Goal: Task Accomplishment & Management: Manage account settings

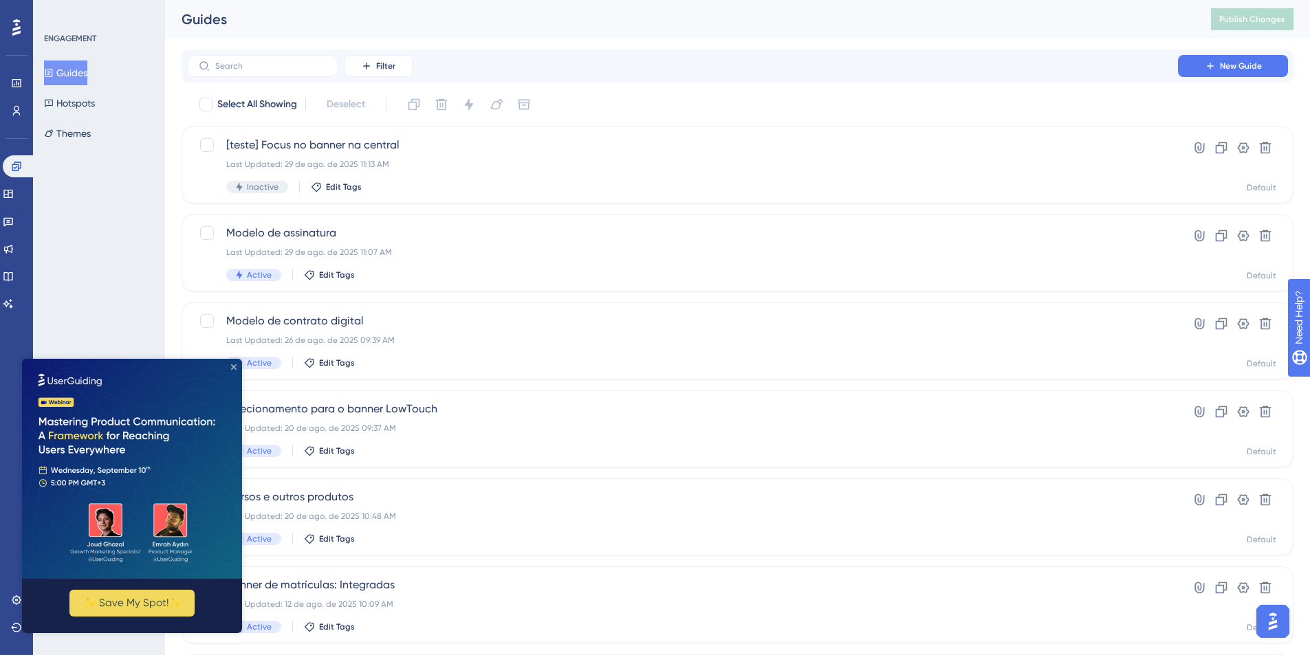
click at [232, 369] on icon "Close Preview" at bounding box center [234, 367] width 6 height 6
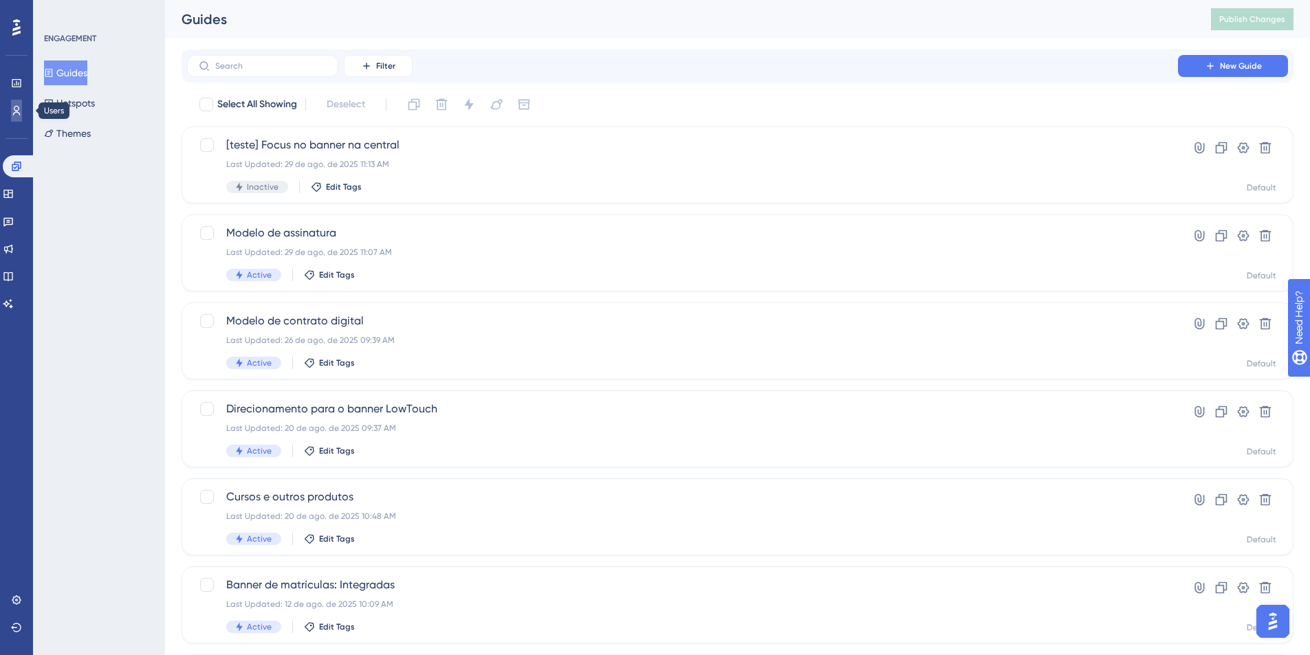
click at [14, 111] on icon at bounding box center [16, 110] width 11 height 11
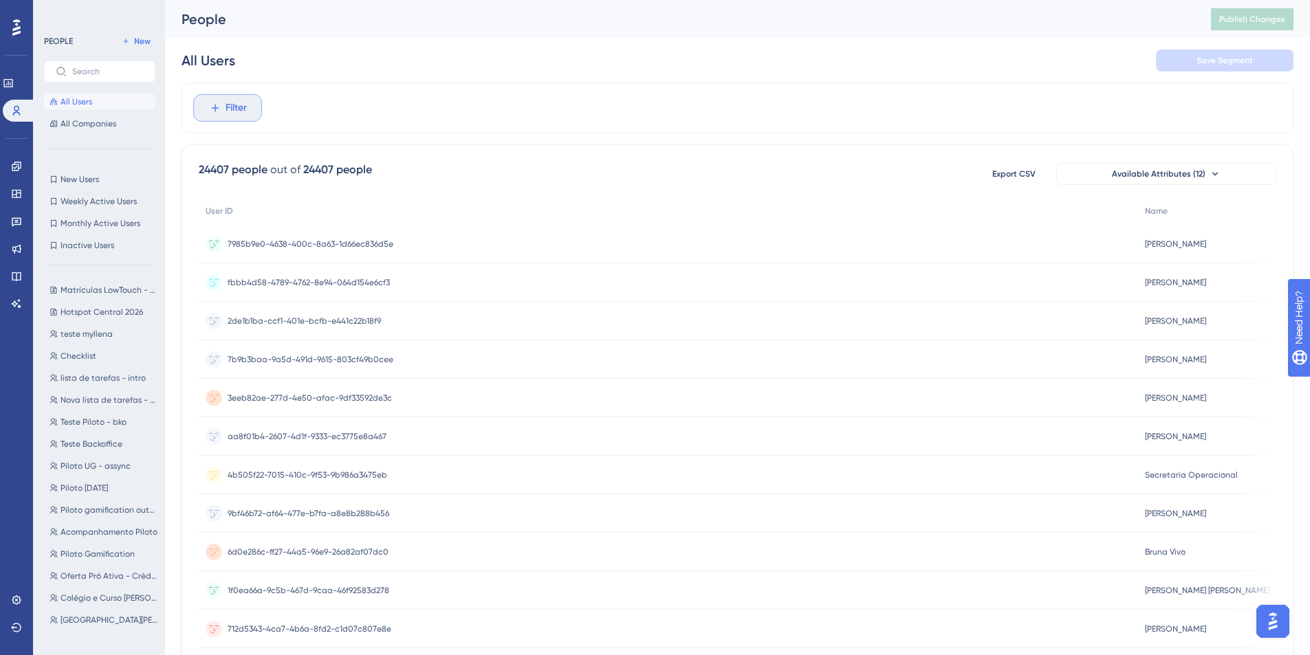
click at [223, 104] on button "Filter" at bounding box center [227, 108] width 69 height 28
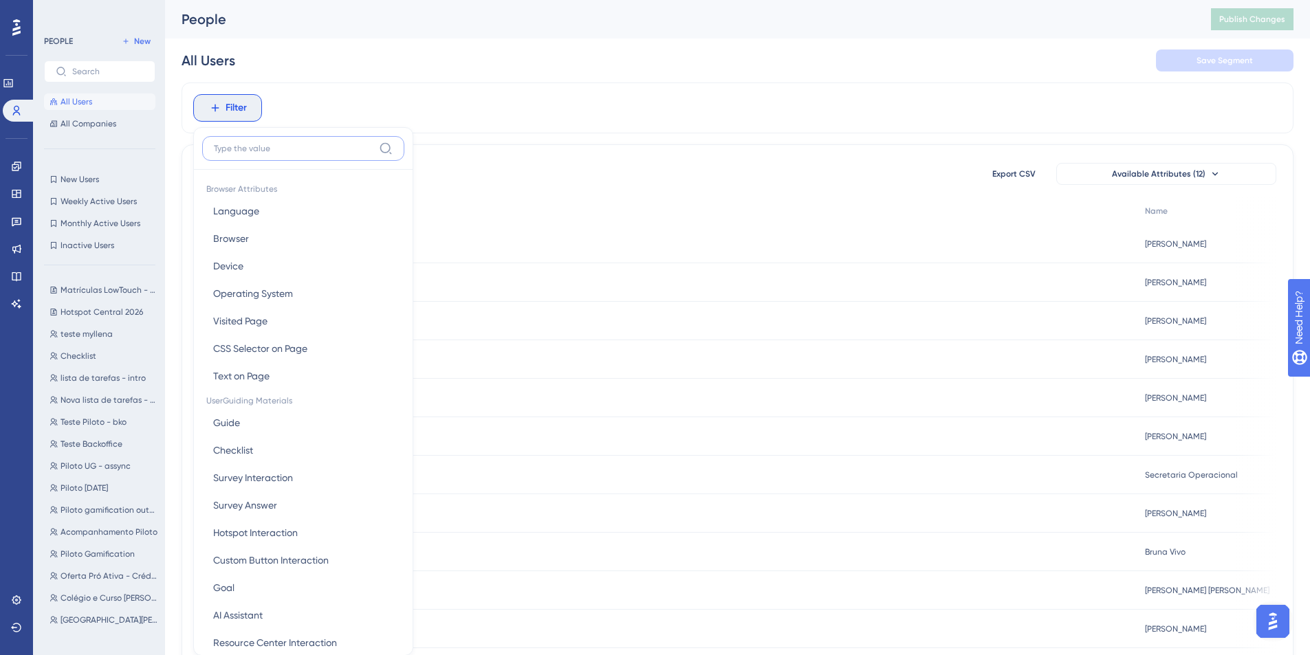
scroll to position [64, 0]
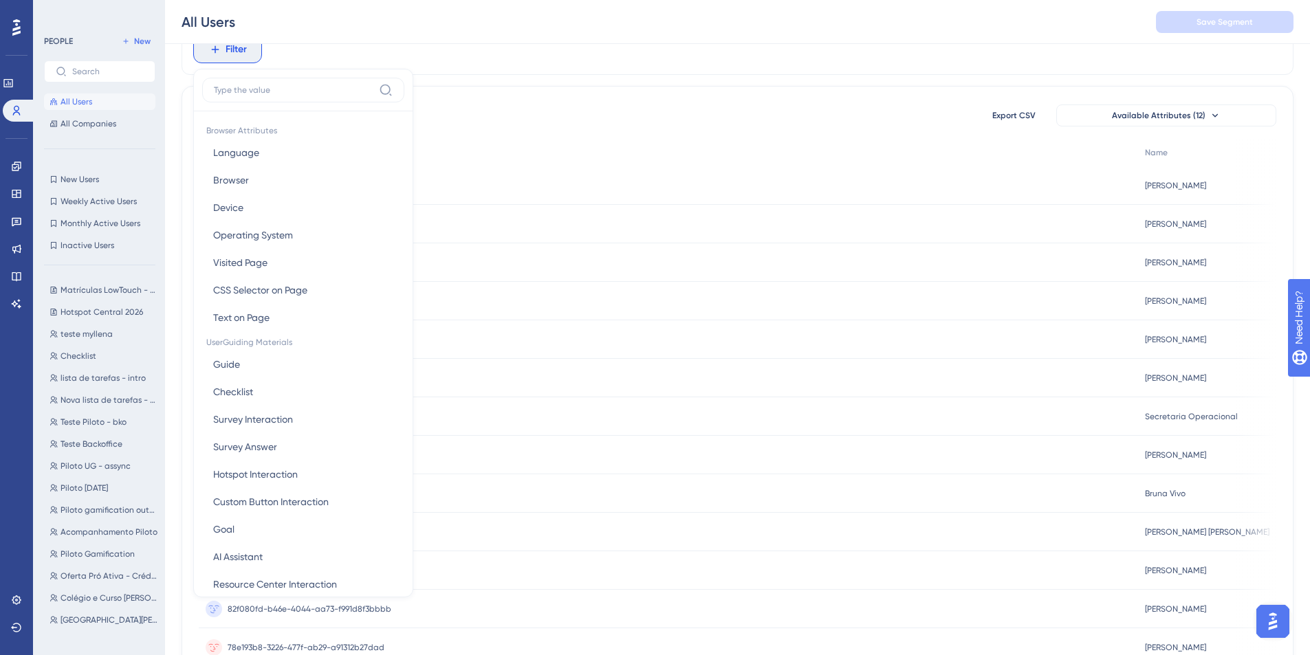
drag, startPoint x: 301, startPoint y: 53, endPoint x: 293, endPoint y: 63, distance: 12.7
click at [301, 53] on div "Filter Browser Attributes Language Language Browser Browser Device Device Opera…" at bounding box center [738, 49] width 1112 height 51
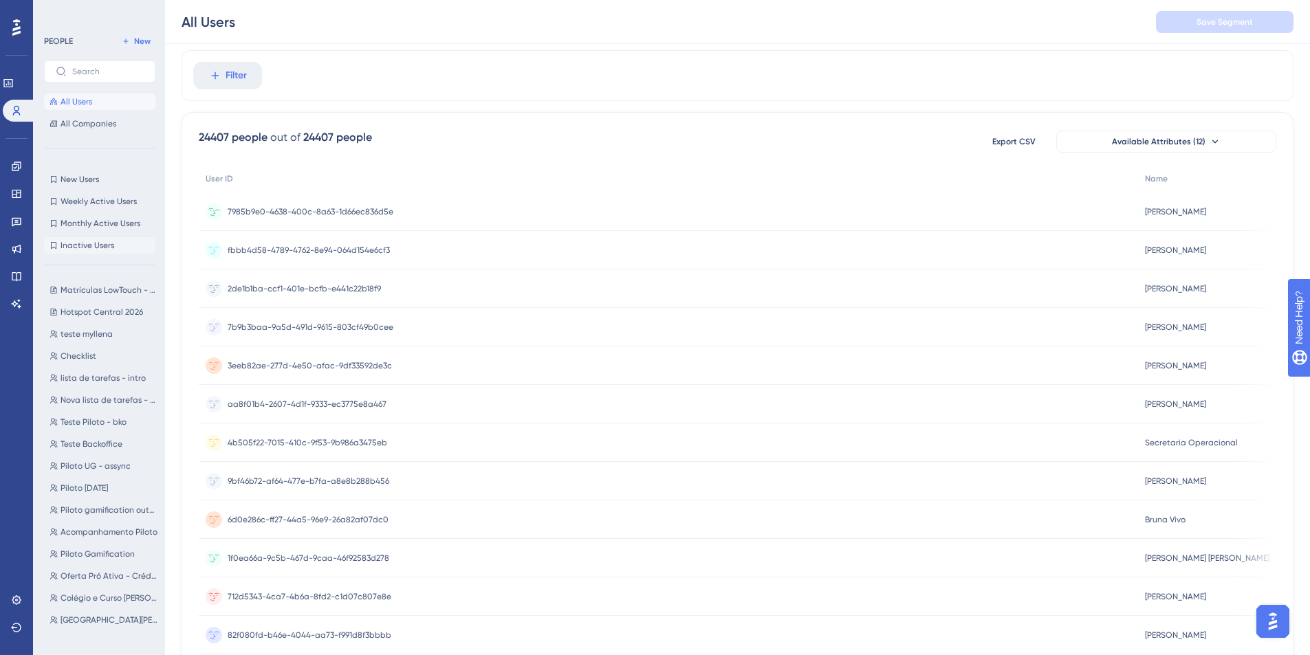
scroll to position [0, 0]
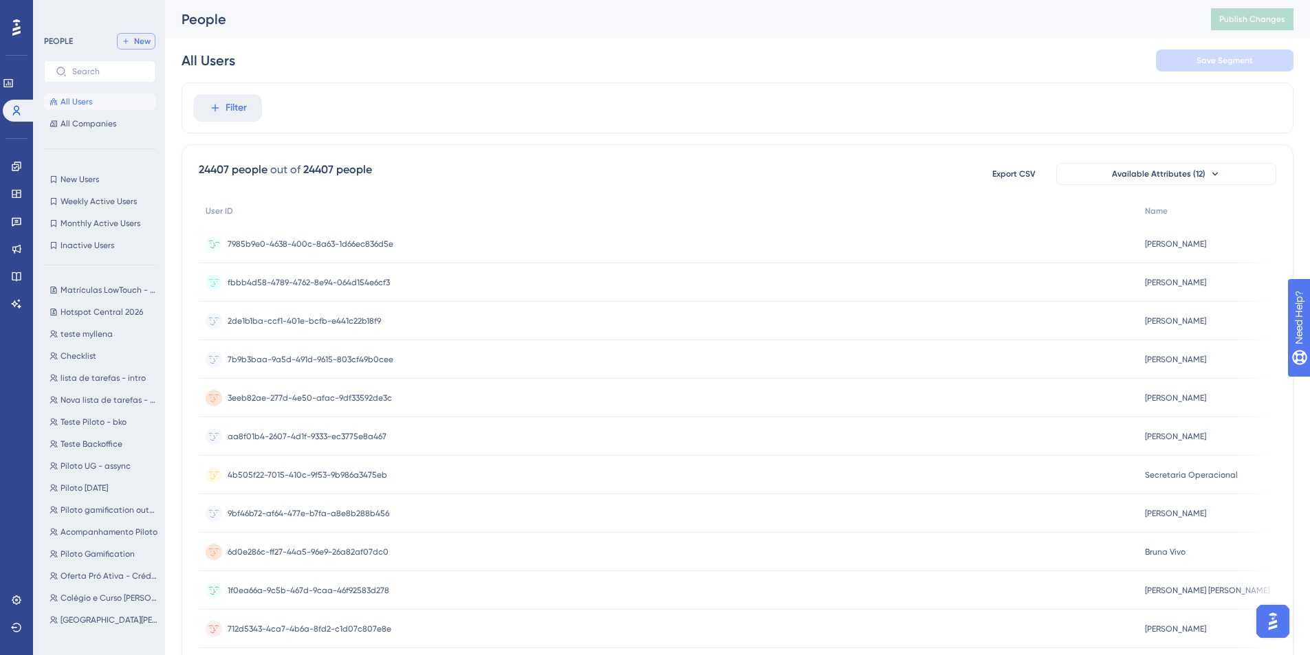
click at [146, 44] on span "New" at bounding box center [142, 41] width 17 height 11
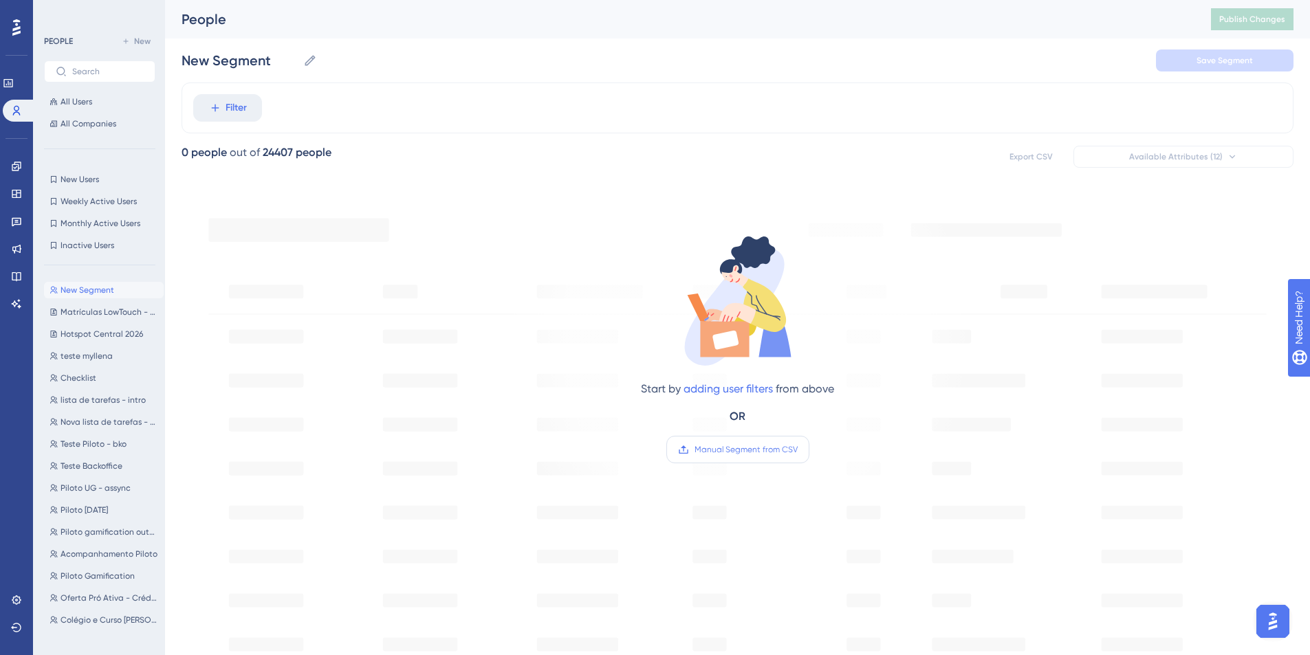
click at [759, 452] on span "Manual Segment from CSV" at bounding box center [746, 449] width 103 height 11
click at [798, 450] on input "Manual Segment from CSV" at bounding box center [798, 450] width 0 height 0
click at [759, 444] on span "Manual Segment from CSV" at bounding box center [746, 449] width 103 height 11
click at [798, 450] on input "Manual Segment from CSV" at bounding box center [798, 450] width 0 height 0
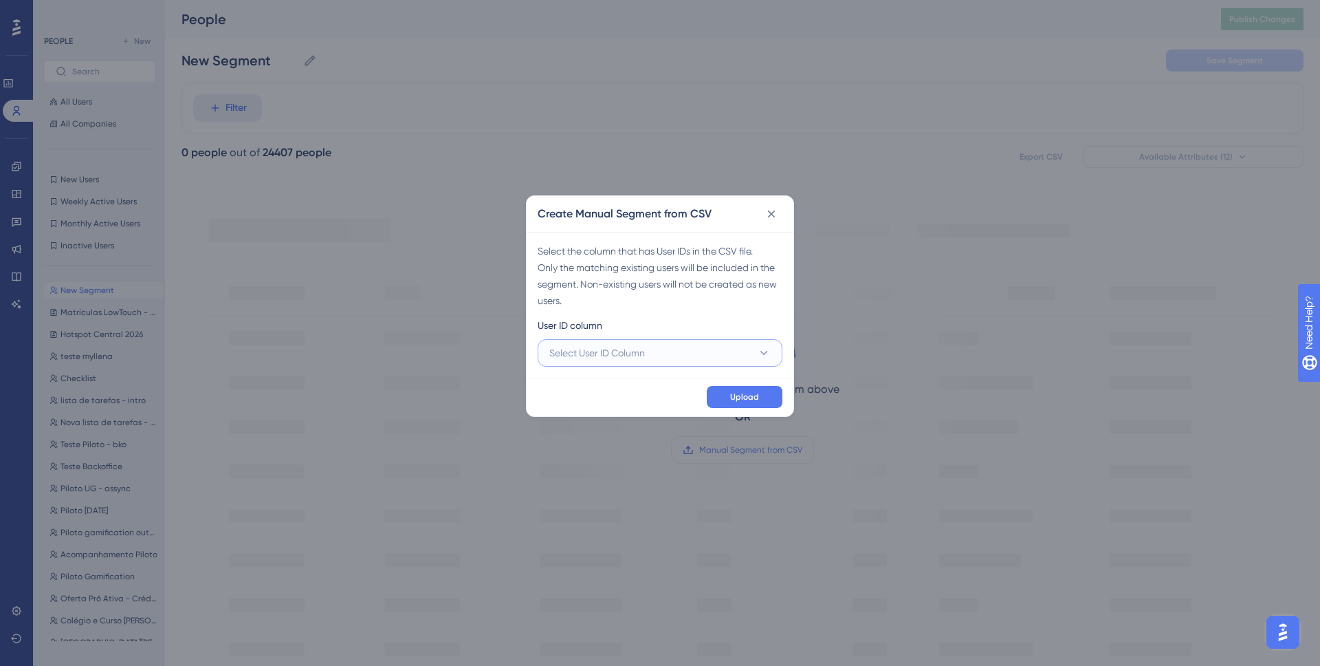
click at [650, 349] on button "Select User ID Column" at bounding box center [660, 353] width 245 height 28
click at [646, 409] on div "A - user_id A - user_id" at bounding box center [660, 394] width 245 height 45
click at [638, 400] on div "A - user_id A - user_id" at bounding box center [660, 395] width 205 height 28
click at [745, 401] on span "Upload" at bounding box center [744, 396] width 29 height 11
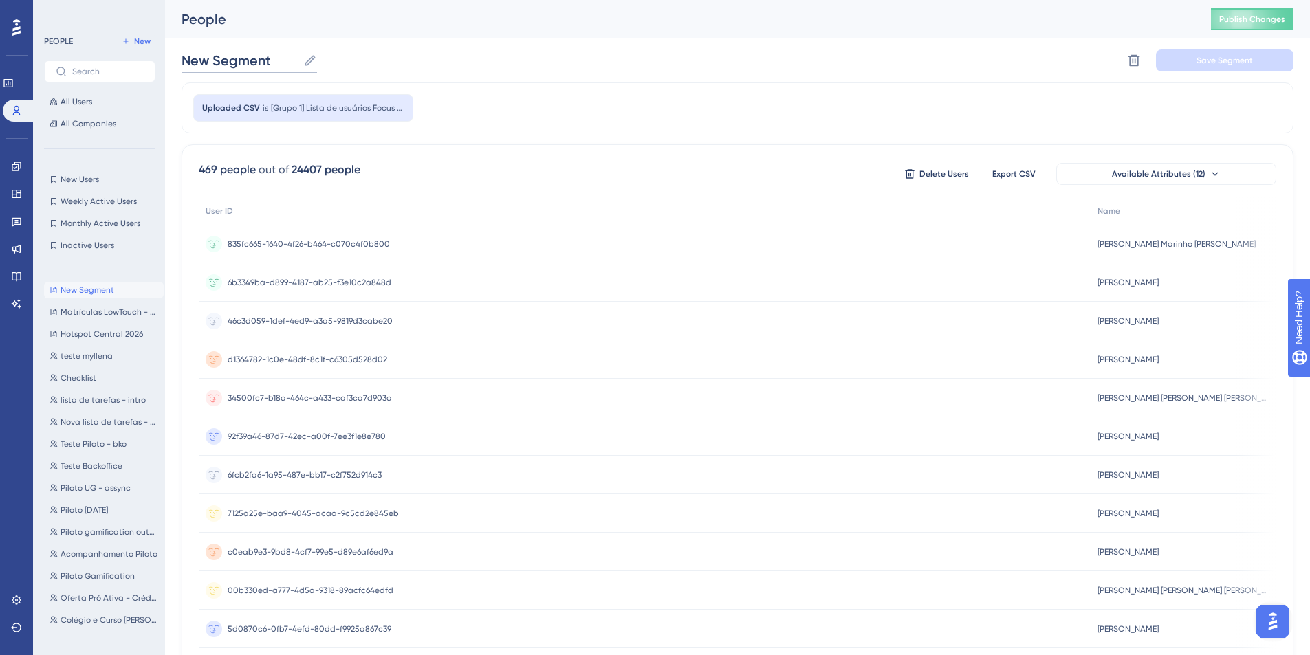
click at [273, 54] on input "New Segment" at bounding box center [240, 60] width 116 height 19
click at [585, 54] on div "Focus no Banner Focus no Banner Delete Segment Save Segment" at bounding box center [738, 61] width 1112 height 44
click at [290, 54] on input "Focus no Banner" at bounding box center [248, 60] width 133 height 19
type input "Focus no Banner LT"
click at [1194, 67] on button "Save Segment" at bounding box center [1225, 61] width 138 height 22
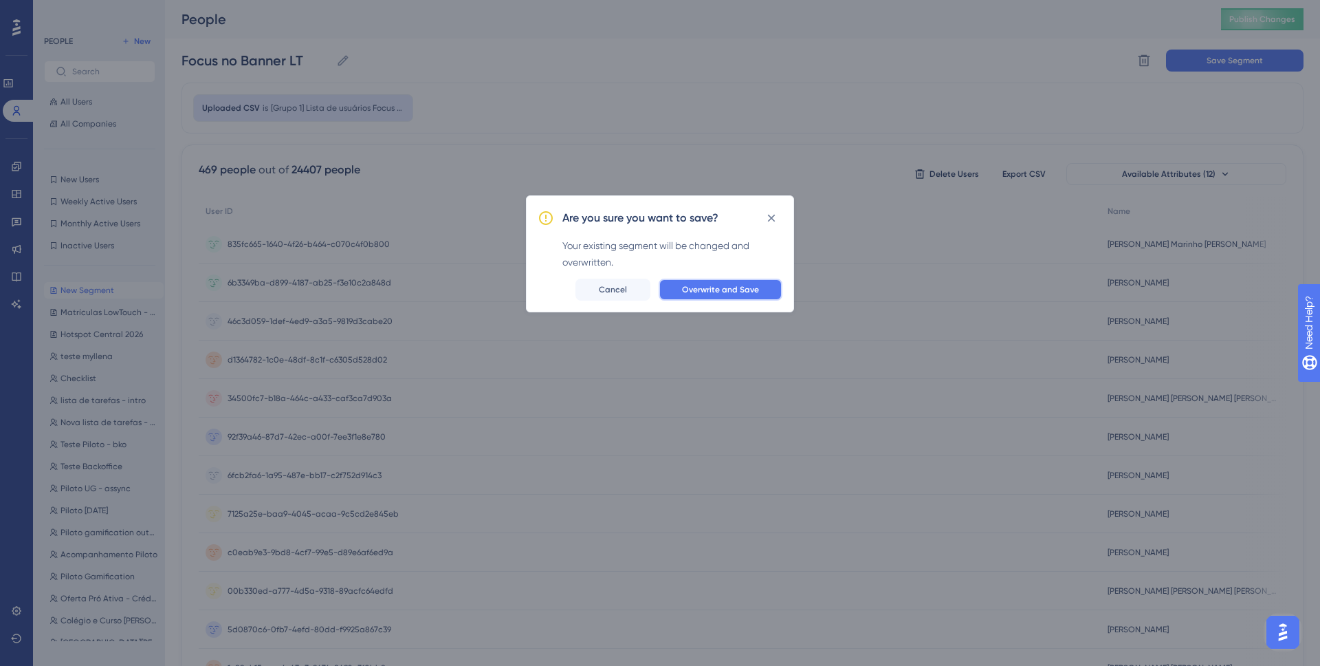
click at [767, 294] on button "Overwrite and Save" at bounding box center [721, 290] width 124 height 22
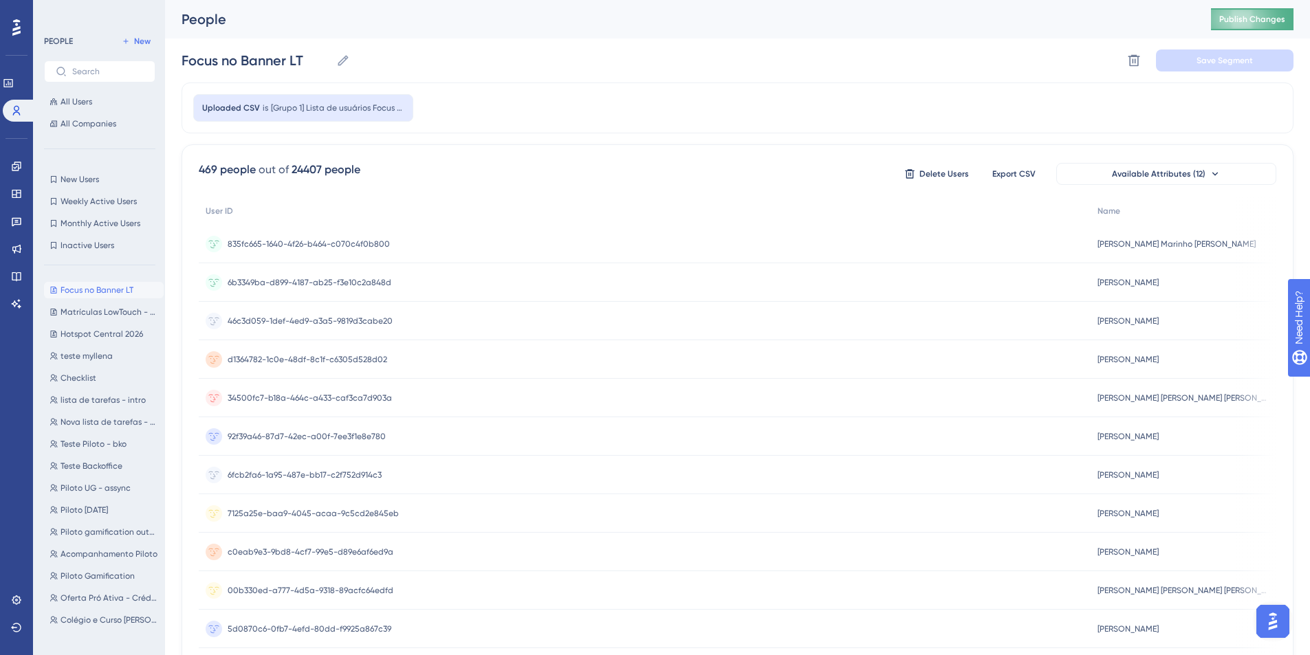
click at [1259, 10] on button "Publish Changes" at bounding box center [1252, 19] width 83 height 22
click at [21, 164] on icon at bounding box center [16, 166] width 11 height 11
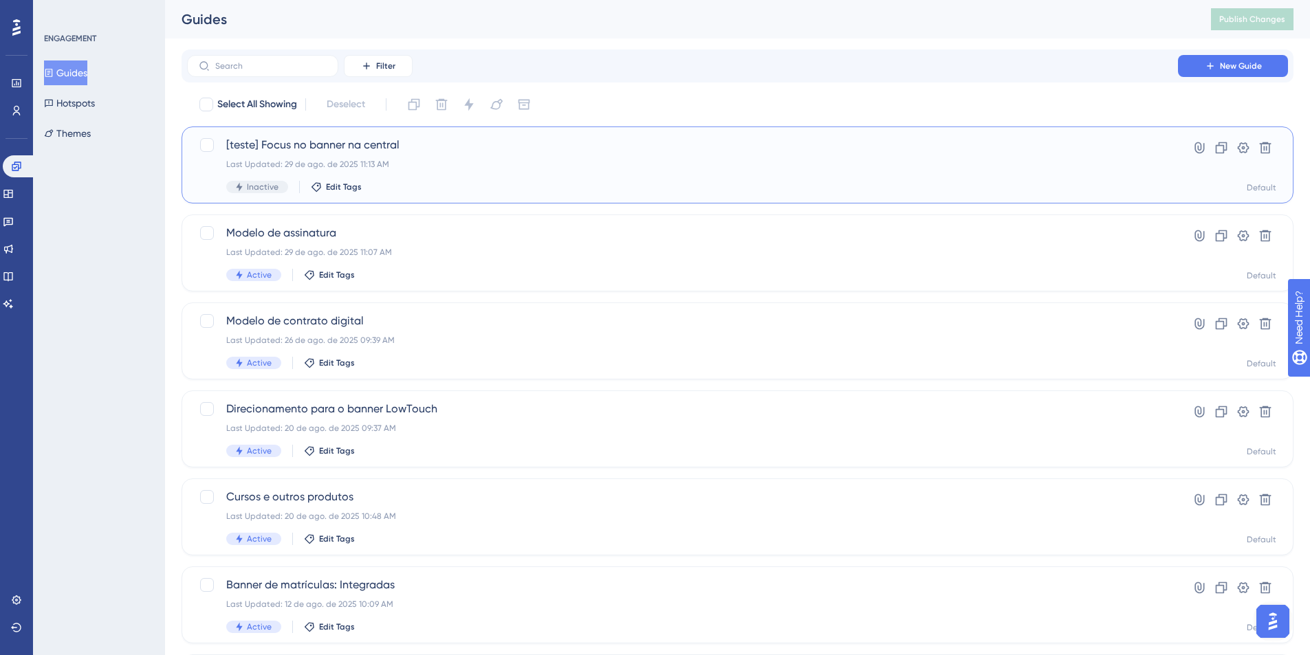
click at [318, 143] on span "[teste] Focus no banner na central" at bounding box center [682, 145] width 913 height 17
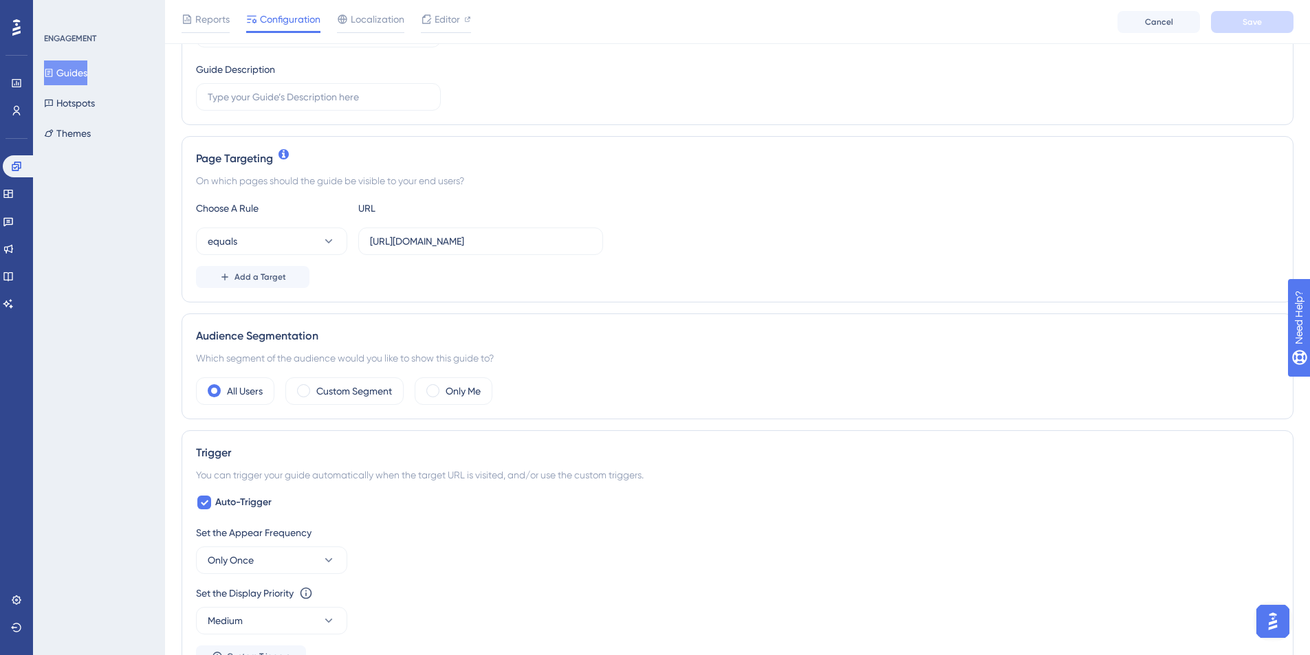
scroll to position [252, 0]
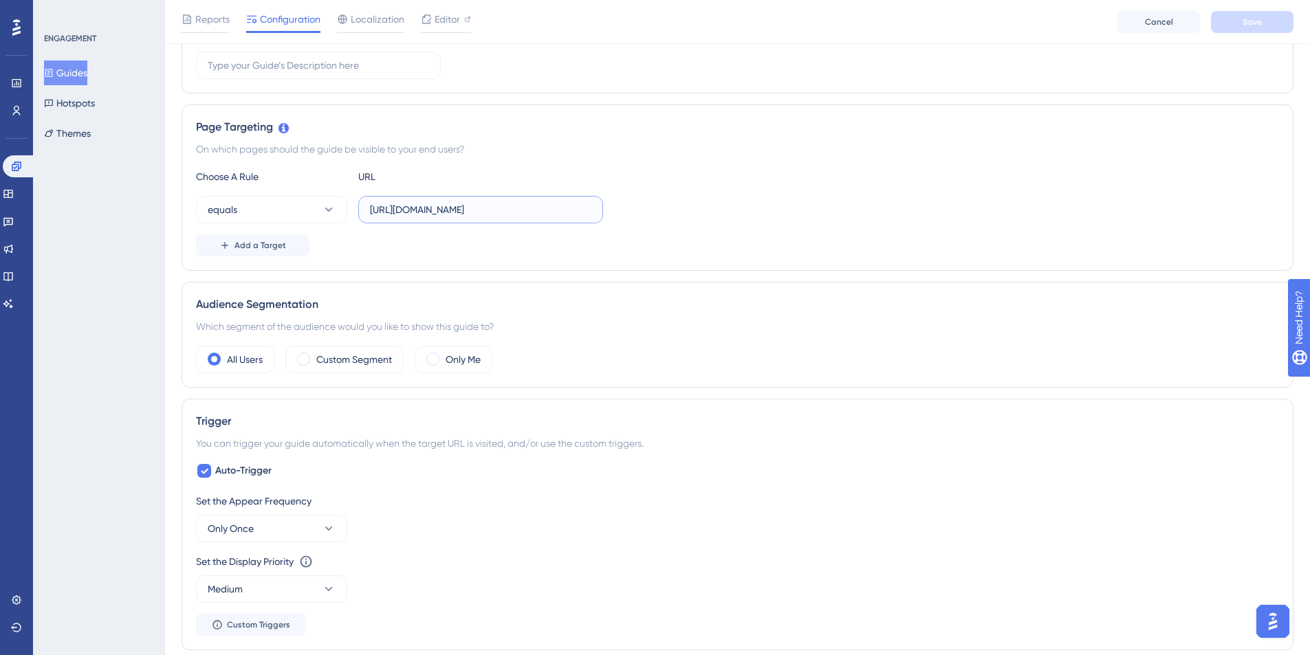
click at [517, 207] on input "[URL][DOMAIN_NAME]" at bounding box center [480, 209] width 221 height 15
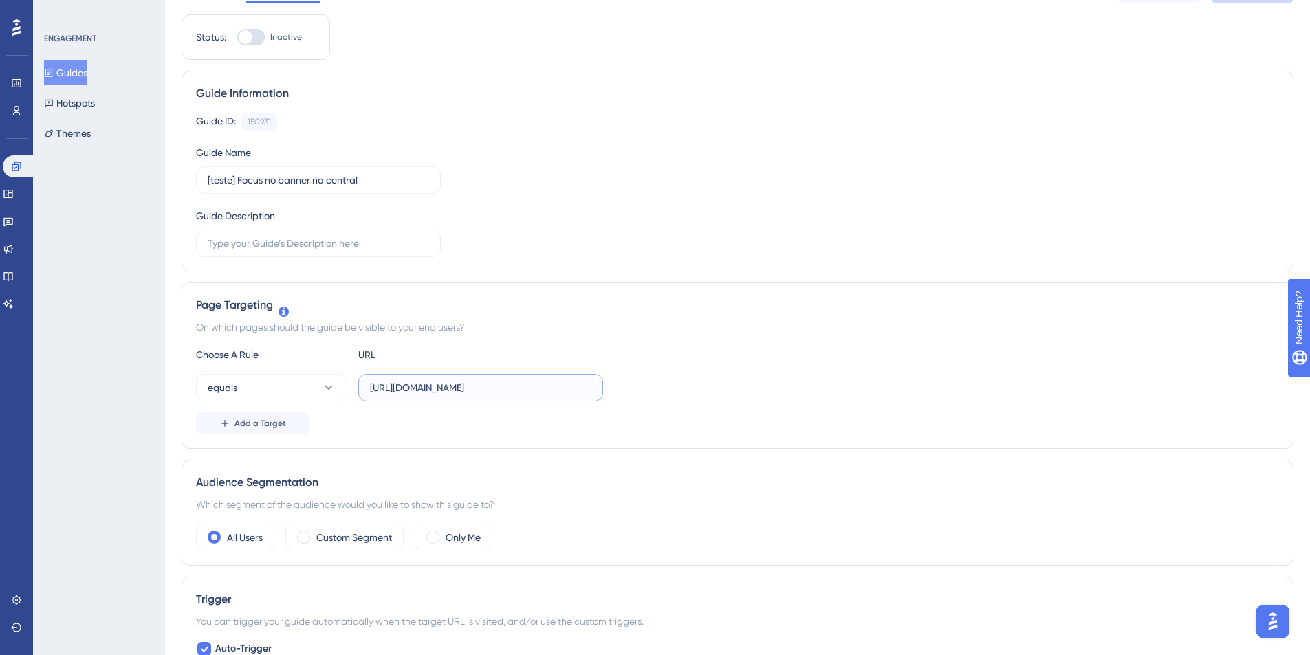
scroll to position [0, 0]
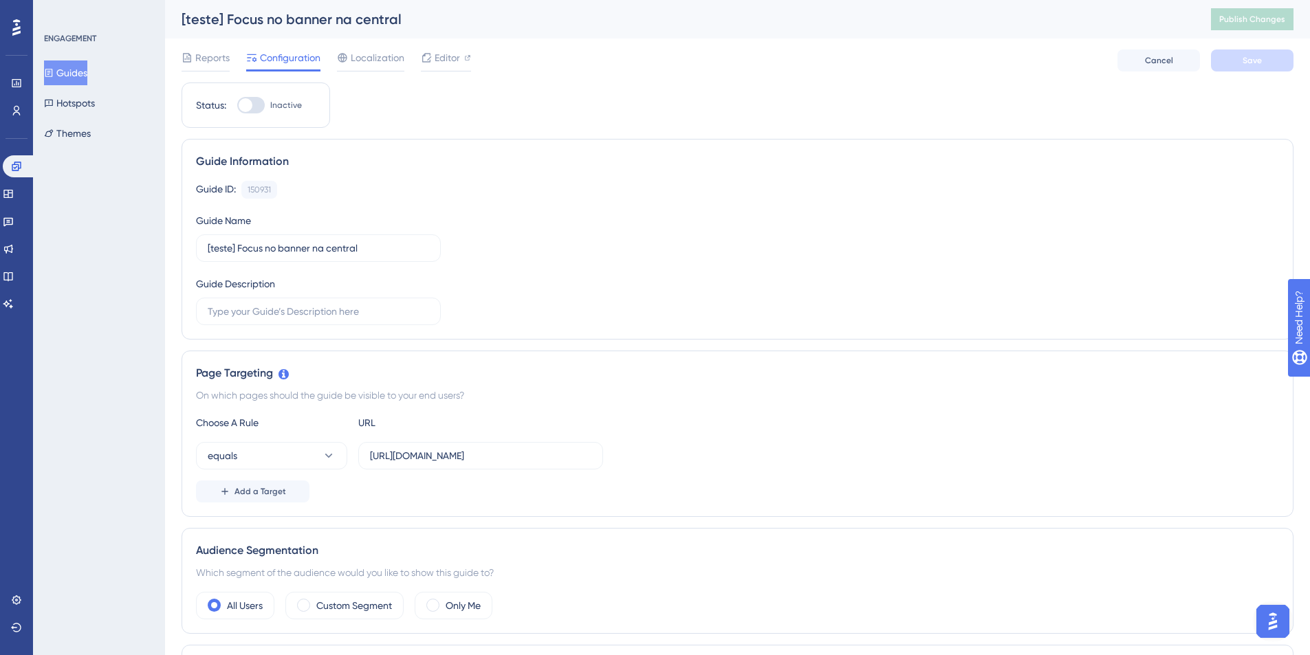
click at [78, 78] on button "Guides" at bounding box center [65, 73] width 43 height 25
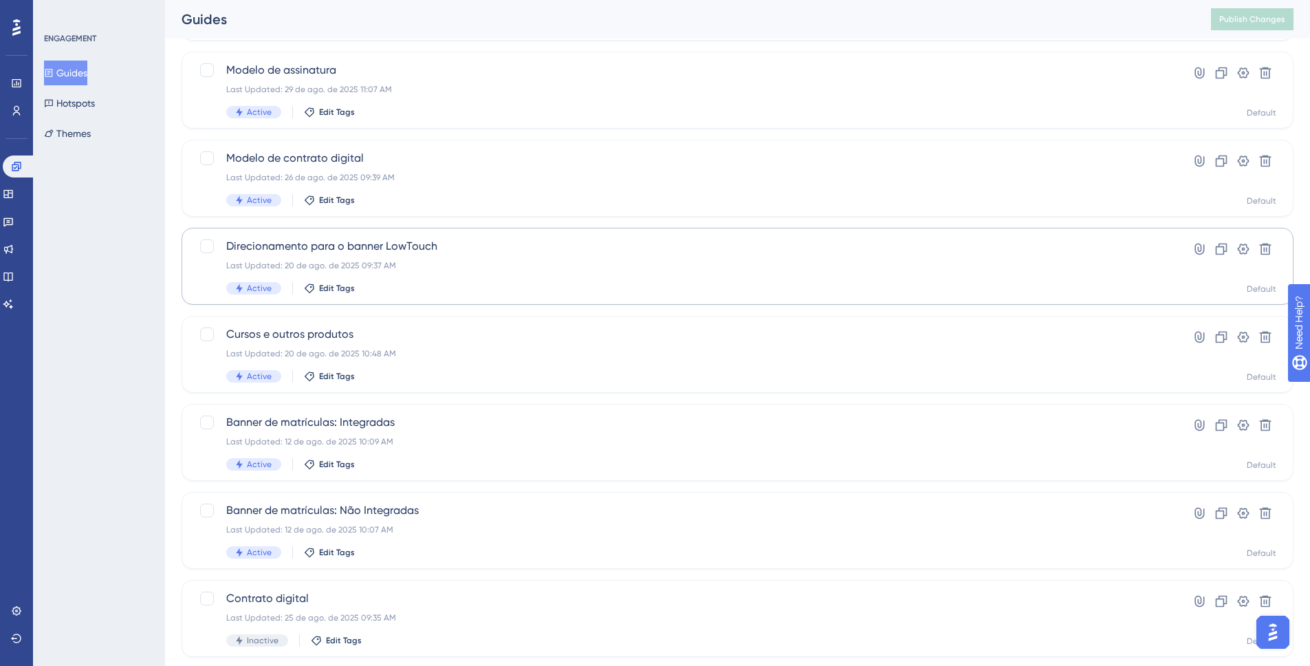
scroll to position [201, 0]
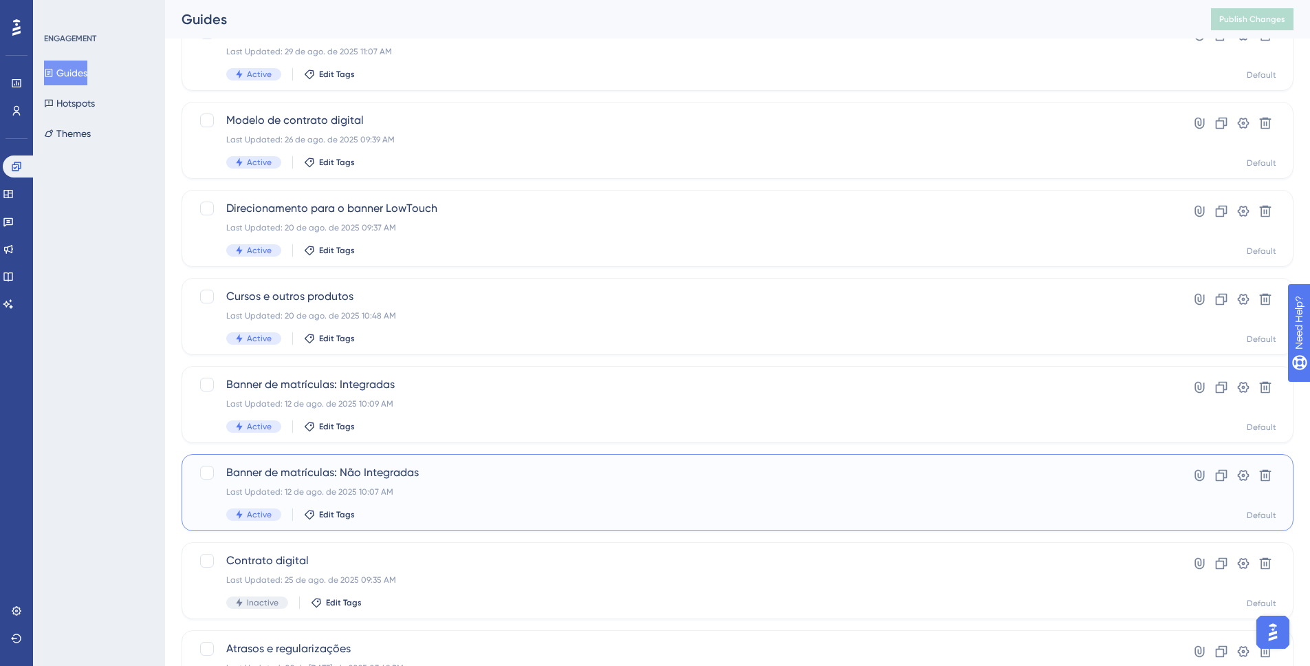
click at [392, 472] on span "Banner de matrículas: Não Integradas" at bounding box center [682, 472] width 913 height 17
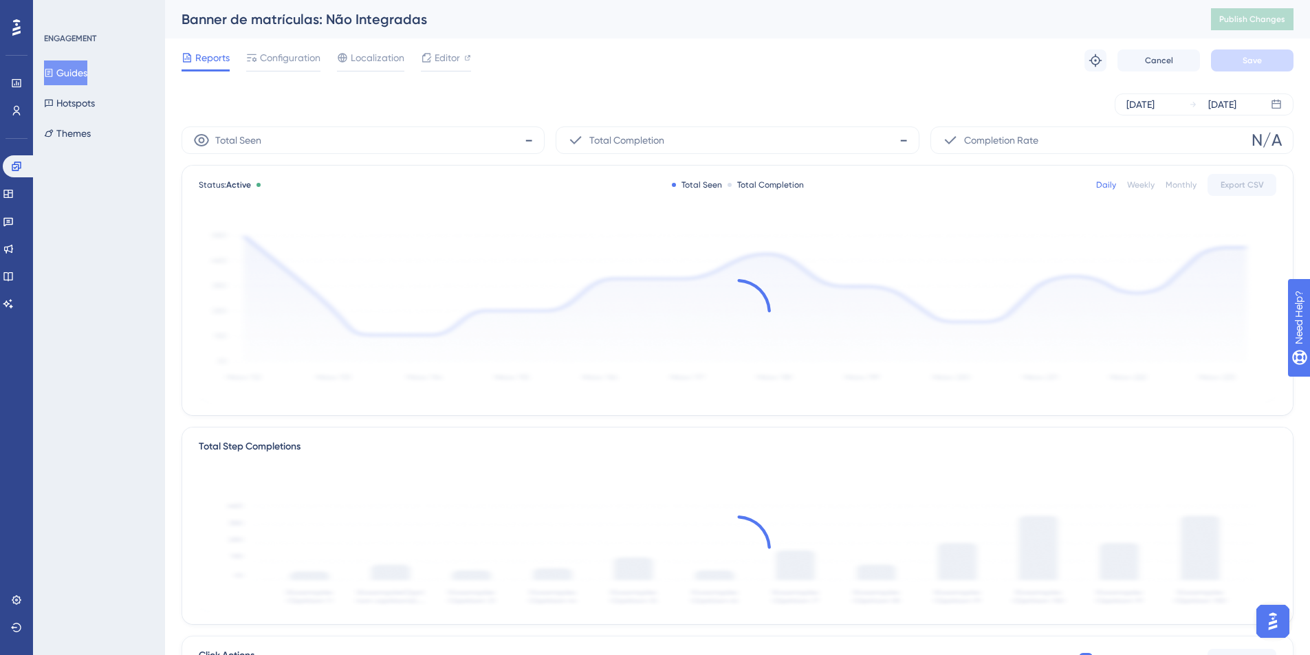
click at [281, 46] on div "Reports Configuration Localization Editor Troubleshoot Cancel Save" at bounding box center [738, 61] width 1112 height 44
click at [285, 52] on span "Configuration" at bounding box center [290, 58] width 61 height 17
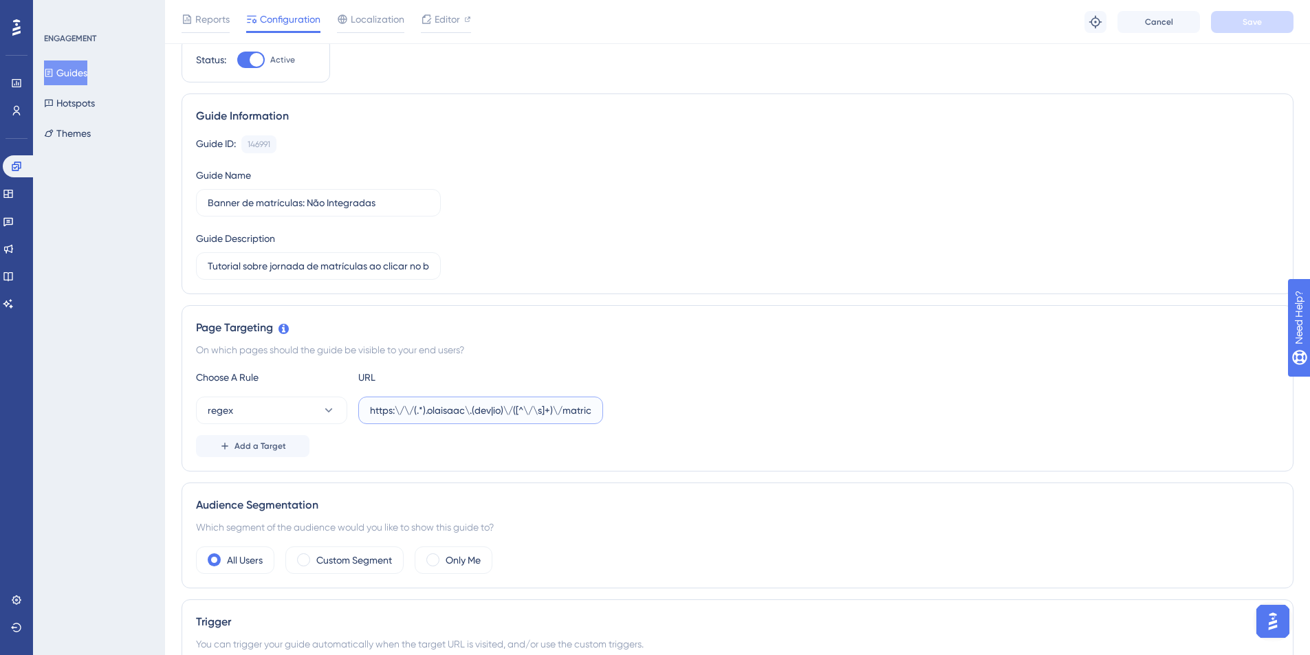
scroll to position [0, 23]
drag, startPoint x: 371, startPoint y: 411, endPoint x: 650, endPoint y: 415, distance: 278.6
click at [650, 415] on div "regex https:\/\/(.*).olaisaac\.(dev|io)\/([^\/\s]+)\/matriculas" at bounding box center [737, 411] width 1083 height 28
click at [87, 69] on button "Guides" at bounding box center [65, 73] width 43 height 25
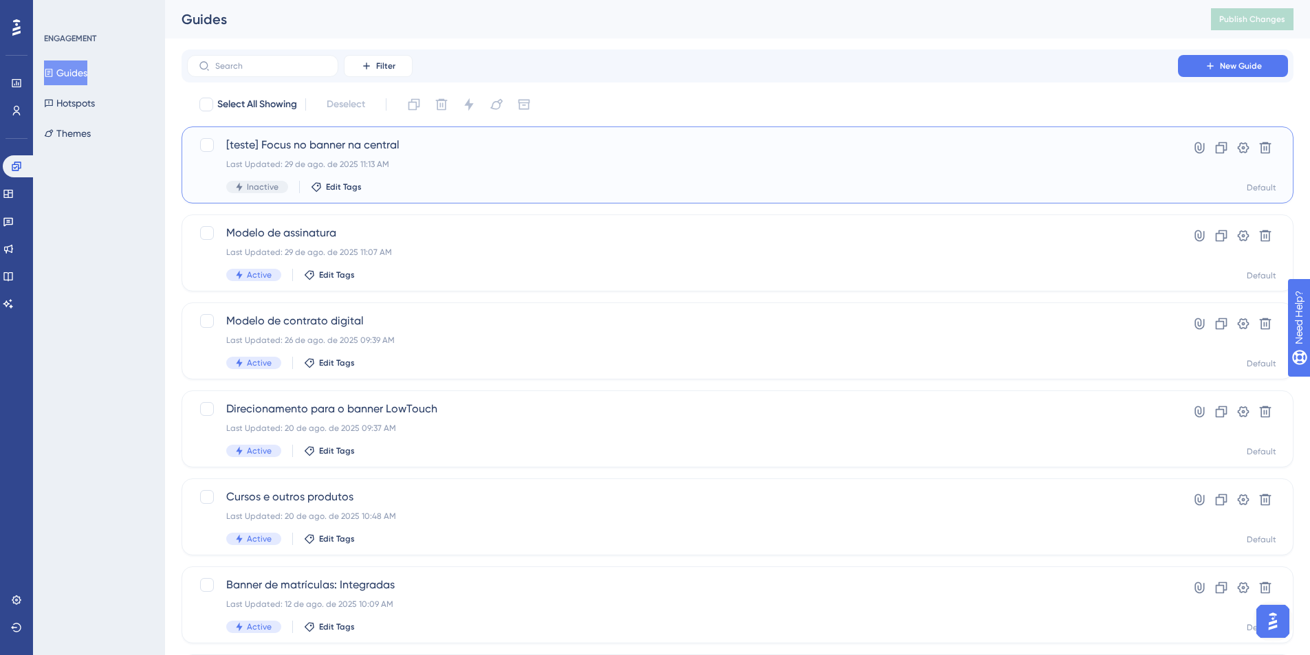
click at [351, 138] on span "[teste] Focus no banner na central" at bounding box center [682, 145] width 913 height 17
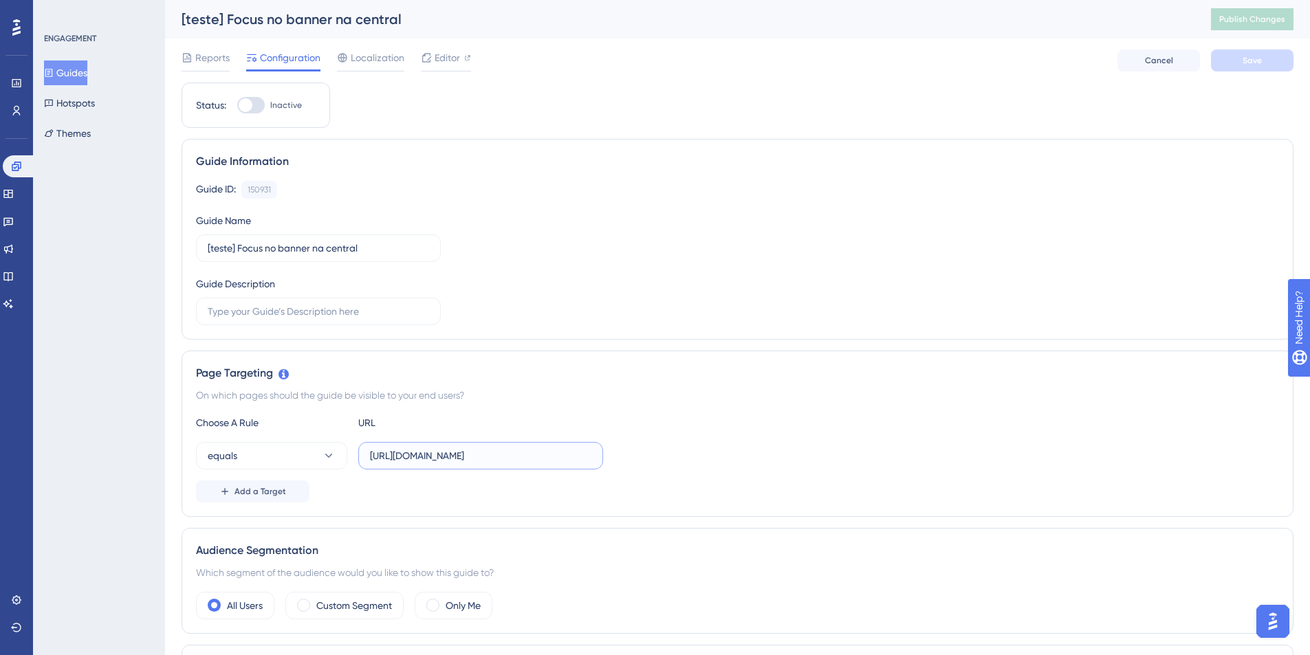
click at [466, 455] on input "[URL][DOMAIN_NAME]" at bounding box center [480, 455] width 221 height 15
paste input "\/\/(.*).olaisaac\.(dev|io)\/([^\/\s]+)\/matriculas"
type input "https:\/\/(.*).olaisaac\.(dev|io)\/([^\/\s]+)\/matriculas"
click at [565, 360] on div "Page Targeting On which pages should the guide be visible to your end users? Ch…" at bounding box center [738, 434] width 1112 height 166
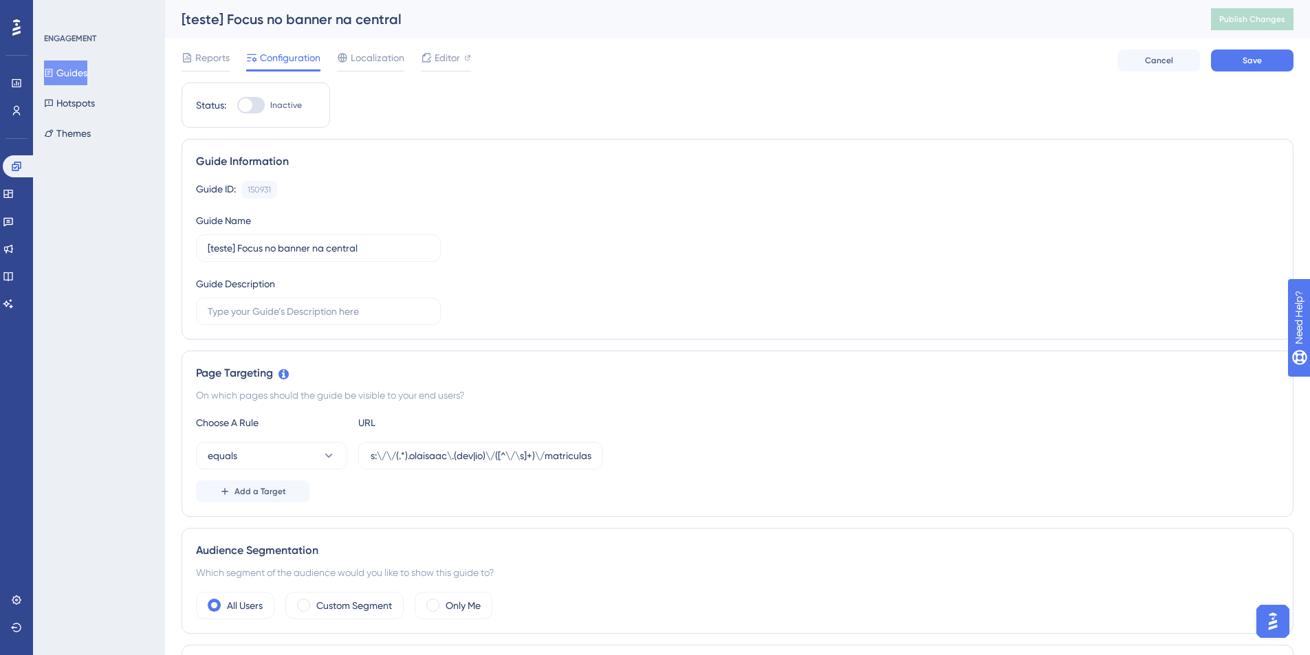
scroll to position [0, 0]
click at [1252, 58] on span "Save" at bounding box center [1252, 60] width 19 height 11
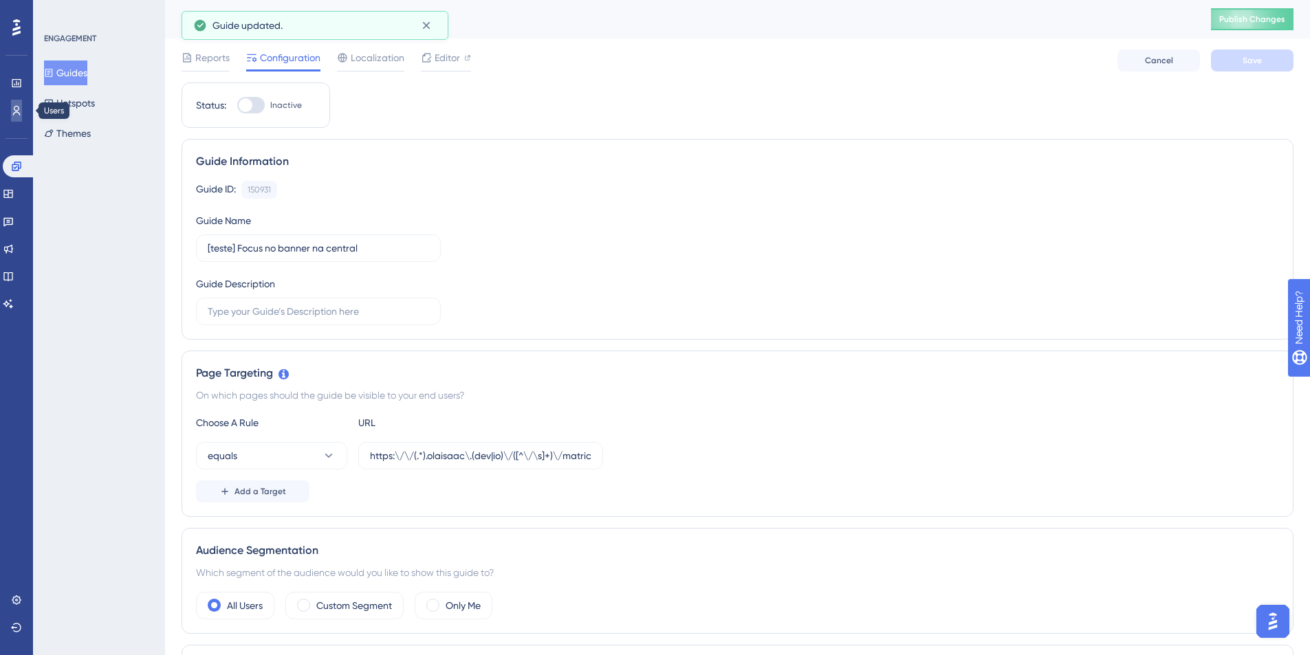
click at [21, 109] on icon at bounding box center [16, 110] width 11 height 11
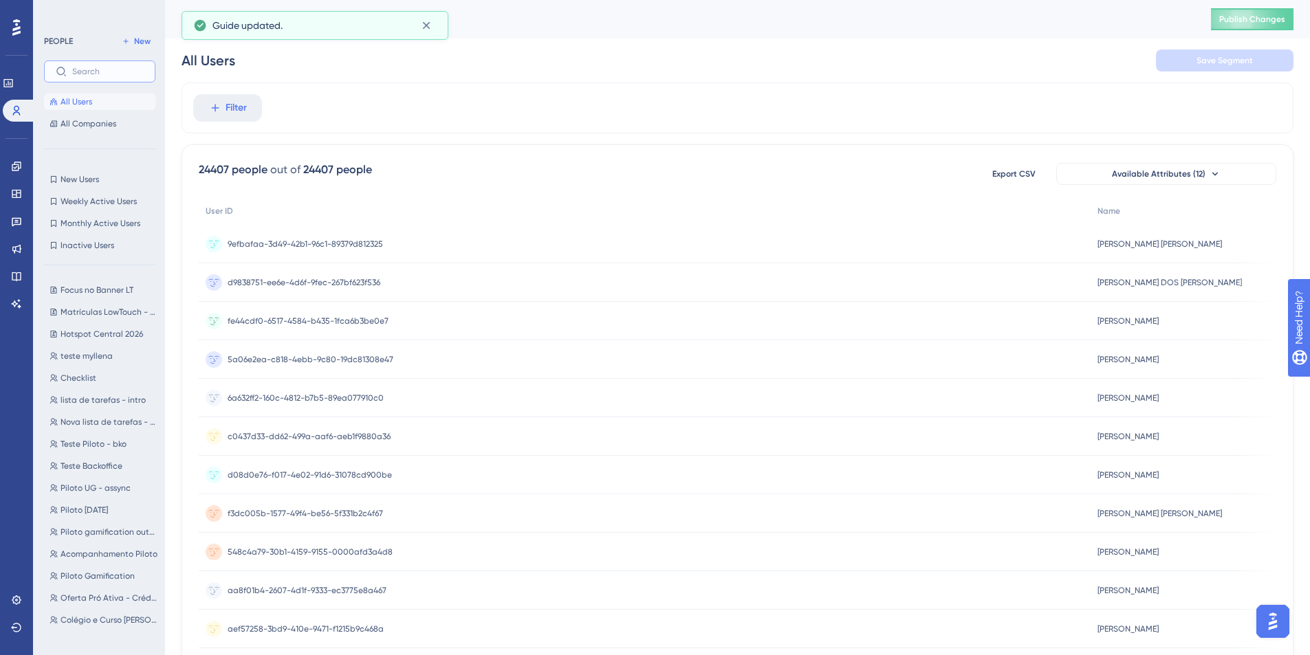
click at [123, 74] on input "text" at bounding box center [108, 72] width 72 height 10
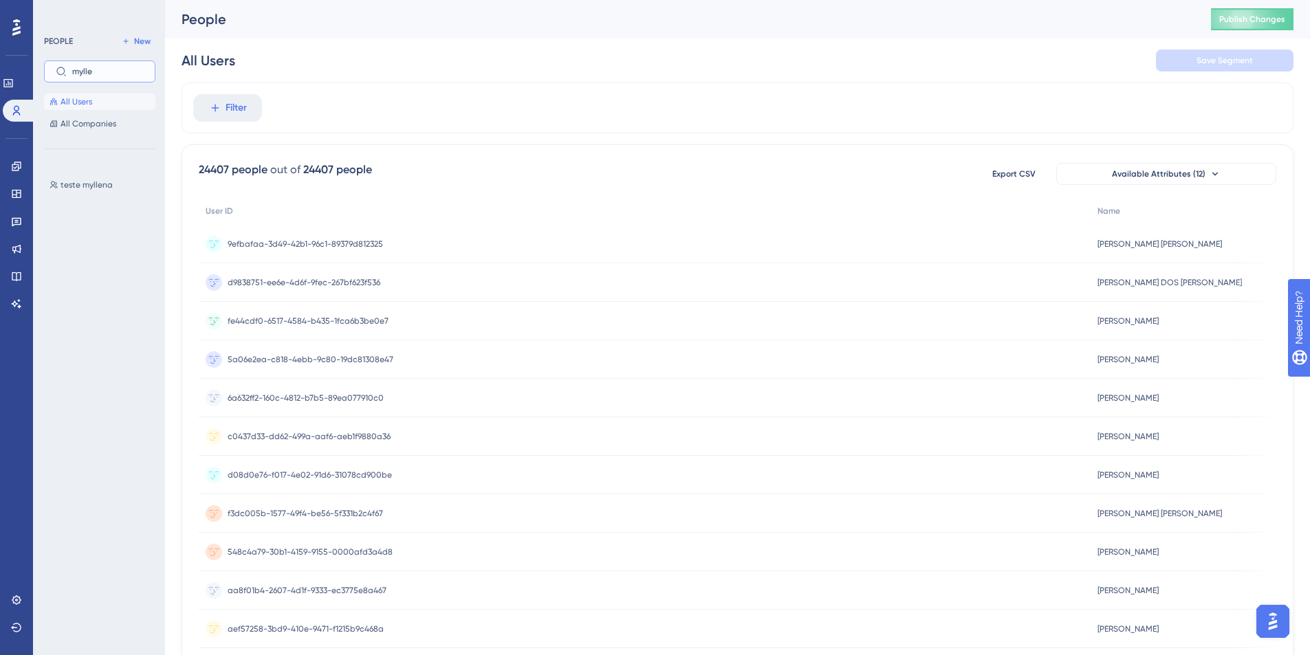
type input "mylle"
click at [109, 175] on div "teste myllena teste myllena" at bounding box center [104, 348] width 120 height 354
click at [107, 180] on span "teste myllena" at bounding box center [87, 184] width 52 height 11
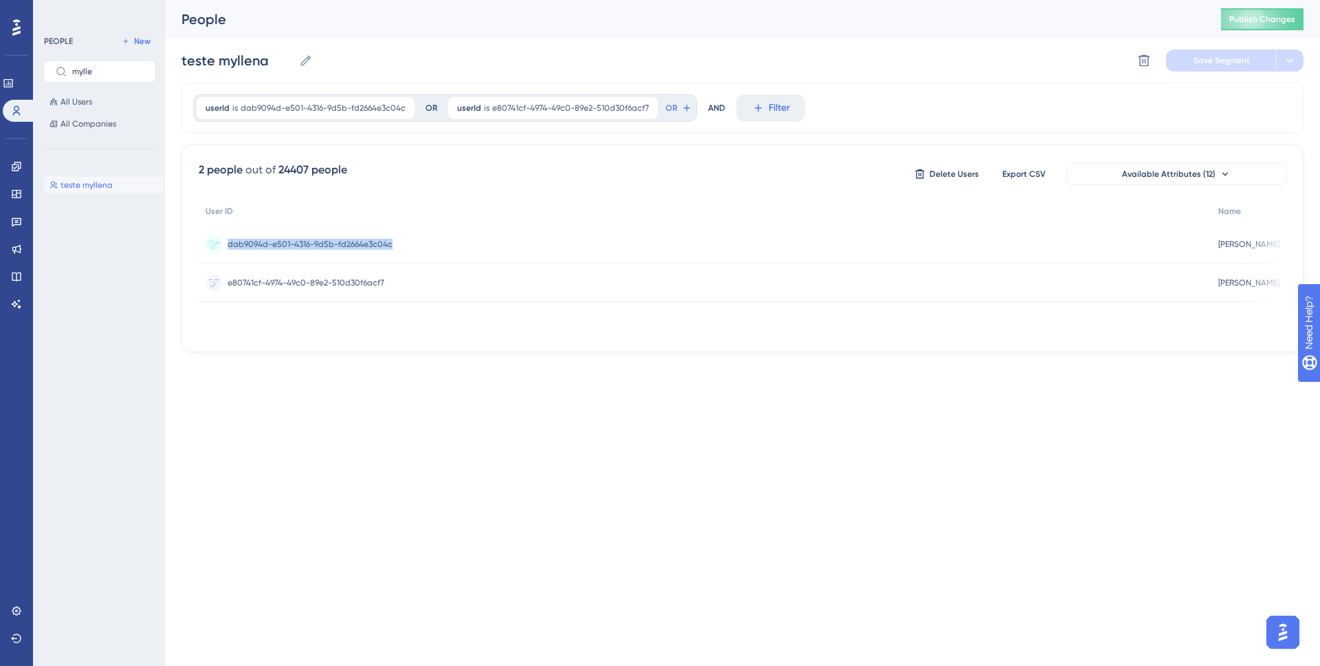
drag, startPoint x: 231, startPoint y: 239, endPoint x: 391, endPoint y: 241, distance: 159.6
click at [391, 241] on div "dab9094d-e501-4316-9d5b-fd2664e3c04c dab9094d-e501-4316-9d5b-fd2664e3c04c" at bounding box center [705, 244] width 1013 height 39
copy span "dab9094d-e501-4316-9d5b-fd2664e3c04c"
drag, startPoint x: 118, startPoint y: 71, endPoint x: 63, endPoint y: 72, distance: 54.3
click at [63, 72] on label "mylle" at bounding box center [99, 72] width 111 height 22
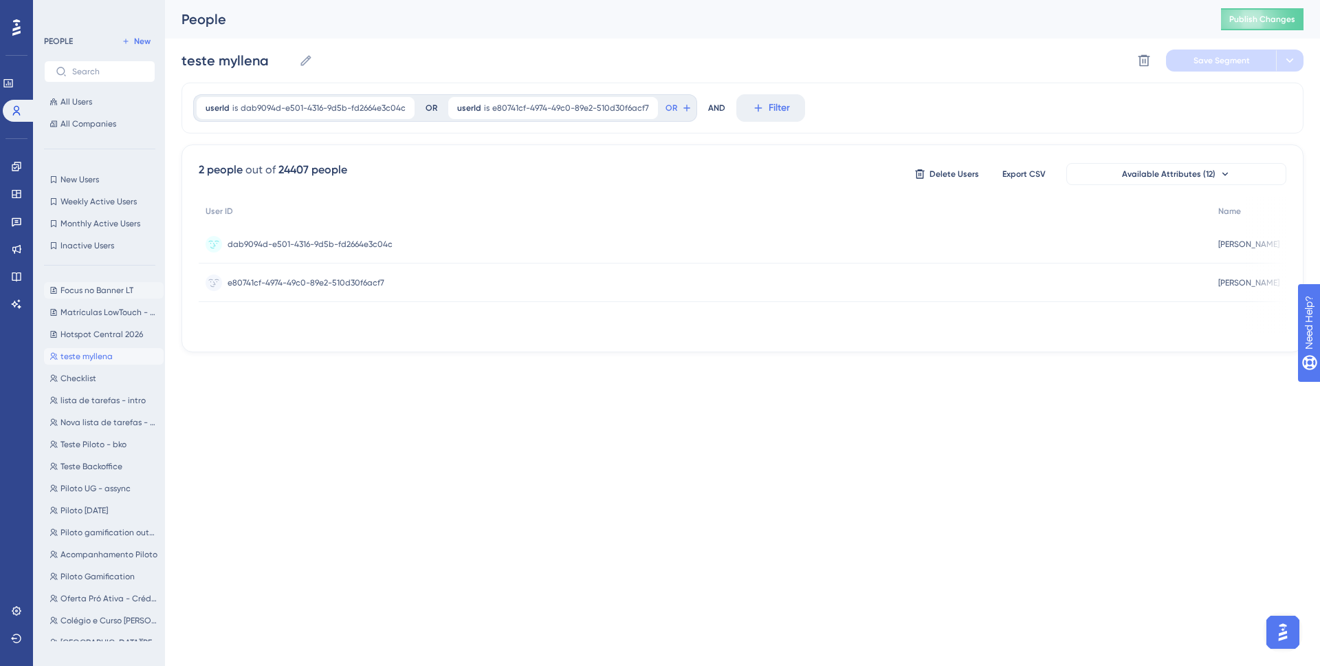
click at [115, 282] on button "Focus no Banner LT Focus no Banner LT" at bounding box center [104, 290] width 120 height 17
type input "Focus no Banner LT"
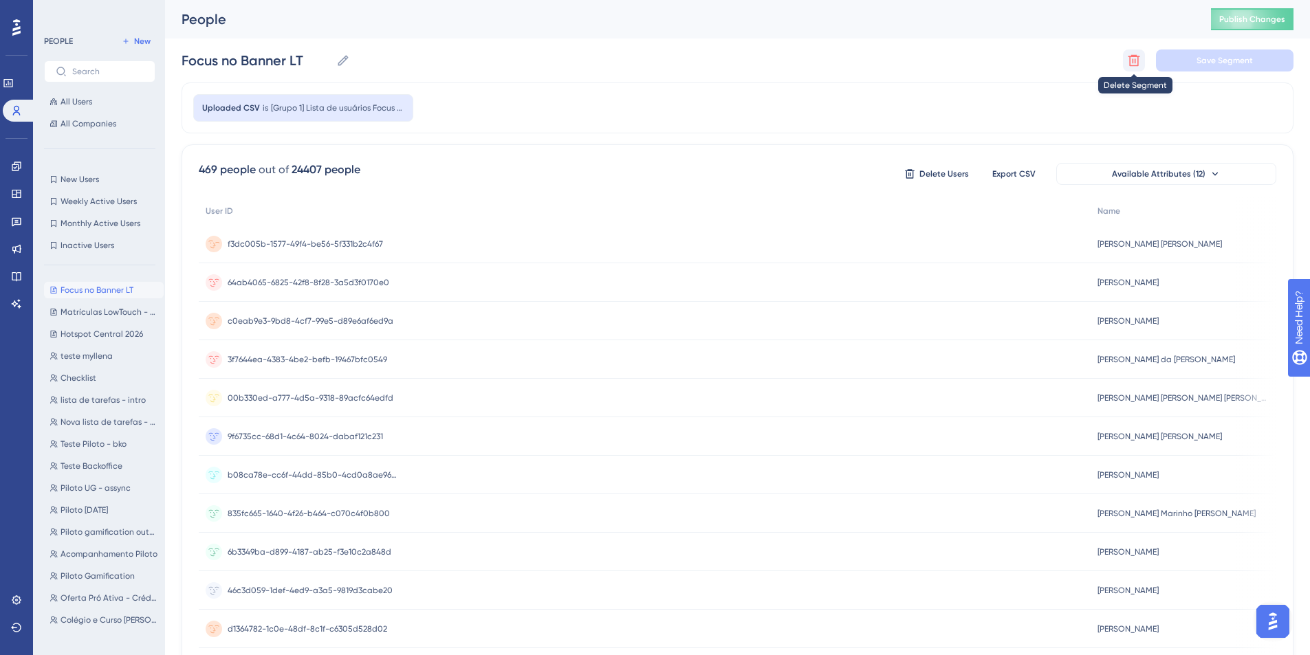
click at [1134, 58] on icon at bounding box center [1134, 61] width 14 height 14
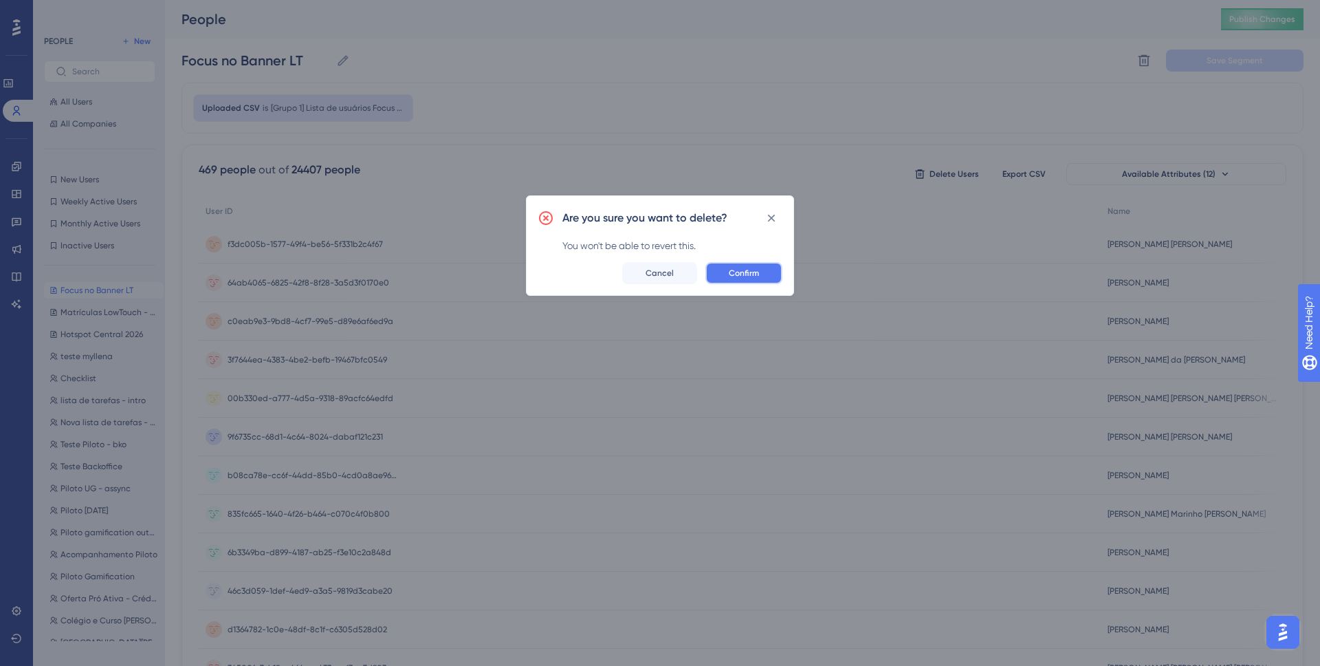
click at [771, 274] on button "Confirm" at bounding box center [744, 273] width 77 height 22
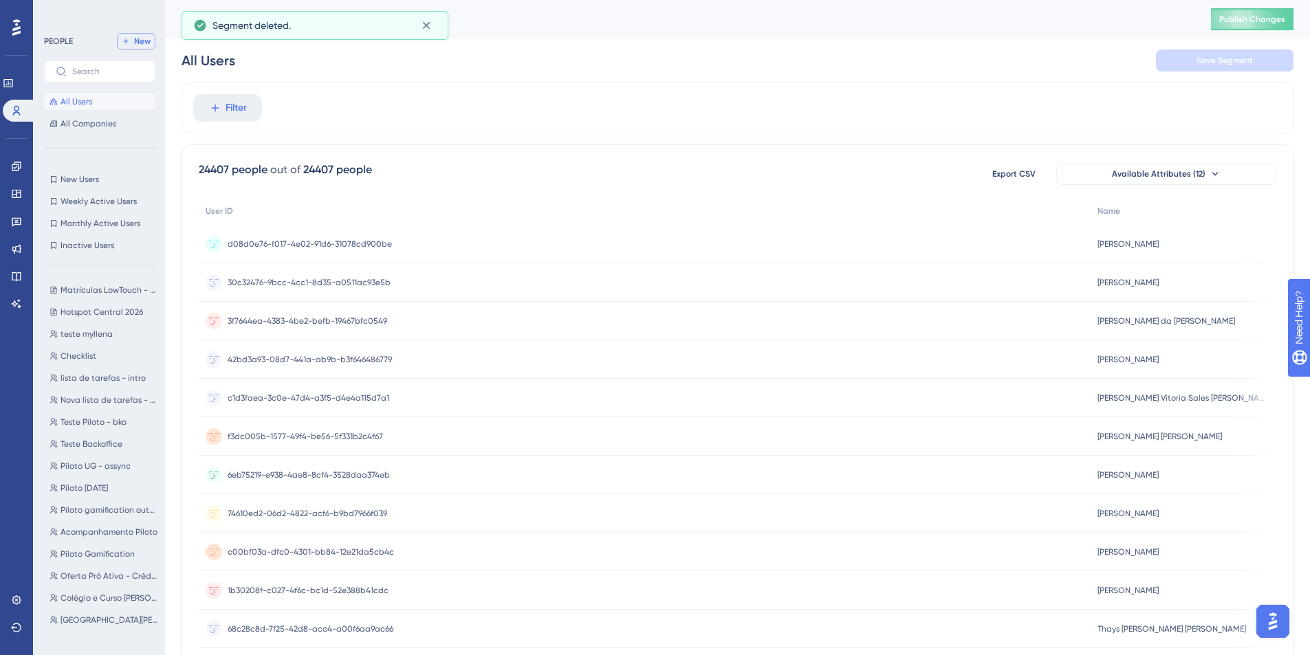
click at [141, 34] on button "New" at bounding box center [136, 41] width 39 height 17
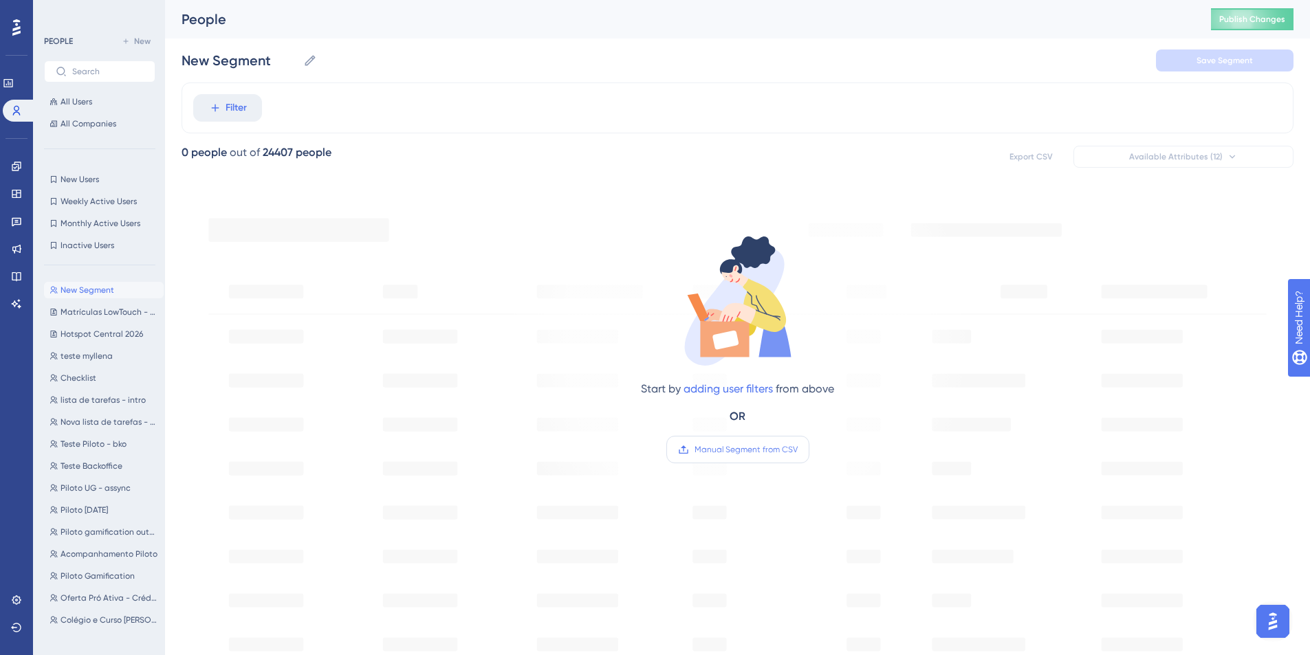
click at [698, 441] on label "Manual Segment from CSV" at bounding box center [737, 450] width 143 height 28
click at [798, 450] on input "Manual Segment from CSV" at bounding box center [798, 450] width 0 height 0
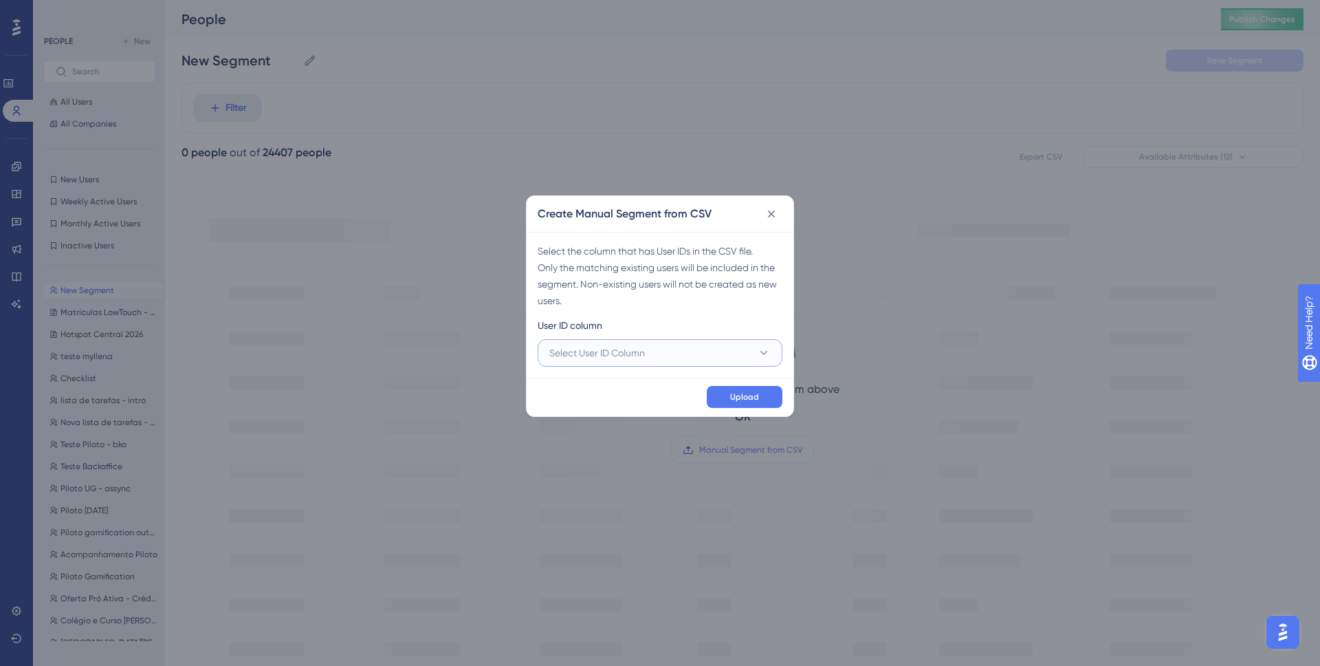
click at [644, 353] on span "Select User ID Column" at bounding box center [597, 353] width 96 height 17
click at [625, 401] on div "A - user_id A - user_id" at bounding box center [660, 395] width 205 height 28
click at [753, 396] on span "Upload" at bounding box center [744, 396] width 29 height 11
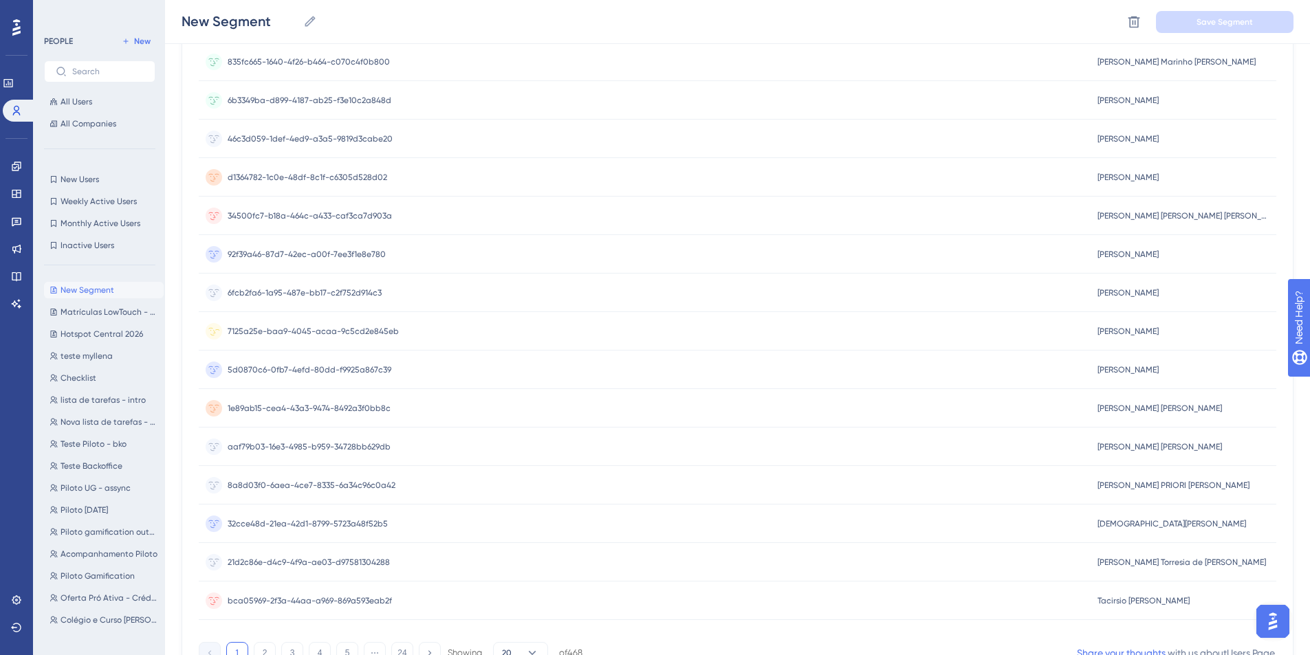
scroll to position [450, 0]
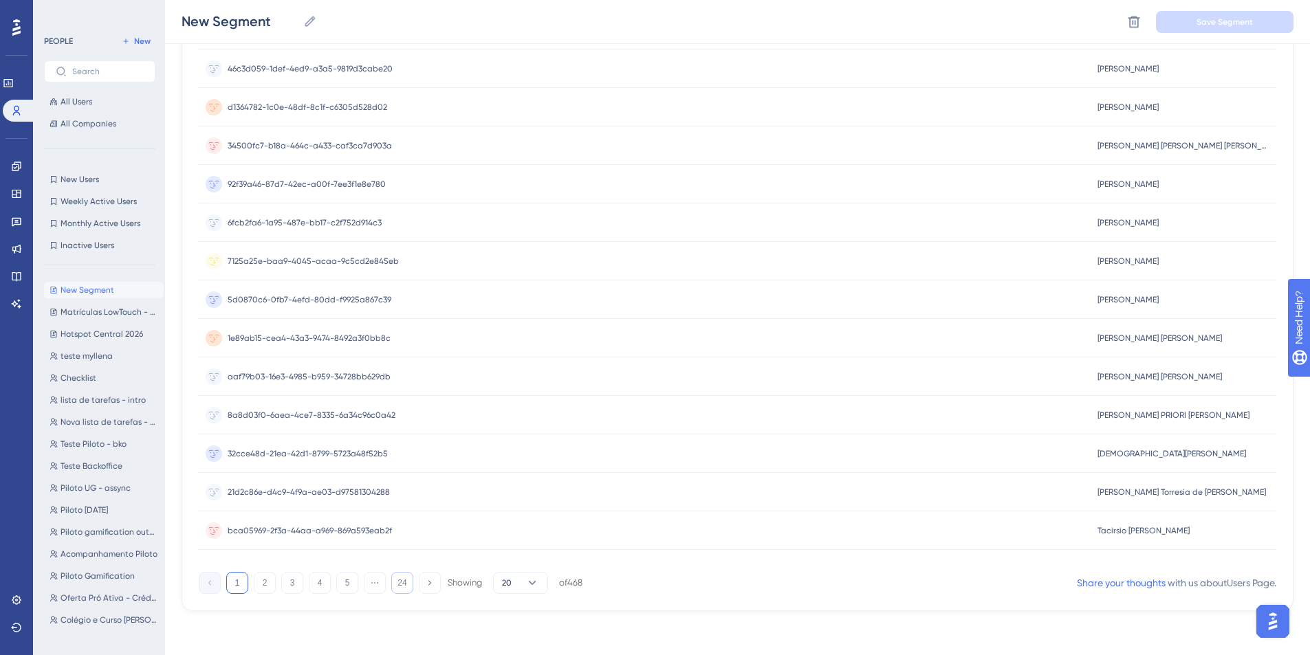
click at [404, 579] on button "24" at bounding box center [402, 583] width 22 height 22
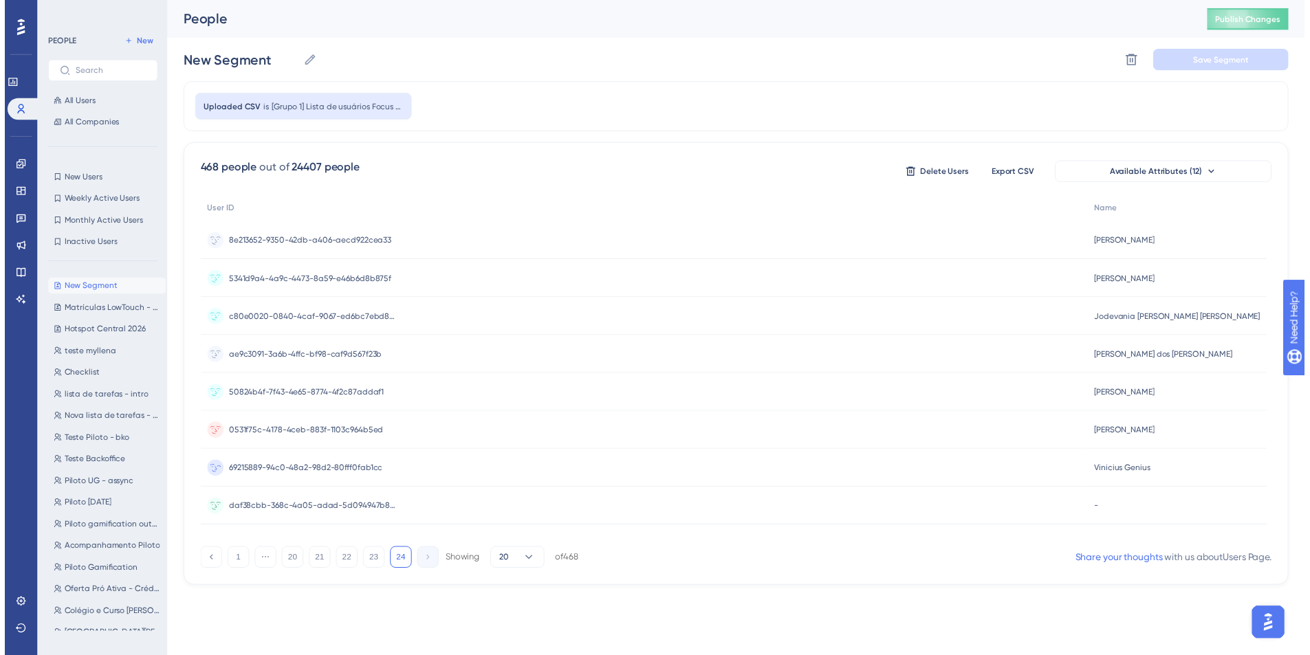
scroll to position [0, 0]
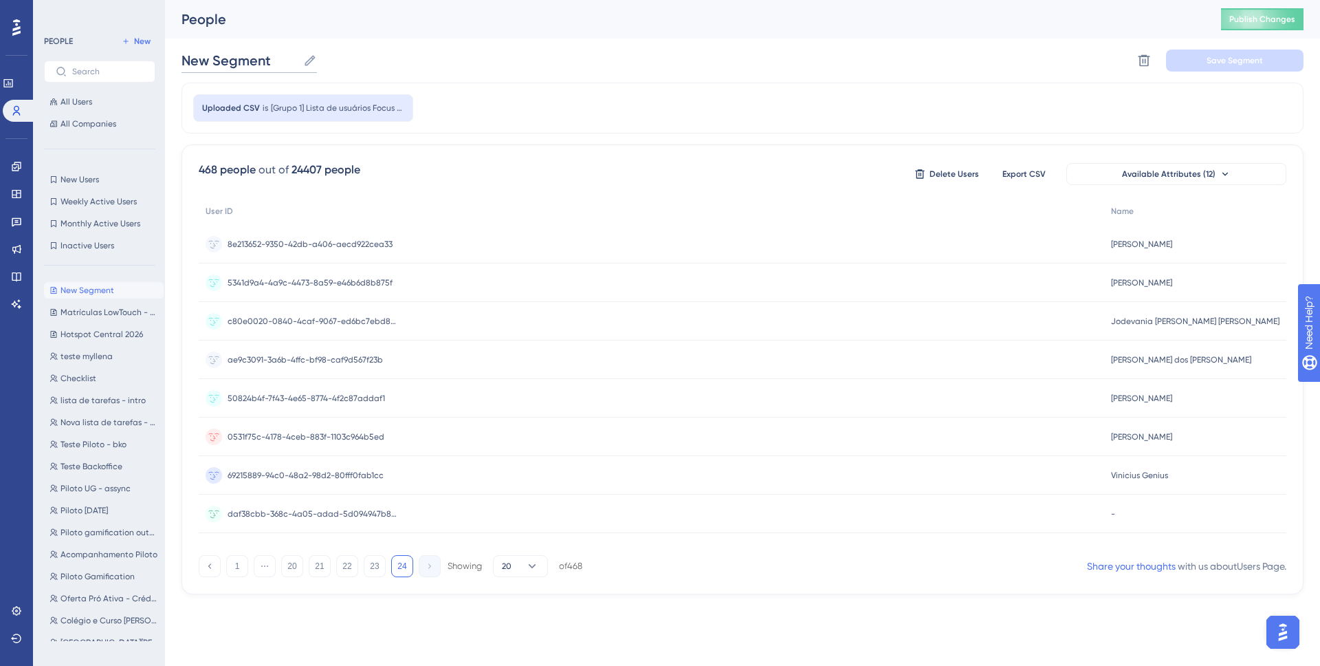
click at [272, 68] on input "New Segment" at bounding box center [240, 60] width 116 height 19
click at [1144, 52] on button at bounding box center [1144, 61] width 22 height 22
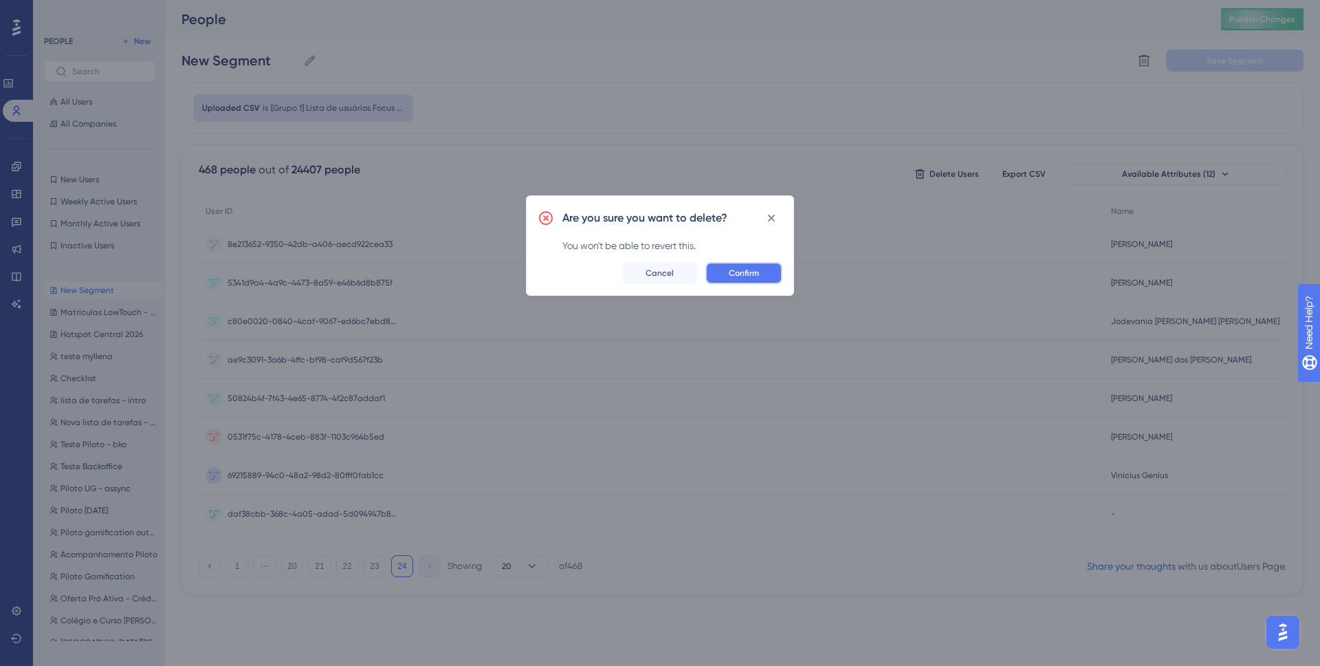
click at [746, 276] on span "Confirm" at bounding box center [744, 273] width 30 height 11
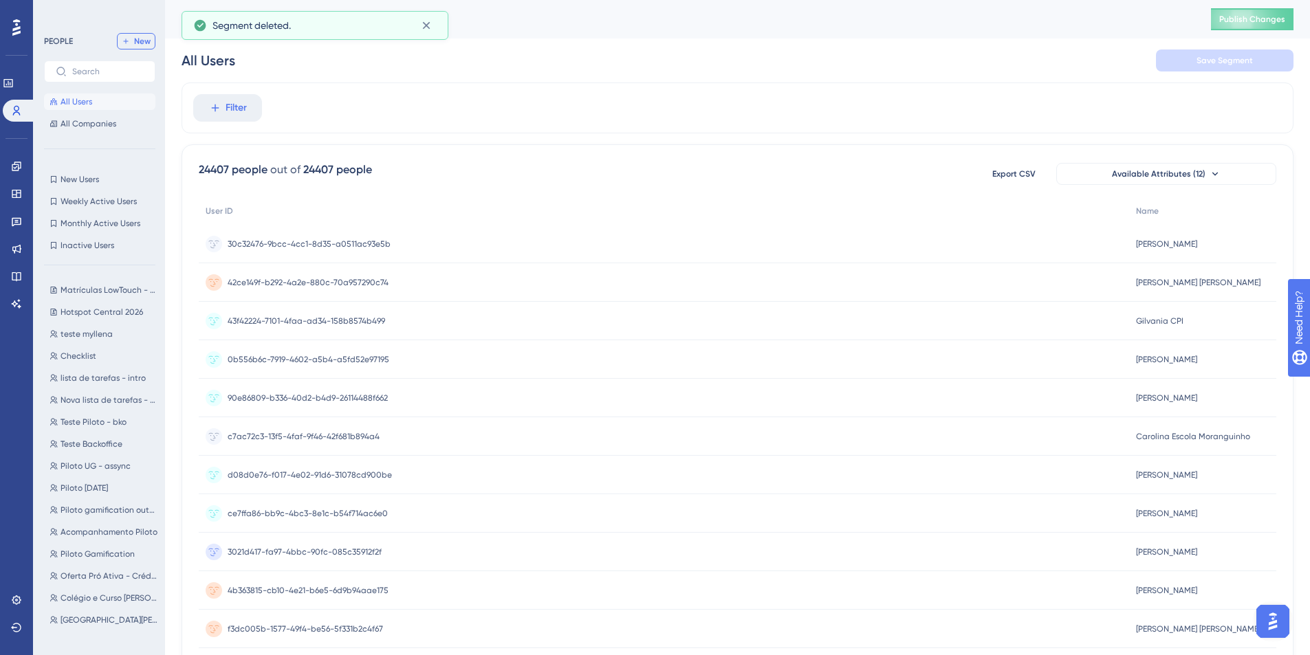
click at [146, 33] on button "New" at bounding box center [136, 41] width 39 height 17
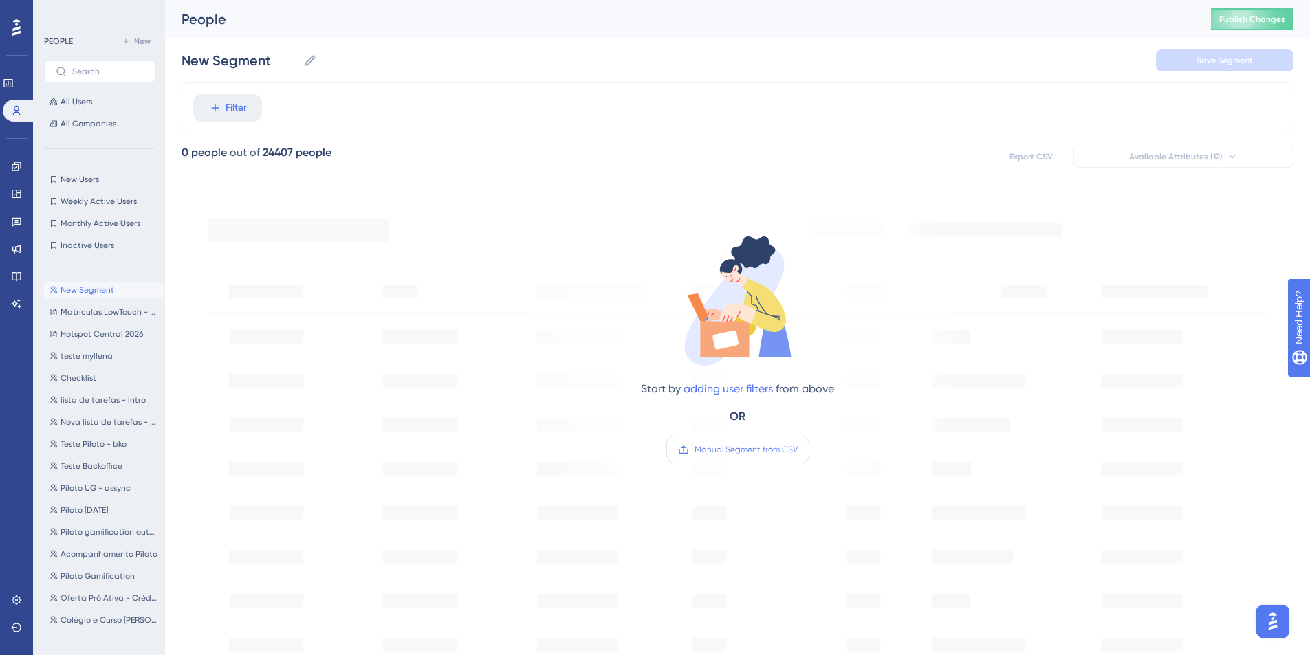
click at [729, 453] on span "Manual Segment from CSV" at bounding box center [746, 449] width 103 height 11
click at [798, 450] on input "Manual Segment from CSV" at bounding box center [798, 450] width 0 height 0
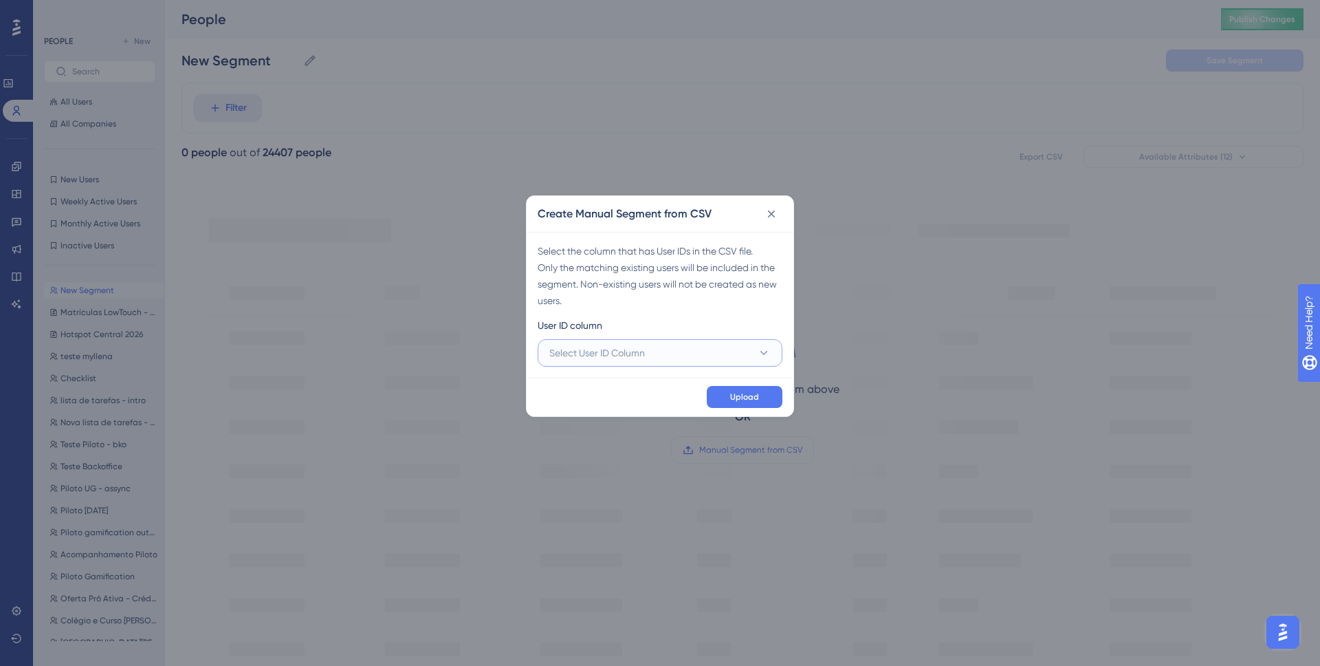
click at [706, 347] on button "Select User ID Column" at bounding box center [660, 353] width 245 height 28
click at [655, 395] on div "A - user_id A - user_id" at bounding box center [660, 395] width 205 height 28
click at [748, 402] on span "Upload" at bounding box center [744, 396] width 29 height 11
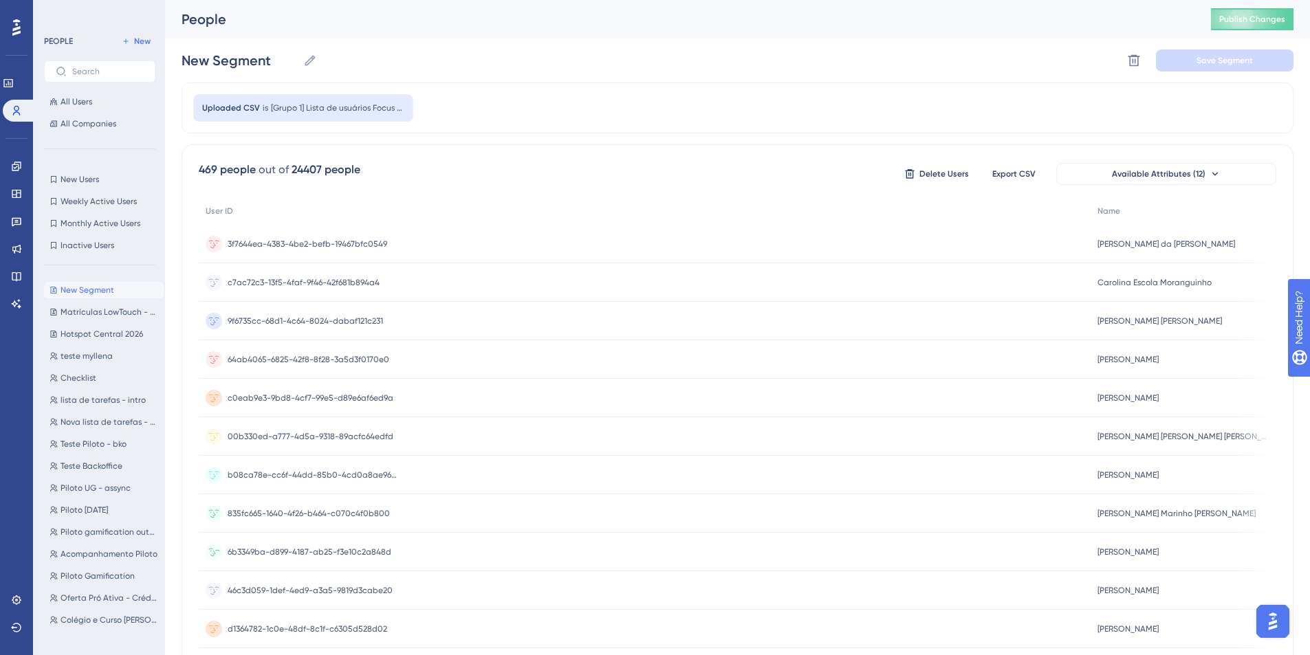
scroll to position [3, 0]
click at [307, 56] on icon at bounding box center [310, 58] width 14 height 14
click at [298, 56] on input "New Segment" at bounding box center [240, 57] width 116 height 19
drag, startPoint x: 279, startPoint y: 56, endPoint x: 148, endPoint y: 53, distance: 130.7
click at [165, 53] on div "Performance Users Engagement Widgets Feedback Product Updates Knowledge Base AI…" at bounding box center [737, 536] width 1145 height 1078
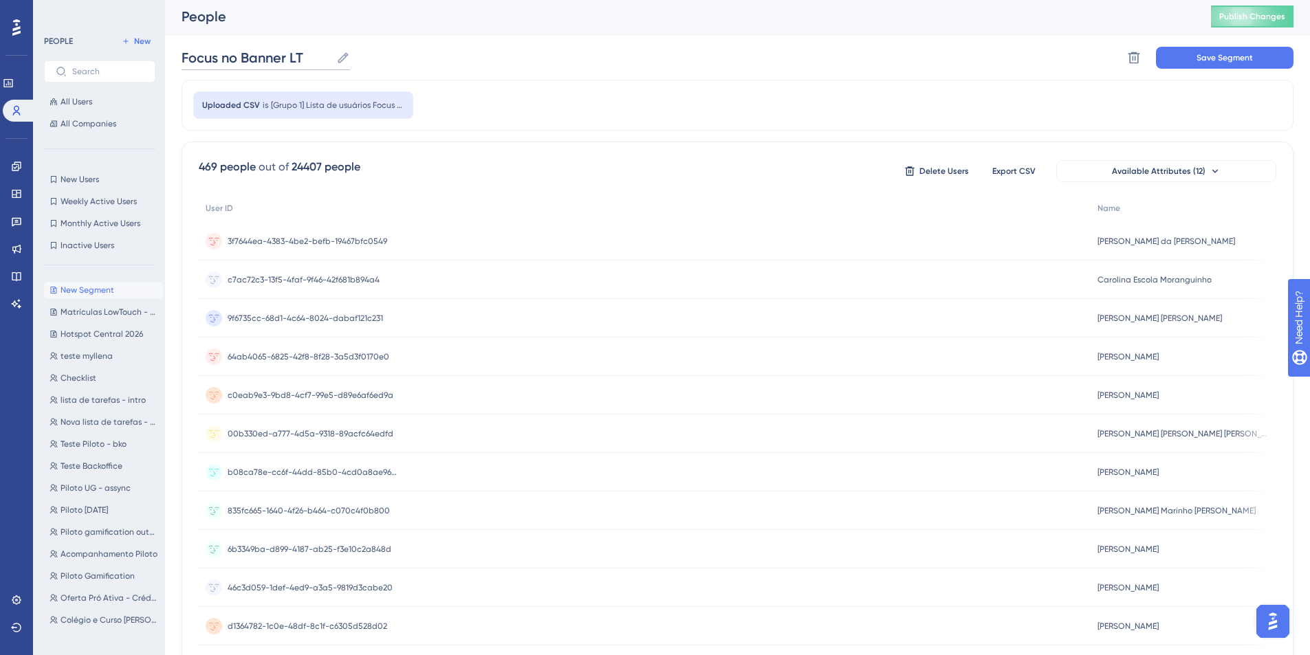
type input "Focus no Banner LT"
click at [609, 34] on div "People Publish Changes" at bounding box center [737, 16] width 1145 height 39
click at [1188, 63] on button "Save Segment" at bounding box center [1225, 58] width 138 height 22
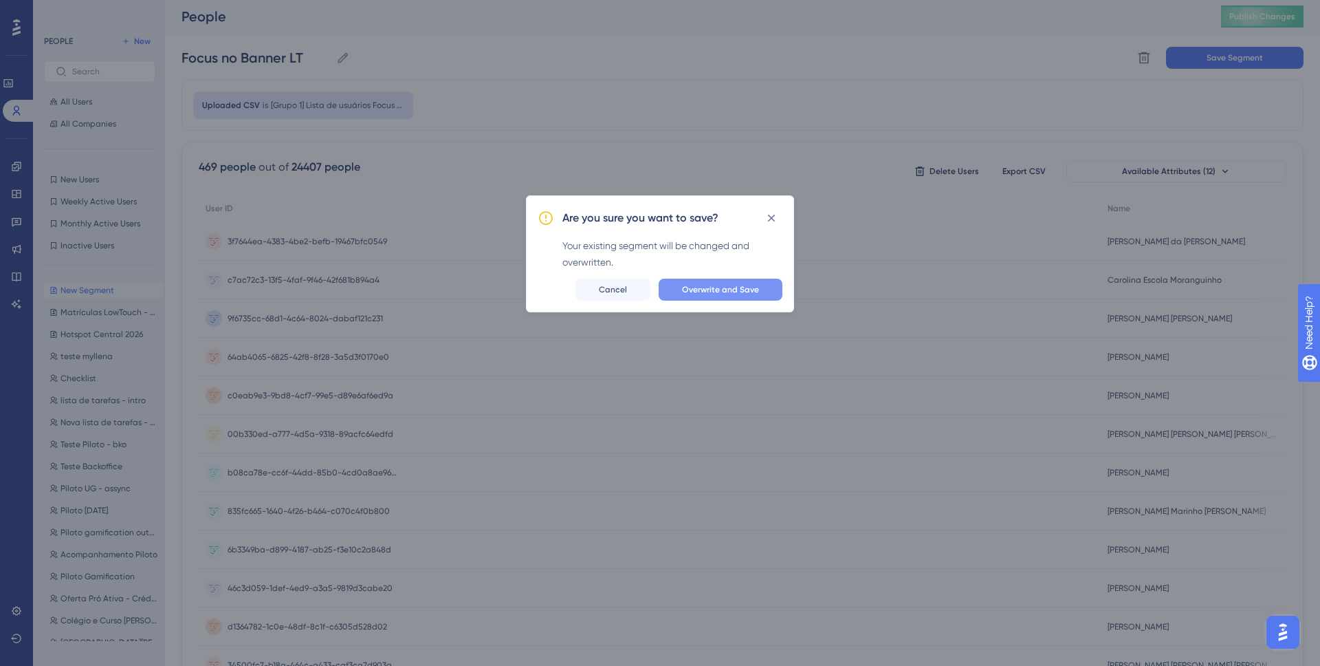
click at [733, 286] on span "Overwrite and Save" at bounding box center [720, 289] width 77 height 11
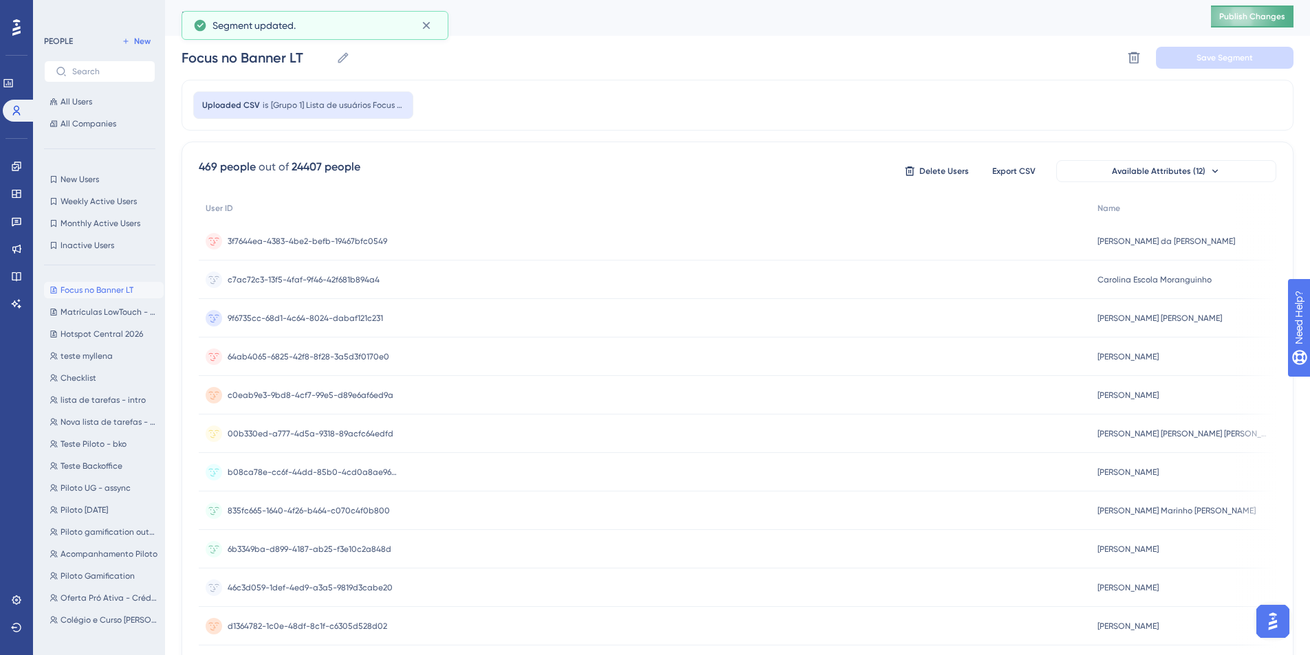
click at [1256, 17] on span "Publish Changes" at bounding box center [1252, 16] width 66 height 11
click at [14, 164] on icon at bounding box center [16, 166] width 9 height 9
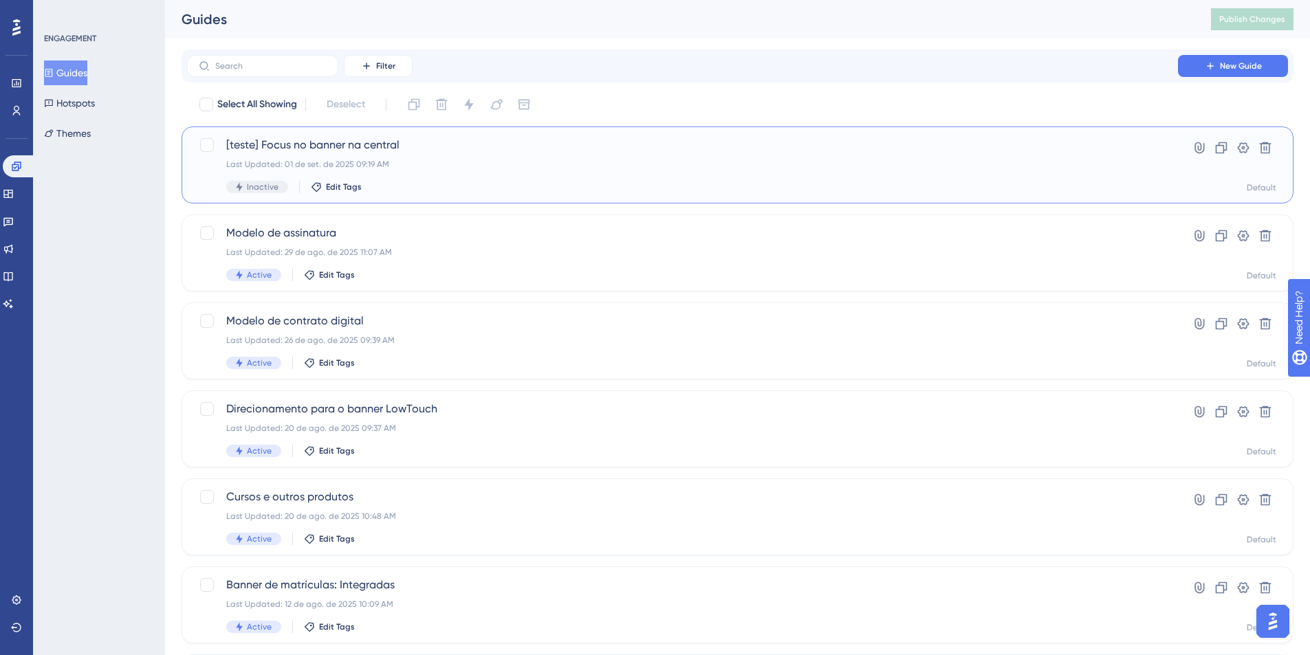
click at [339, 137] on span "[teste] Focus no banner na central" at bounding box center [682, 145] width 913 height 17
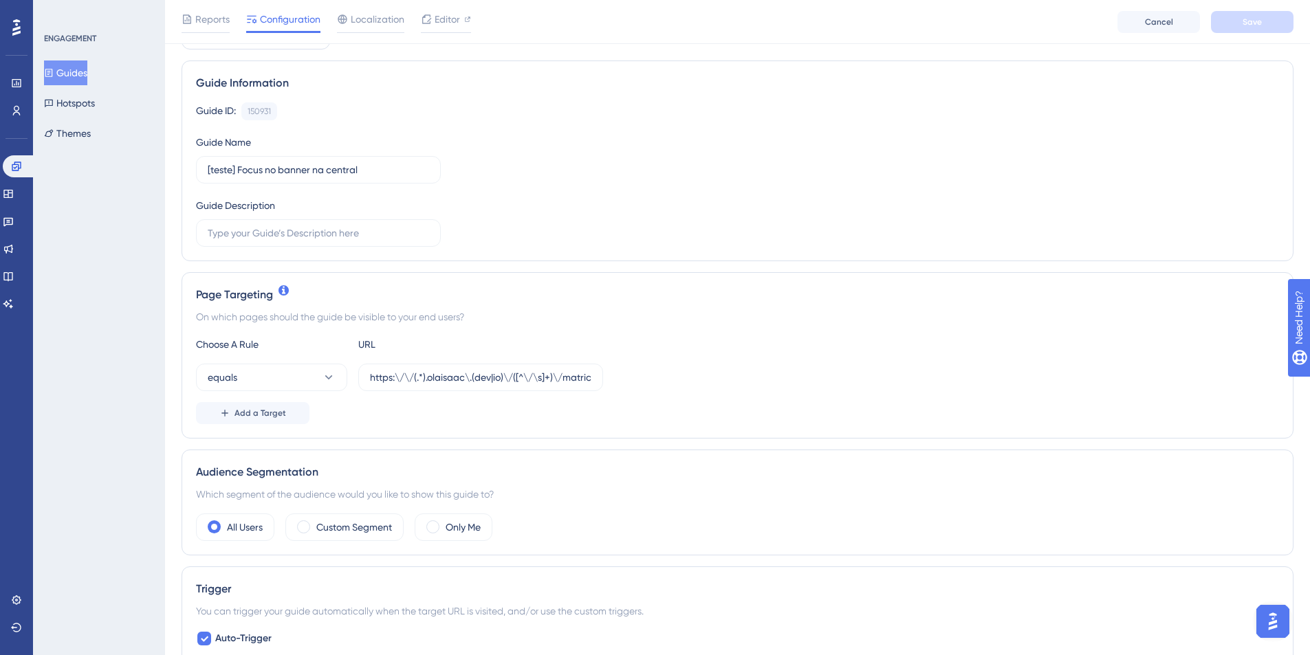
scroll to position [186, 0]
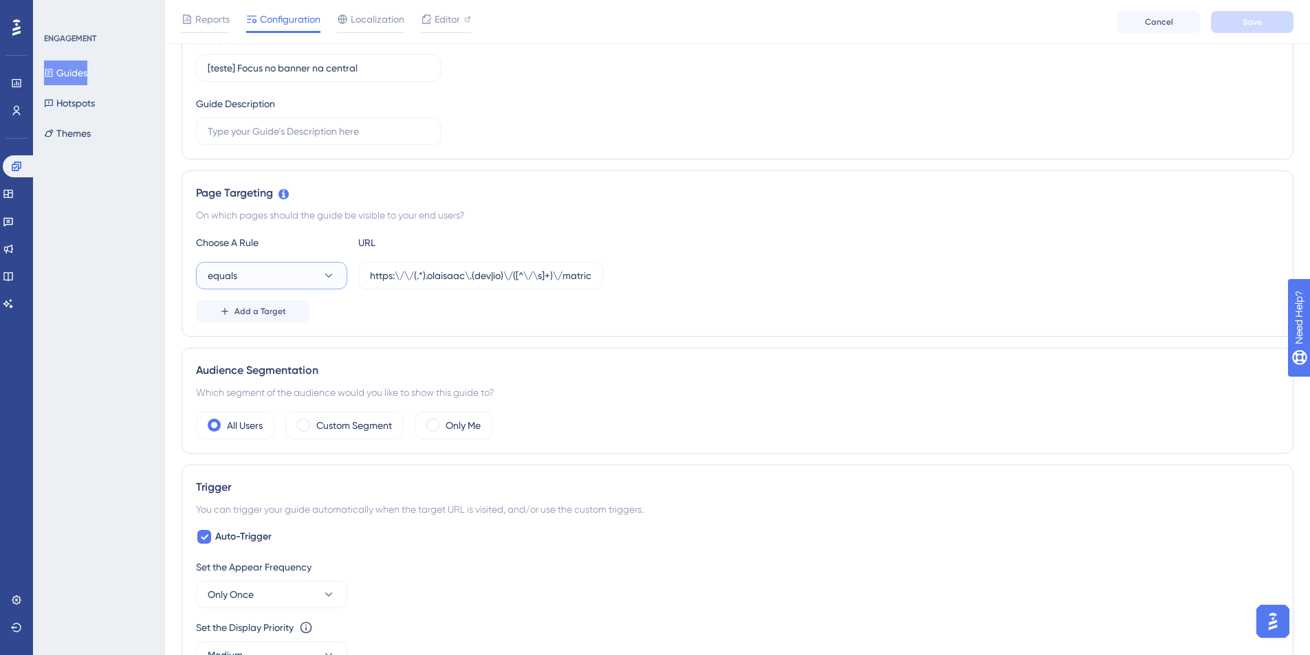
click at [314, 276] on button "equals" at bounding box center [271, 276] width 151 height 28
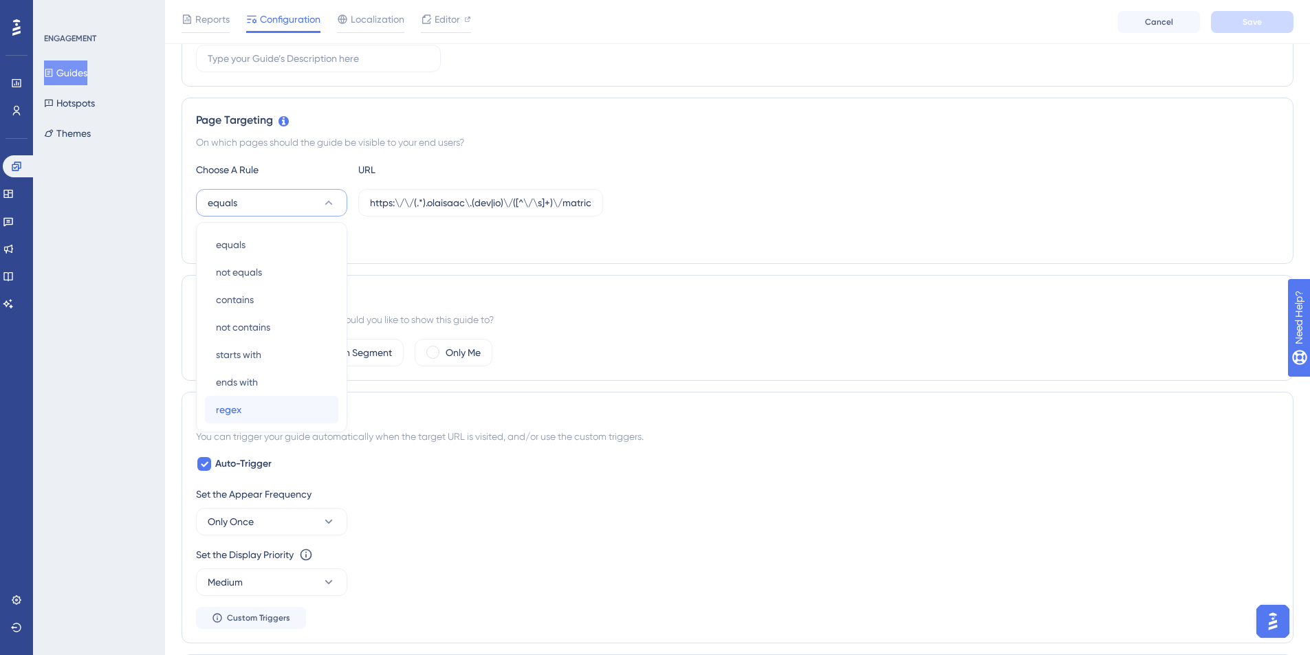
click at [270, 412] on div "regex regex" at bounding box center [271, 410] width 111 height 28
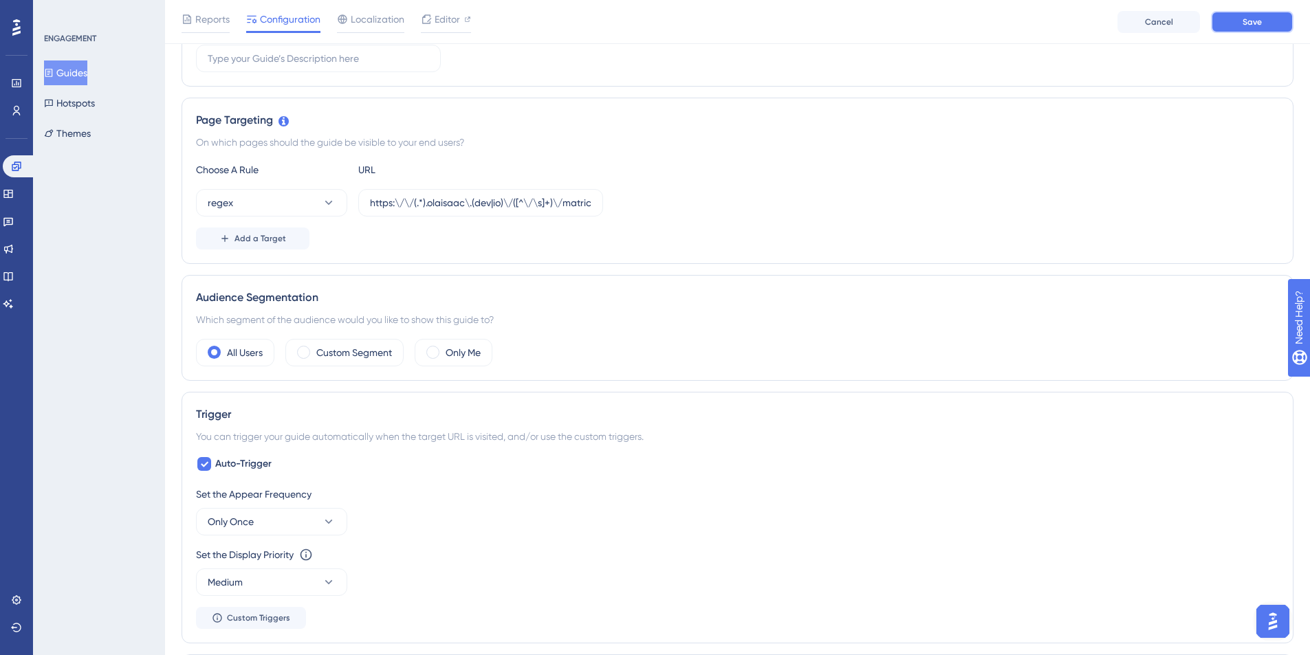
click at [1246, 25] on span "Save" at bounding box center [1252, 22] width 19 height 11
click at [380, 356] on label "Custom Segment" at bounding box center [354, 353] width 76 height 17
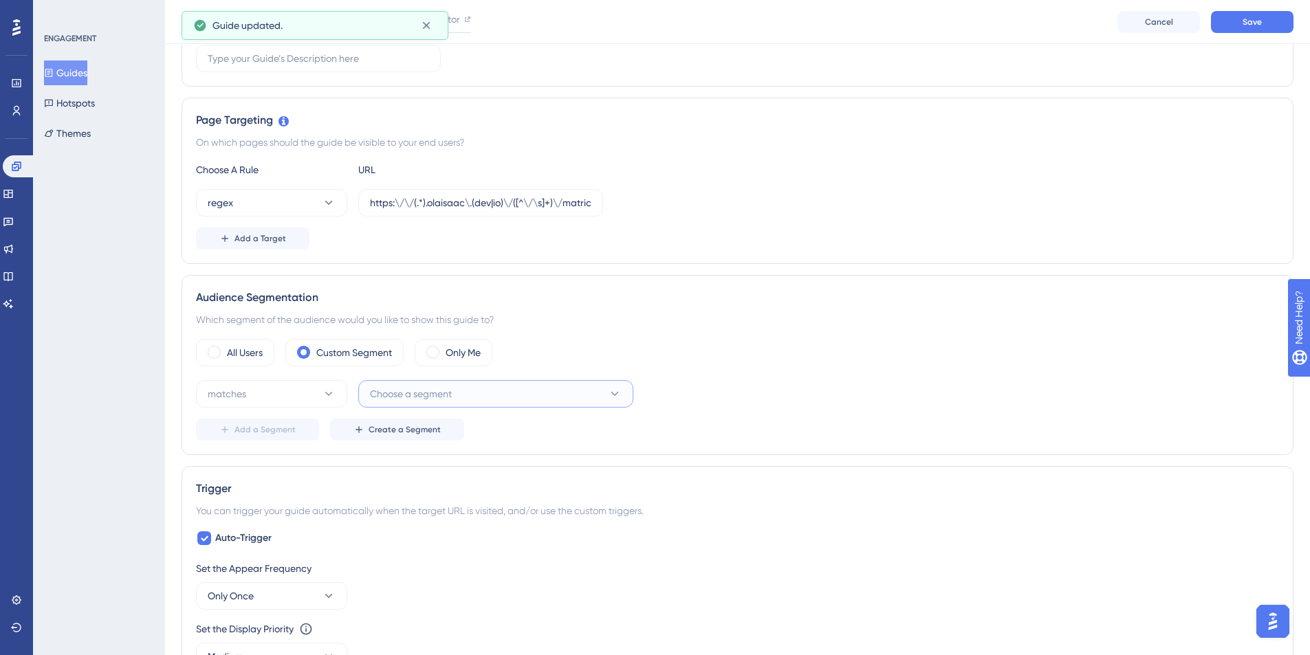
click at [411, 395] on span "Choose a segment" at bounding box center [411, 394] width 82 height 17
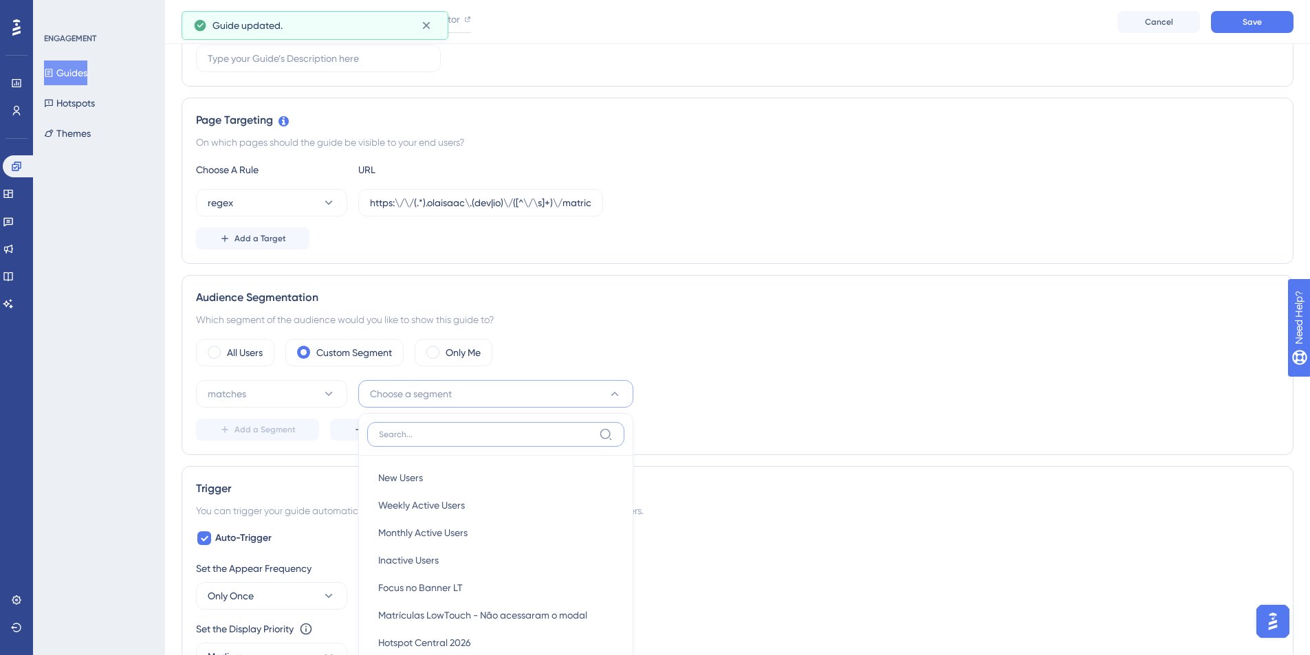
scroll to position [472, 0]
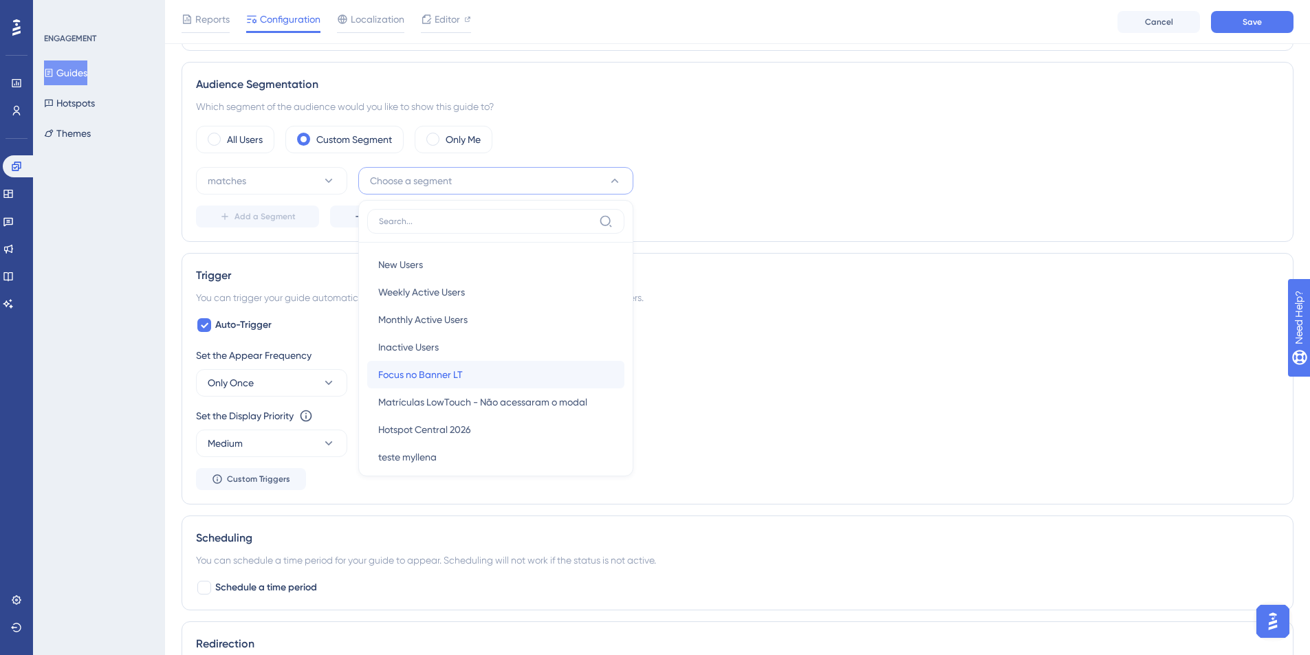
click at [411, 374] on span "Focus no Banner LT" at bounding box center [420, 375] width 85 height 17
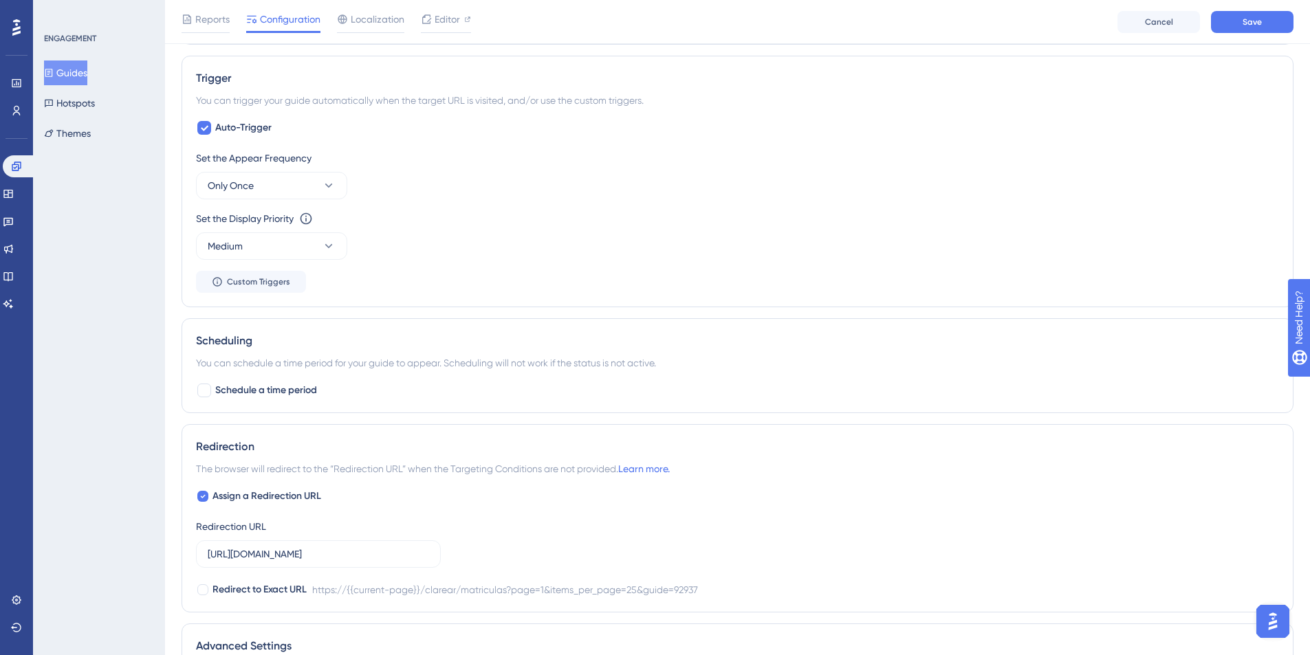
scroll to position [685, 0]
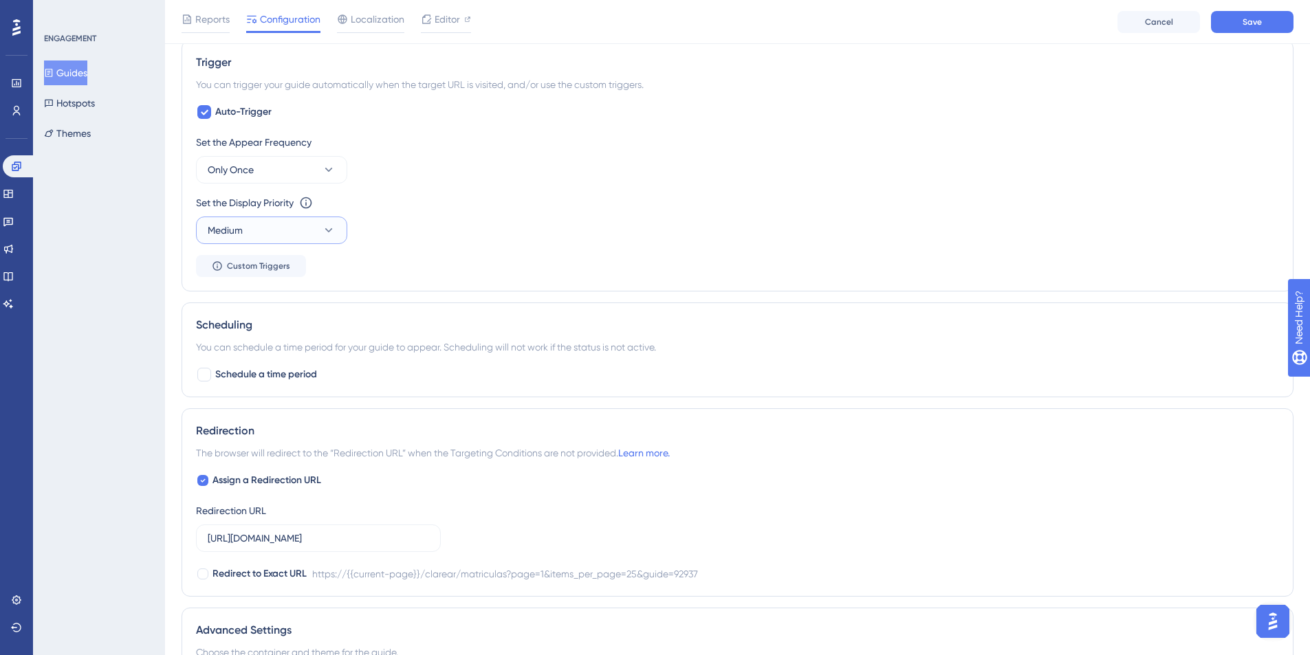
click at [327, 228] on icon at bounding box center [329, 231] width 14 height 14
drag, startPoint x: 281, startPoint y: 331, endPoint x: 325, endPoint y: 313, distance: 47.8
click at [281, 331] on div "High High" at bounding box center [271, 328] width 111 height 28
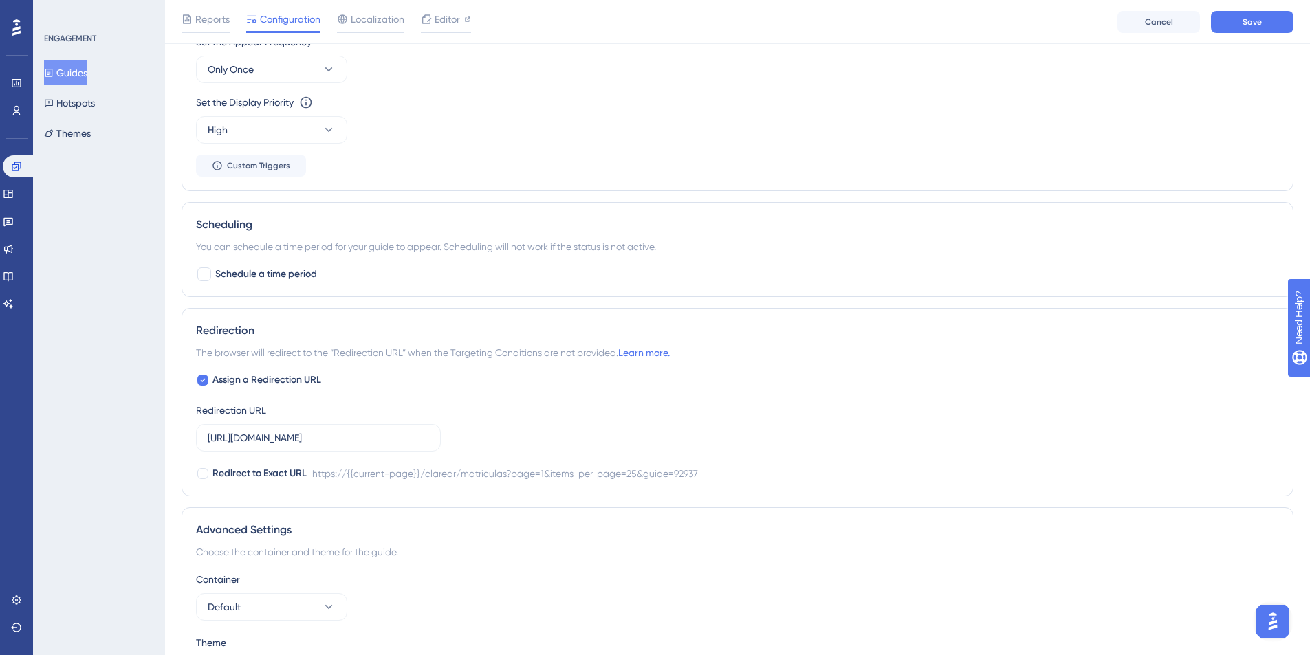
scroll to position [811, 0]
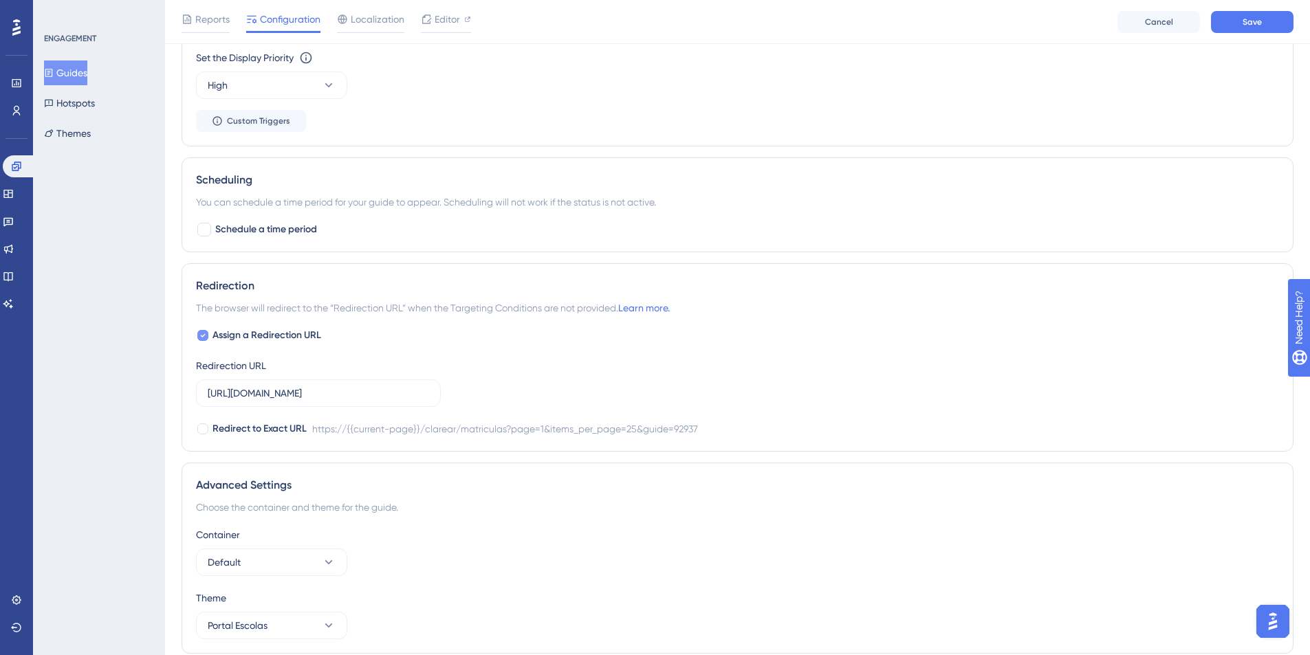
click at [208, 335] on div at bounding box center [203, 336] width 14 height 14
checkbox input "false"
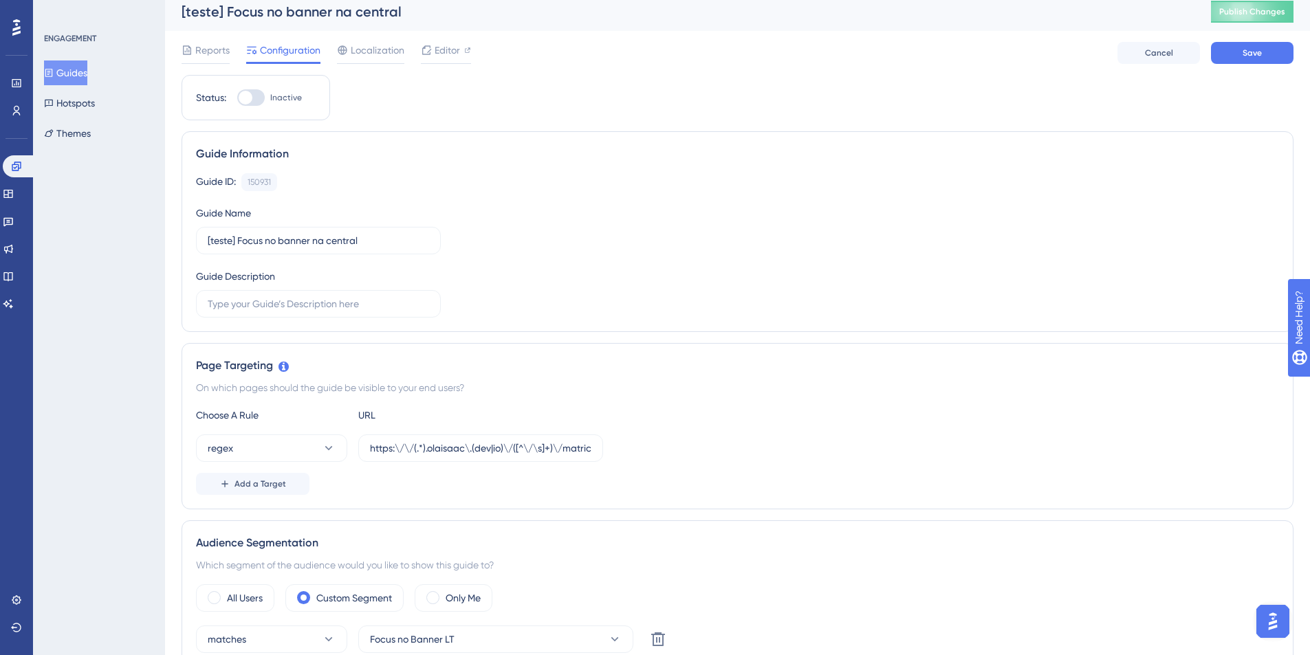
scroll to position [0, 0]
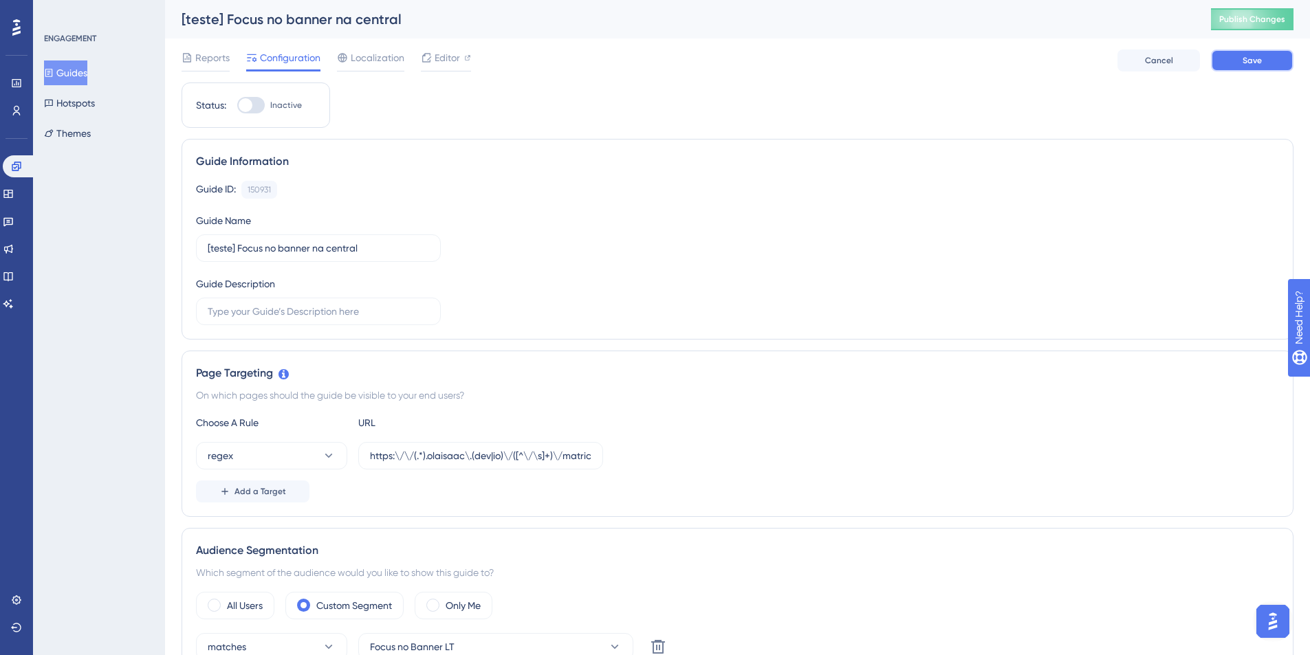
click at [1234, 63] on button "Save" at bounding box center [1252, 61] width 83 height 22
click at [443, 58] on span "Editor" at bounding box center [447, 58] width 25 height 17
click at [254, 103] on div at bounding box center [251, 105] width 28 height 17
click at [237, 105] on input "Inactive" at bounding box center [237, 105] width 1 height 1
checkbox input "true"
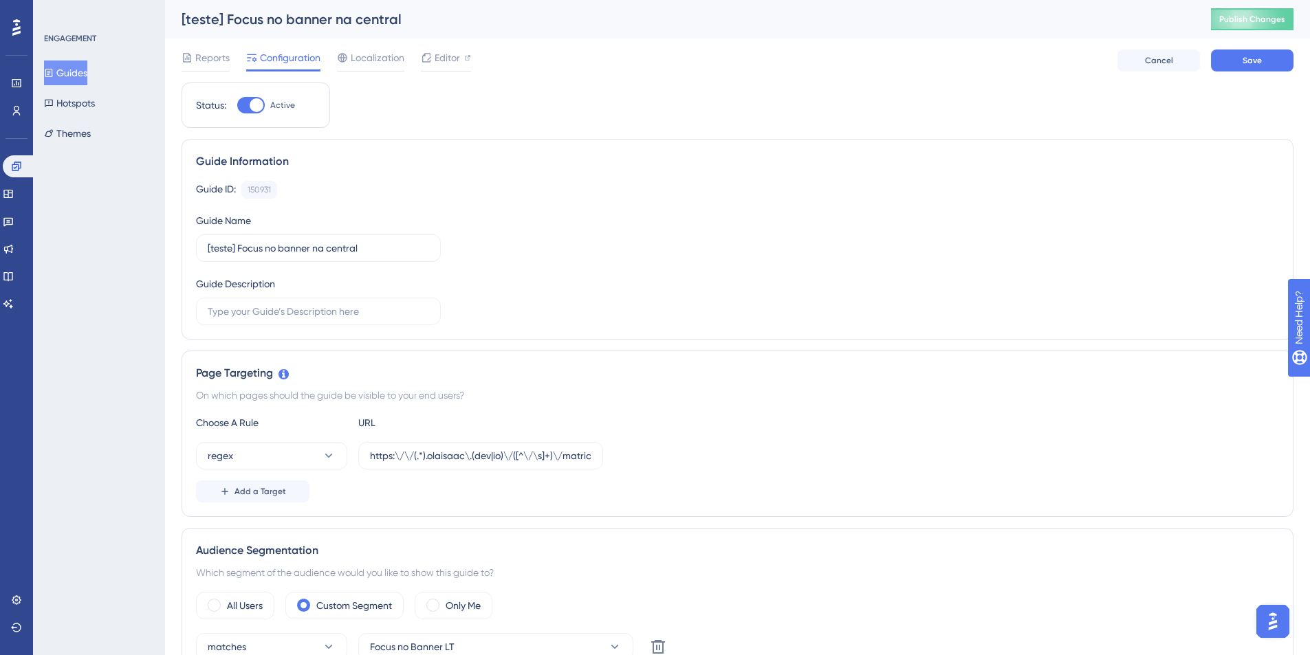
click at [223, 16] on div "[teste] Focus no banner na central" at bounding box center [679, 19] width 995 height 19
drag, startPoint x: 216, startPoint y: 20, endPoint x: 186, endPoint y: 19, distance: 29.6
click at [186, 19] on div "[teste] Focus no banner na central" at bounding box center [679, 19] width 995 height 19
click at [256, 40] on div "Reports Configuration Localization Editor Cancel Save" at bounding box center [738, 61] width 1112 height 44
click at [215, 17] on div "[teste] Focus no banner na central" at bounding box center [679, 19] width 995 height 19
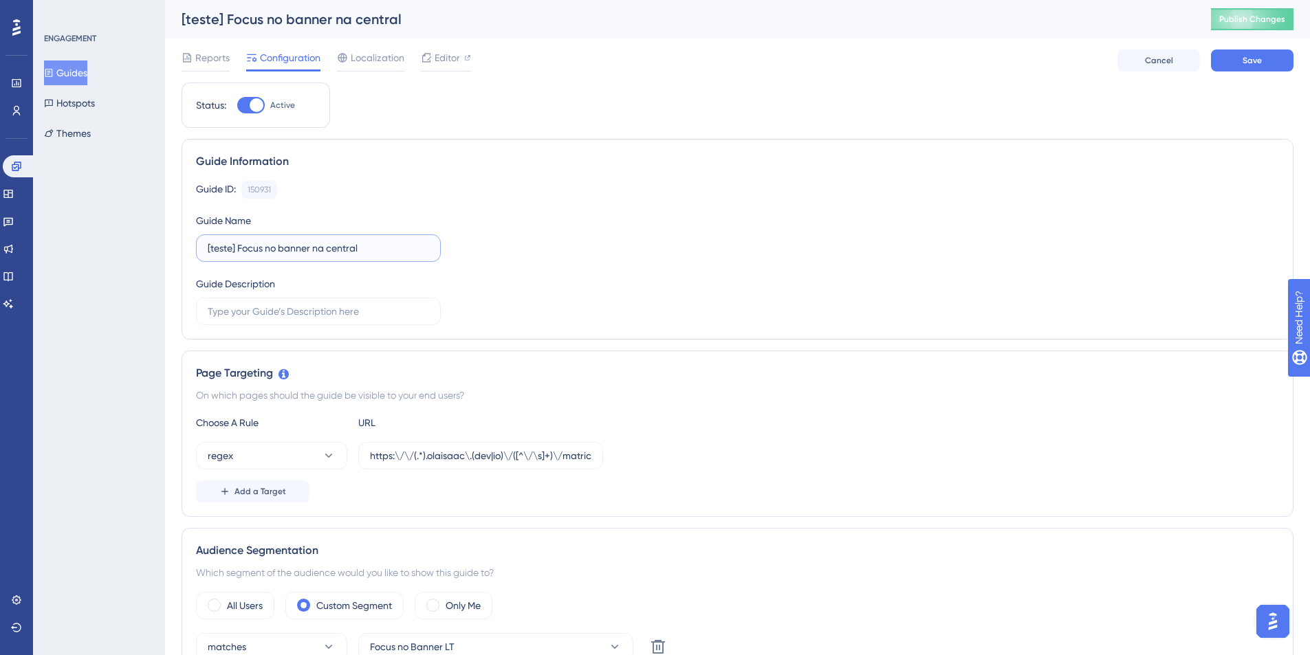
drag, startPoint x: 232, startPoint y: 251, endPoint x: 211, endPoint y: 251, distance: 21.3
click at [211, 251] on input "[teste] Focus no banner na central" at bounding box center [318, 248] width 221 height 15
type input "[Matrículas] Focus no banner na central"
click at [523, 190] on div "Guide ID: 150931 Copy" at bounding box center [737, 190] width 1083 height 18
click at [1272, 57] on button "Save" at bounding box center [1252, 61] width 83 height 22
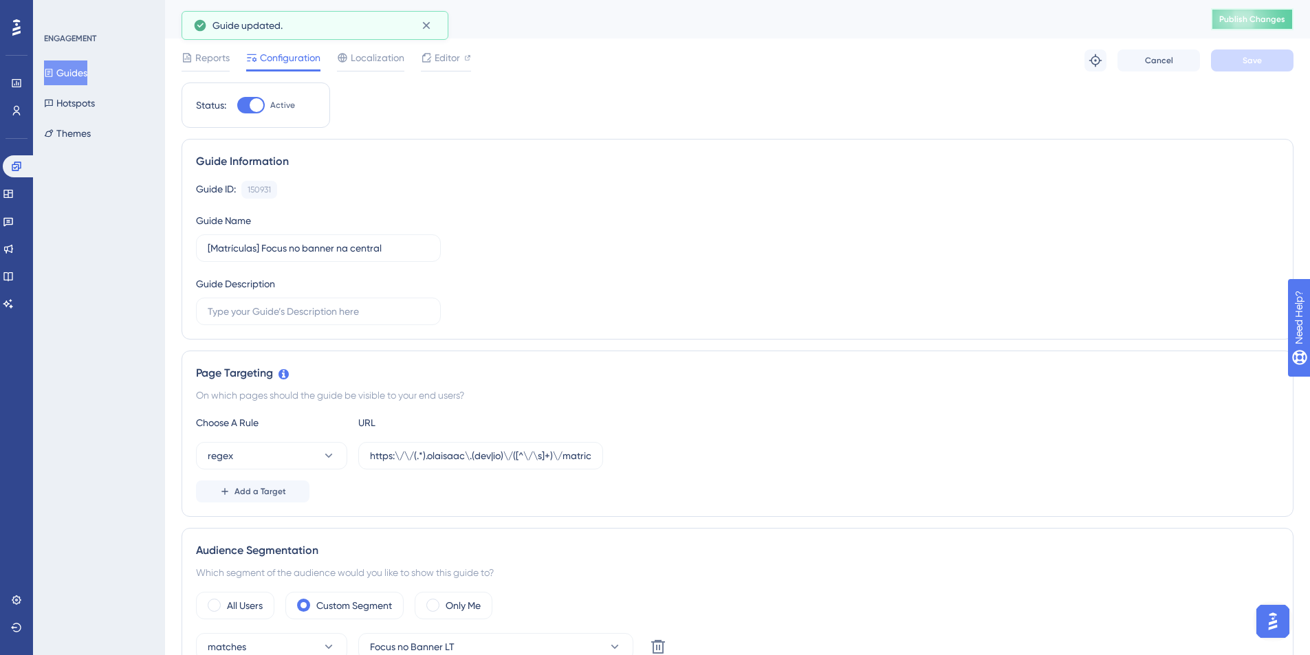
click at [1281, 20] on span "Publish Changes" at bounding box center [1252, 19] width 66 height 11
click at [74, 72] on button "Guides" at bounding box center [65, 73] width 43 height 25
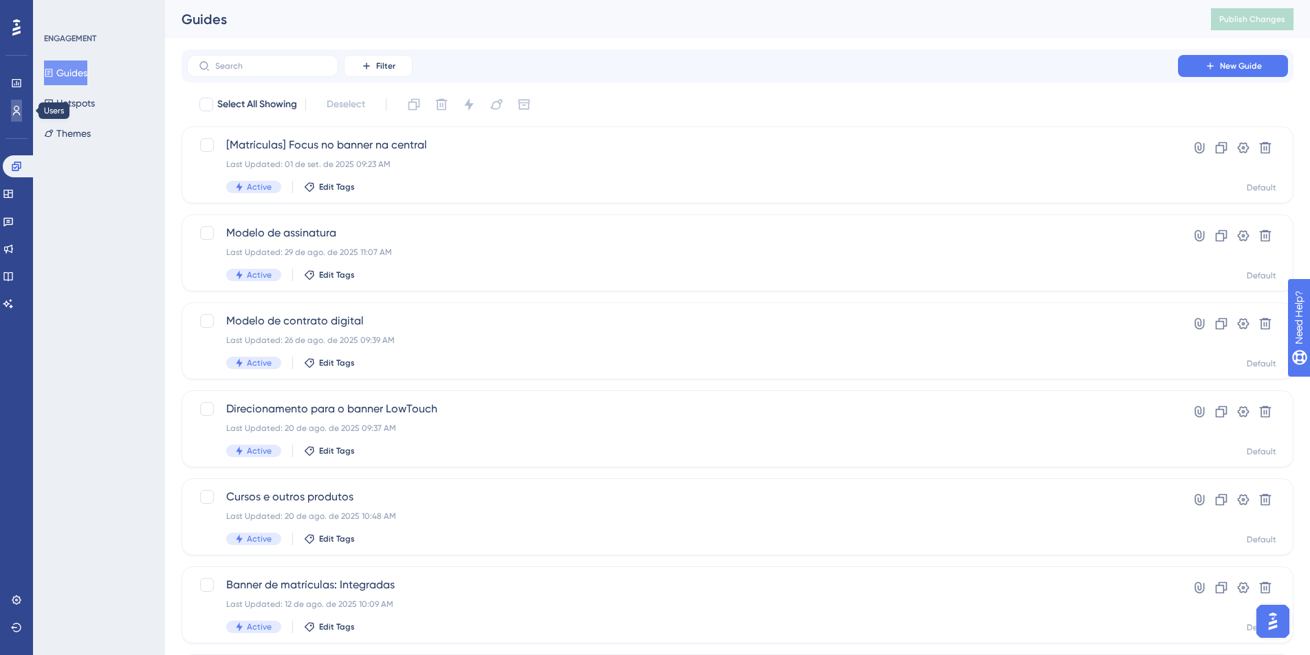
click at [21, 107] on icon at bounding box center [16, 110] width 11 height 11
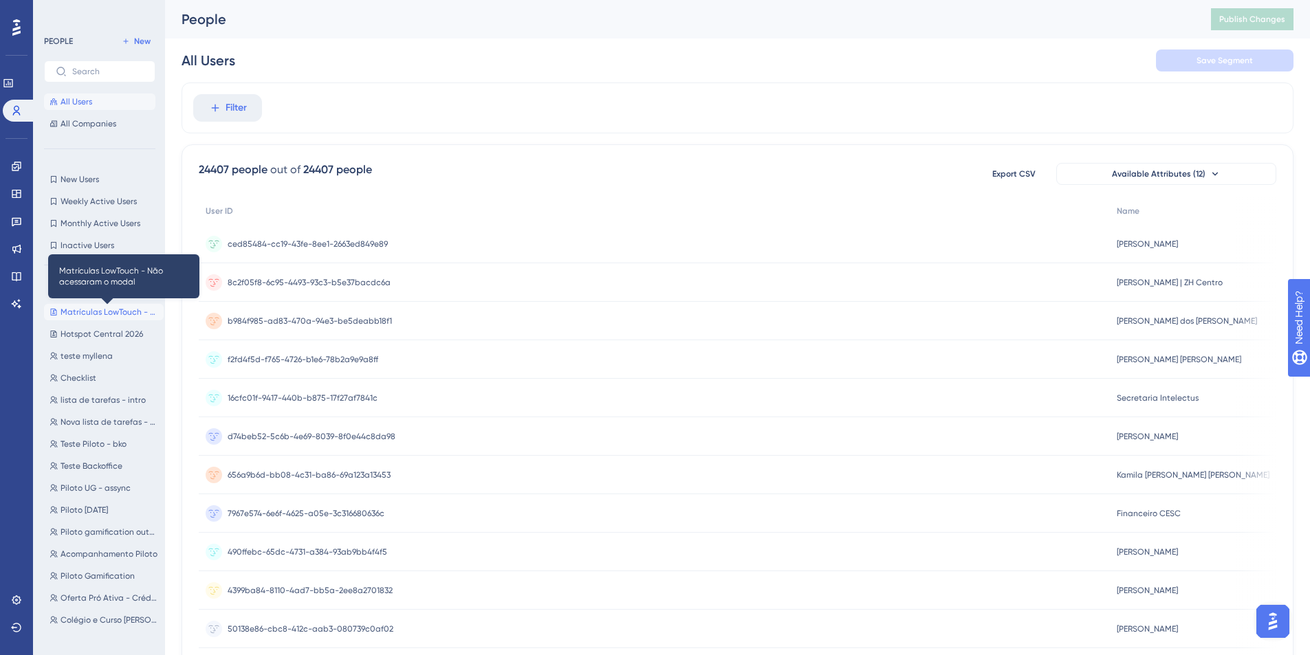
click at [91, 309] on span "Matrículas LowTouch - Não acessaram o modal" at bounding box center [110, 312] width 98 height 11
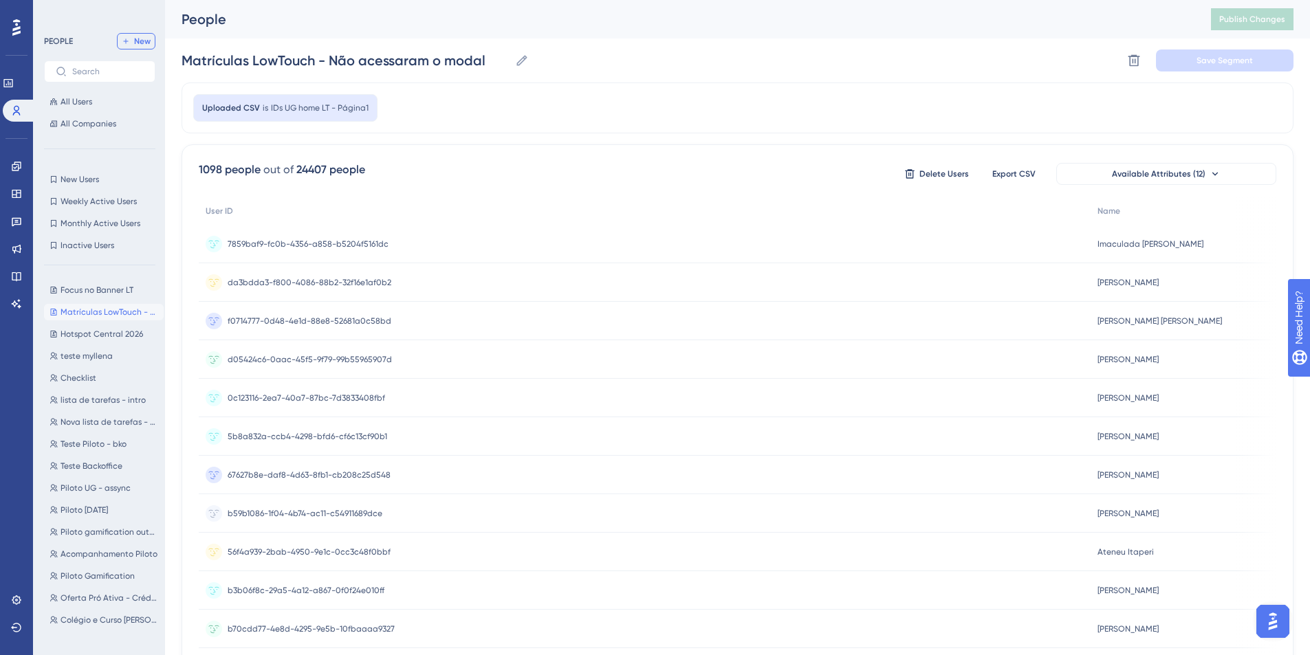
click at [143, 45] on span "New" at bounding box center [142, 41] width 17 height 11
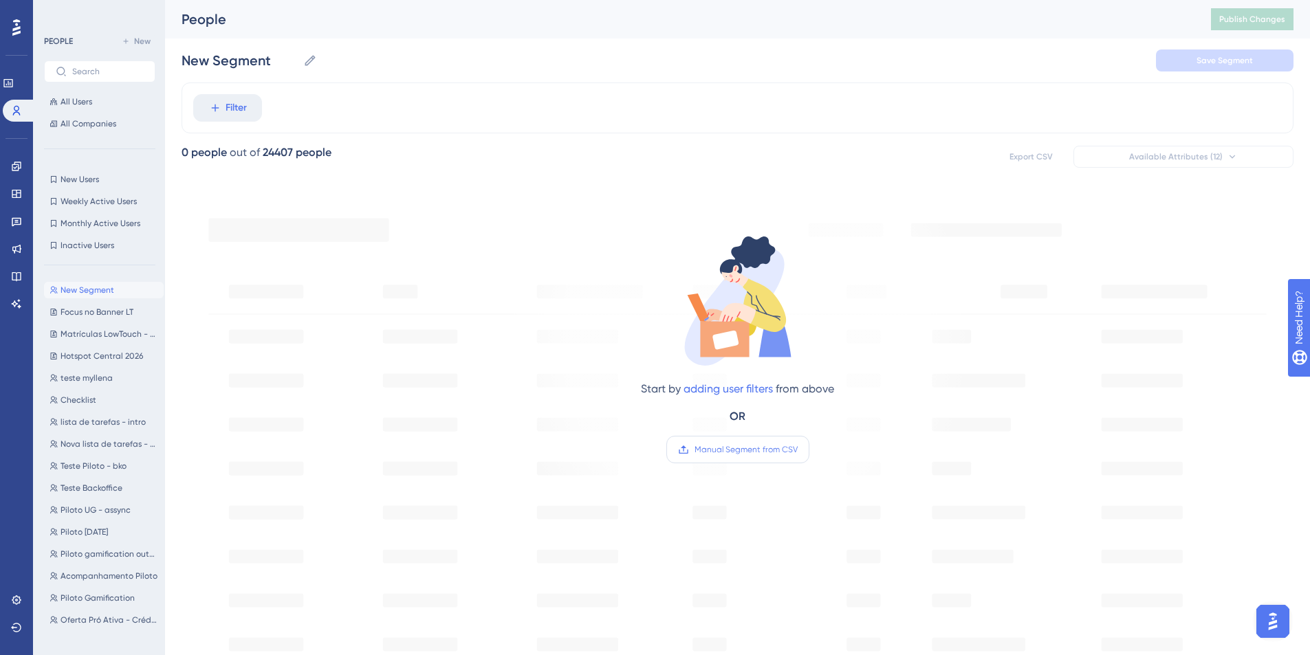
click at [753, 455] on span "Manual Segment from CSV" at bounding box center [746, 449] width 103 height 11
click at [798, 450] on input "Manual Segment from CSV" at bounding box center [798, 450] width 0 height 0
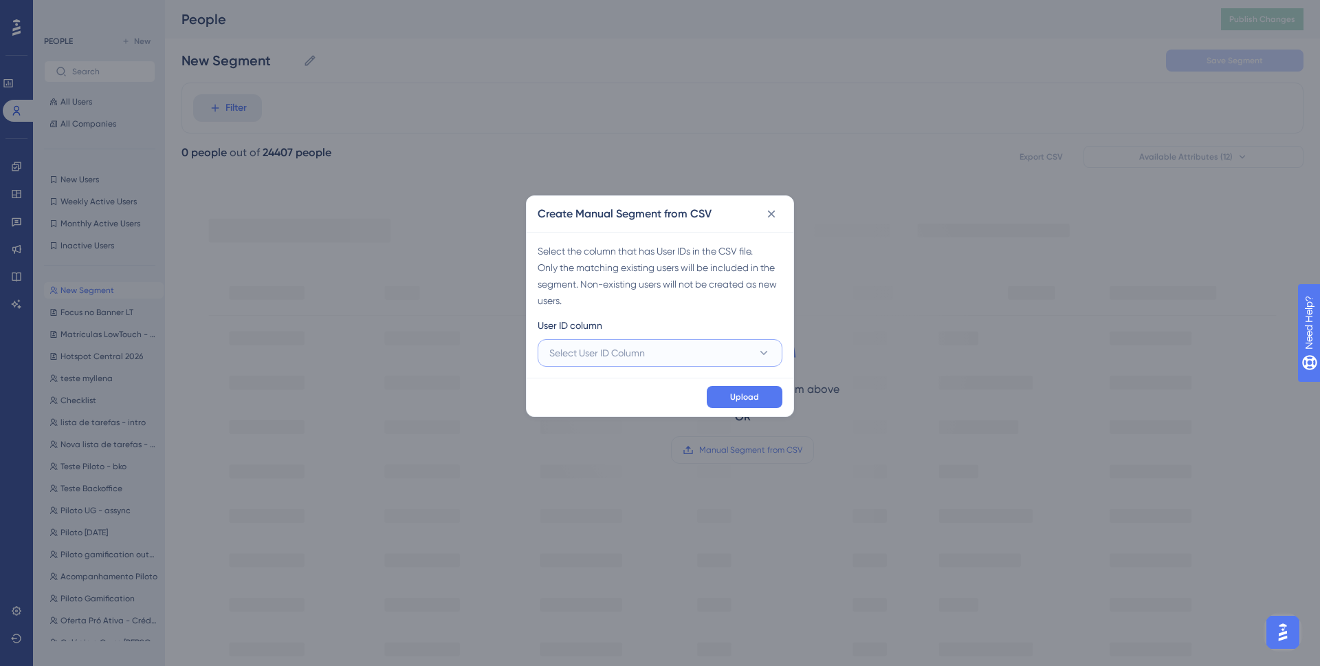
click at [677, 343] on button "Select User ID Column" at bounding box center [660, 353] width 245 height 28
click at [635, 397] on div "A - User ID A - User ID" at bounding box center [660, 395] width 205 height 28
click at [739, 400] on span "Upload" at bounding box center [744, 396] width 29 height 11
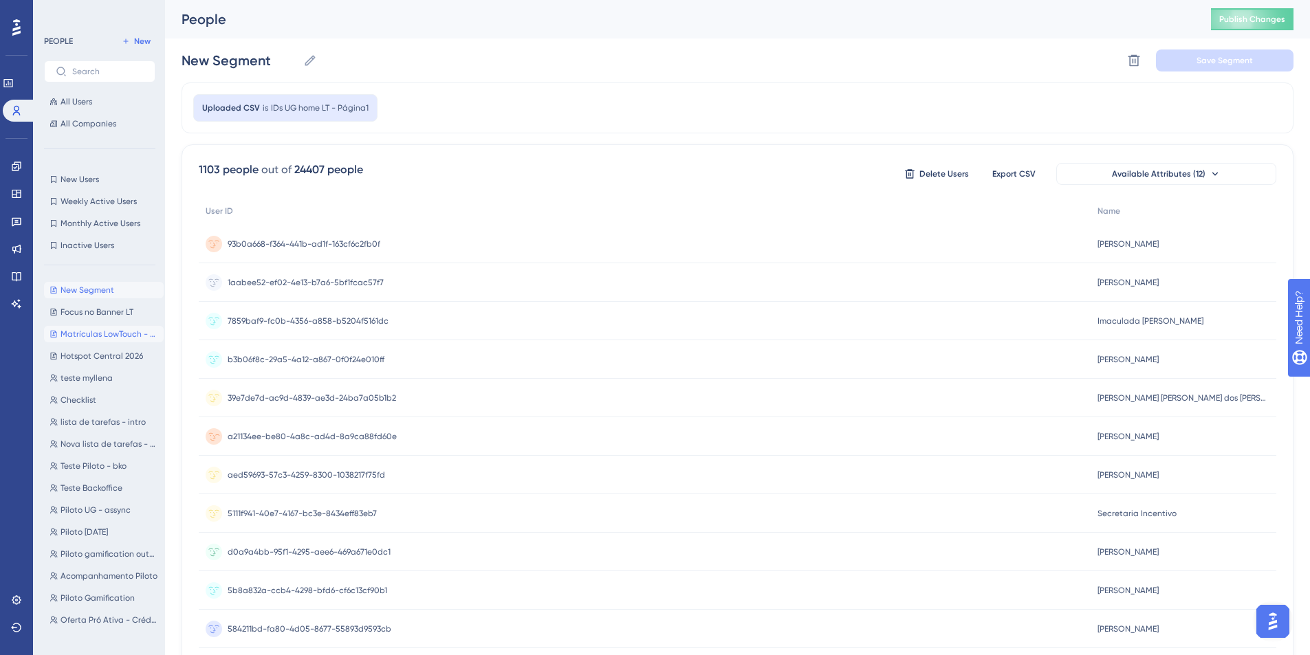
click at [101, 341] on button "Matrículas LowTouch - Não acessaram o modal Matrículas LowTouch - Não acessaram…" at bounding box center [104, 334] width 120 height 17
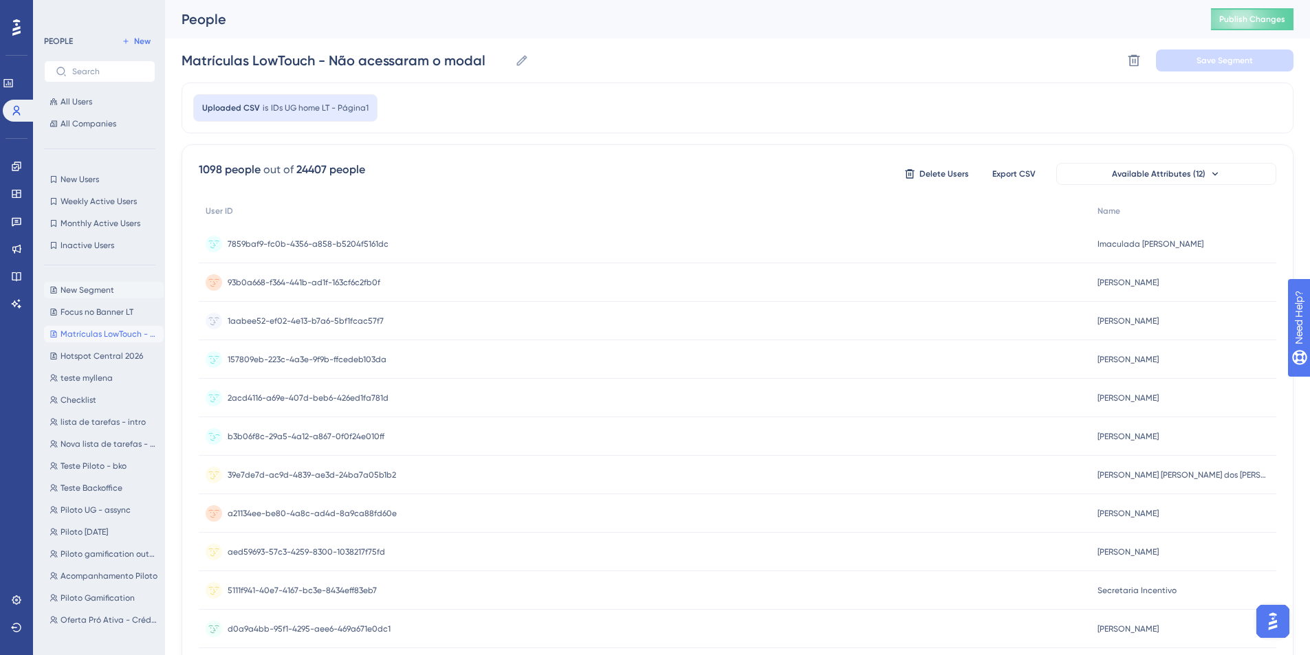
click at [83, 290] on span "New Segment" at bounding box center [88, 290] width 54 height 11
type input "New Segment"
click at [1129, 61] on icon at bounding box center [1134, 61] width 14 height 14
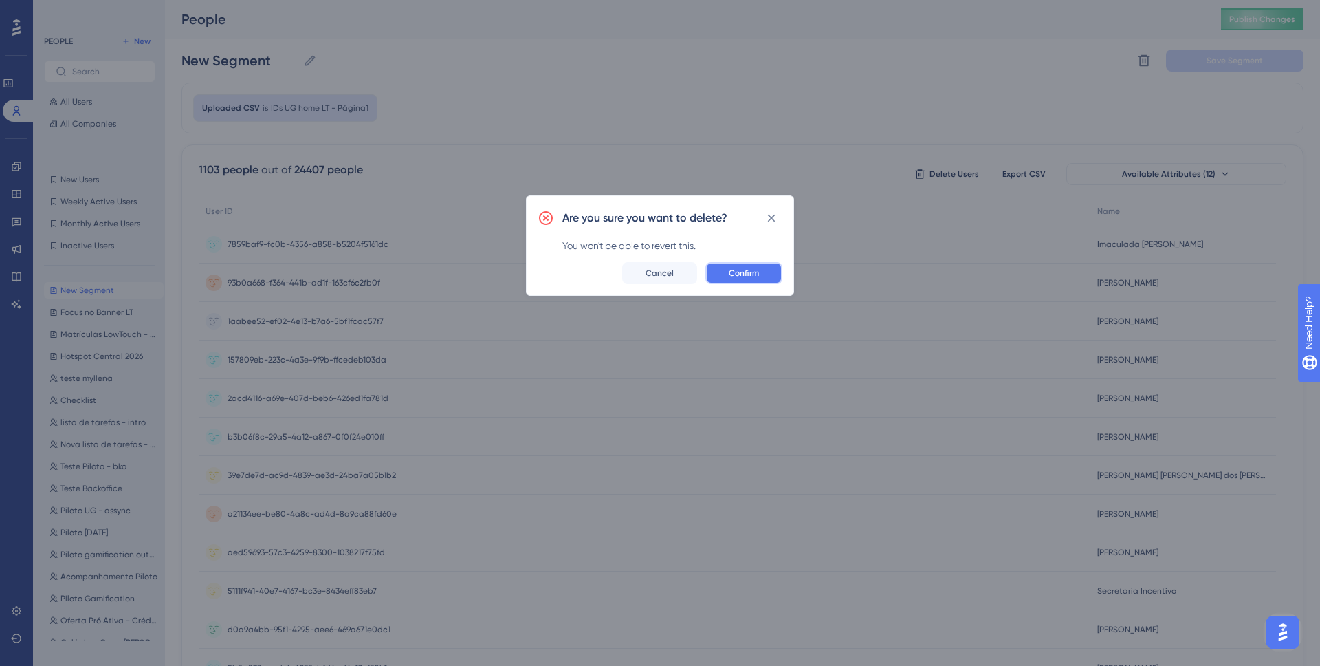
click at [741, 275] on span "Confirm" at bounding box center [744, 273] width 30 height 11
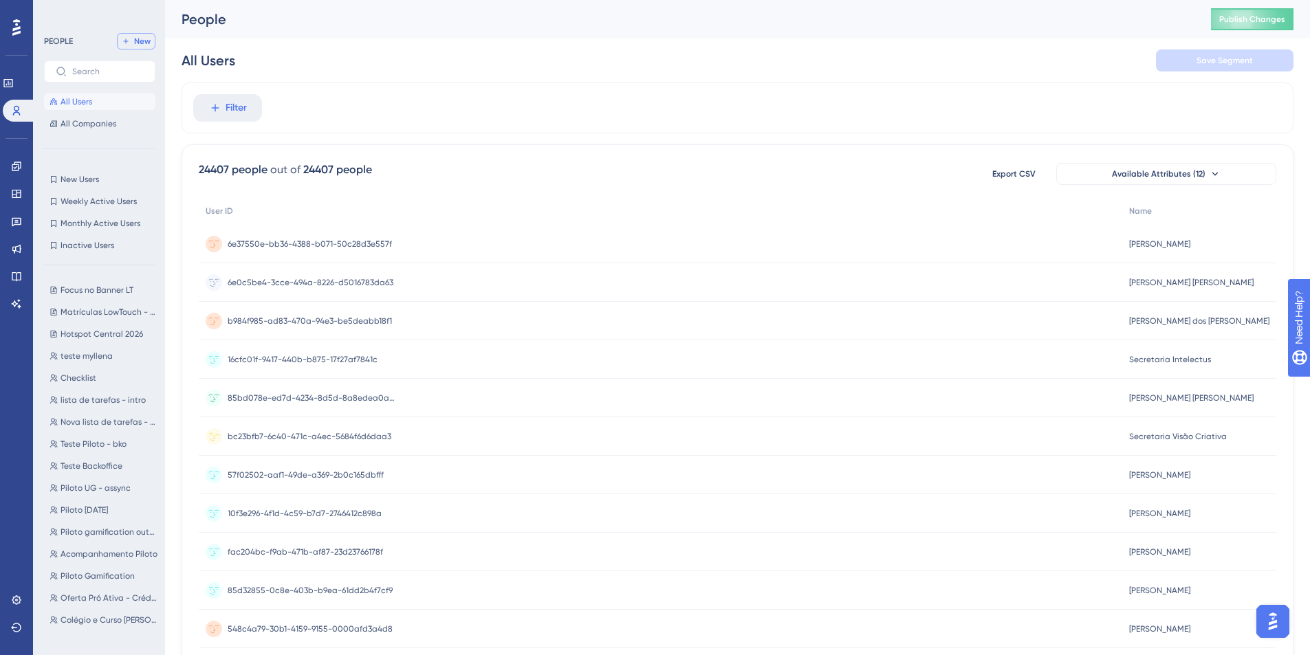
click at [129, 39] on icon at bounding box center [126, 41] width 8 height 8
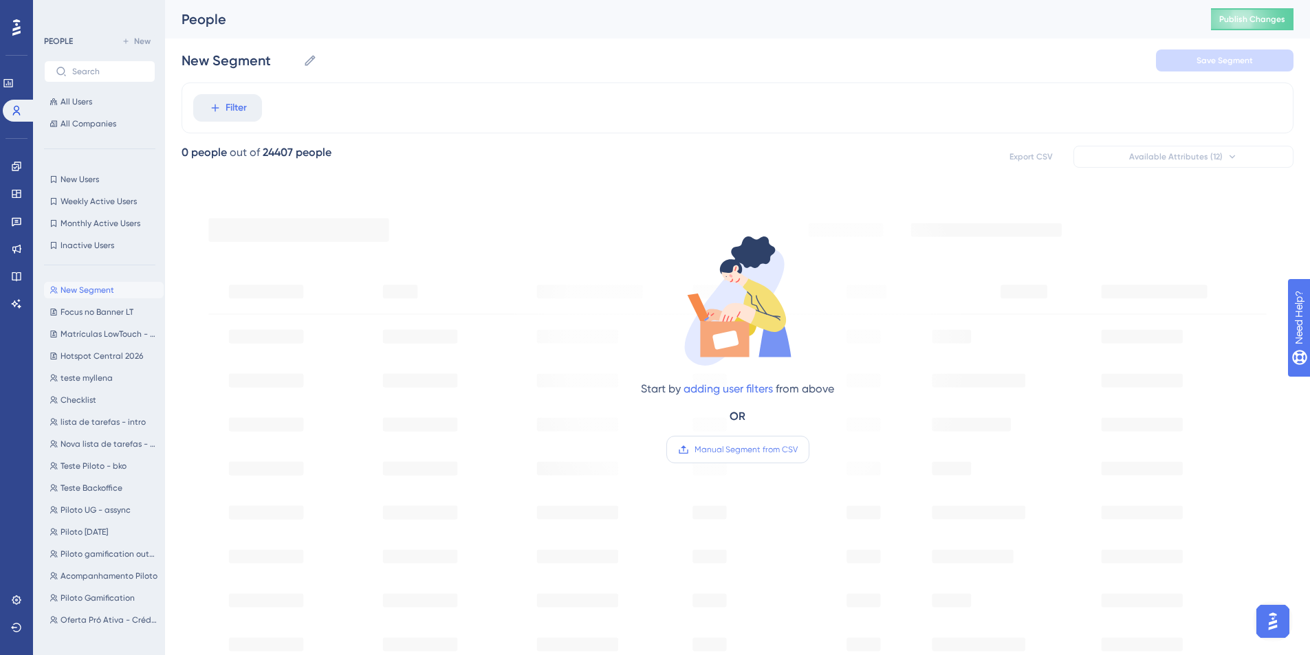
click at [748, 459] on label "Manual Segment from CSV" at bounding box center [737, 450] width 143 height 28
click at [798, 450] on input "Manual Segment from CSV" at bounding box center [798, 450] width 0 height 0
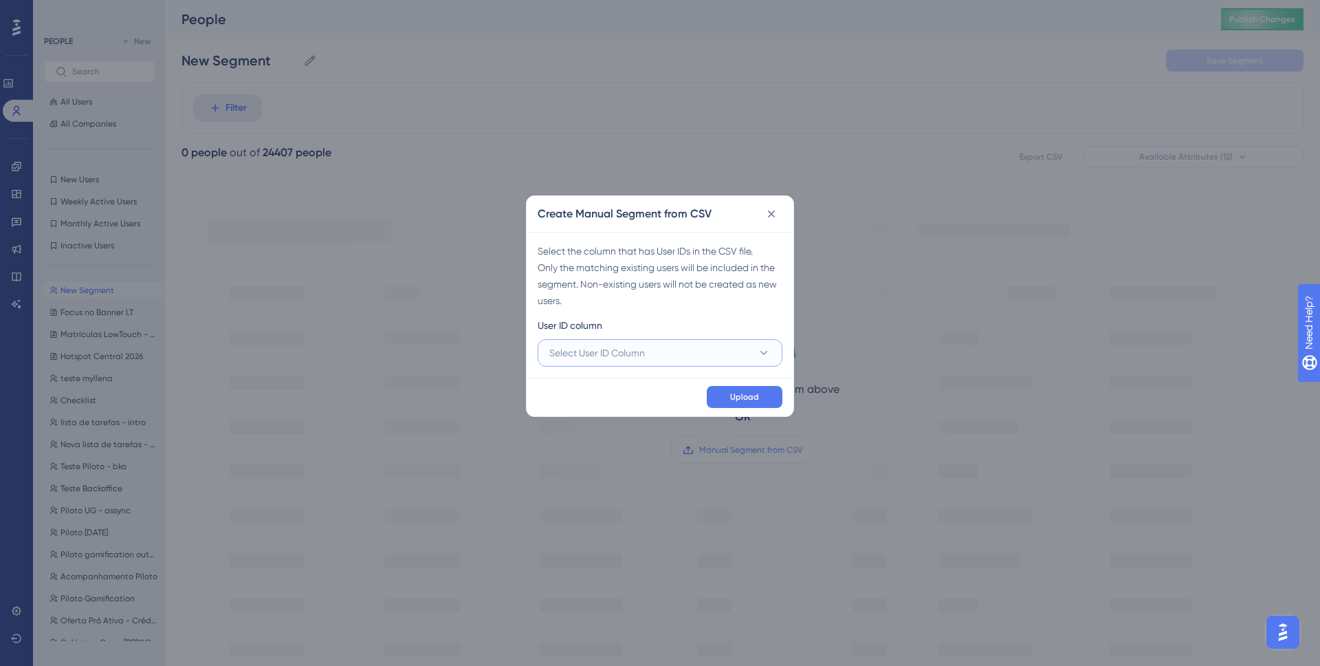
drag, startPoint x: 641, startPoint y: 342, endPoint x: 633, endPoint y: 359, distance: 18.5
click at [642, 342] on button "Select User ID Column" at bounding box center [660, 353] width 245 height 28
click at [616, 395] on div "A - User ID A - User ID" at bounding box center [660, 395] width 205 height 28
click at [759, 395] on button "Upload" at bounding box center [745, 397] width 76 height 22
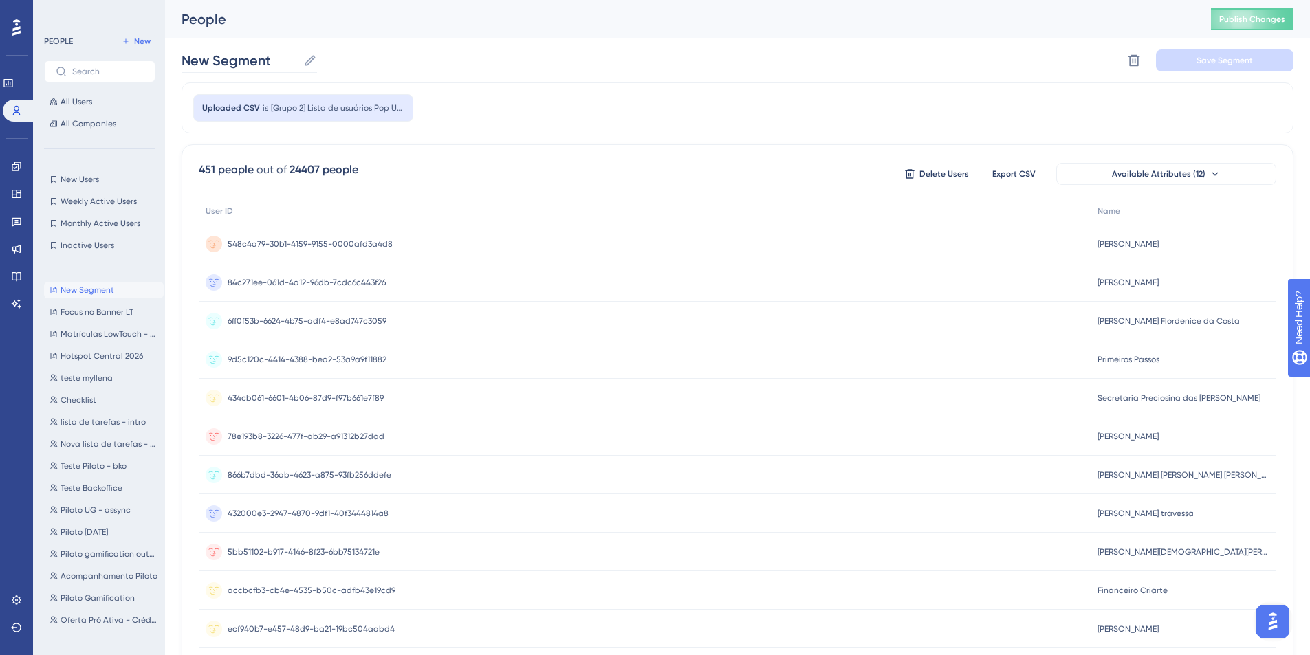
click at [308, 58] on icon at bounding box center [310, 61] width 14 height 14
click at [298, 58] on input "New Segment" at bounding box center [240, 60] width 116 height 19
drag, startPoint x: 276, startPoint y: 60, endPoint x: 168, endPoint y: 54, distance: 108.8
click at [168, 54] on div "Performance Users Engagement Widgets Feedback Product Updates Knowledge Base AI…" at bounding box center [737, 539] width 1145 height 1078
type input "g"
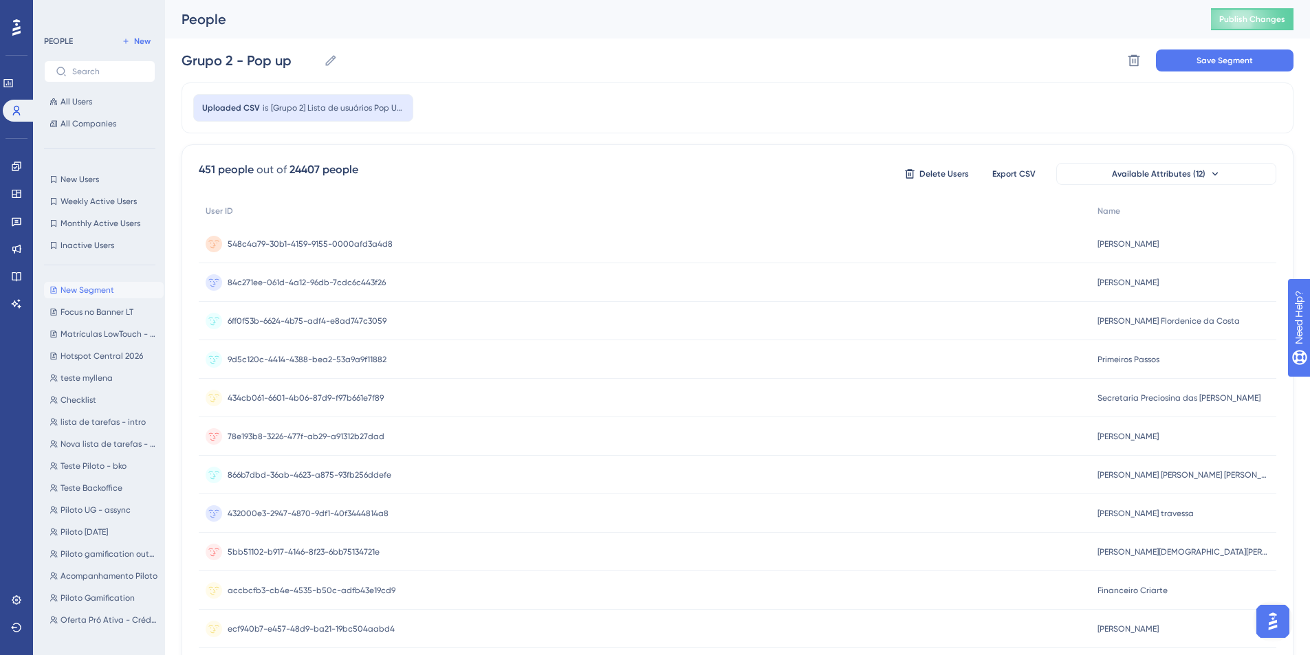
click at [179, 54] on div "Performance Users Engagement Widgets Feedback Product Updates Knowledge Base AI…" at bounding box center [737, 539] width 1145 height 1078
click at [183, 61] on input "Grupo 2 - Pop up" at bounding box center [250, 60] width 137 height 19
click at [1183, 65] on button "Save Segment" at bounding box center [1225, 61] width 138 height 22
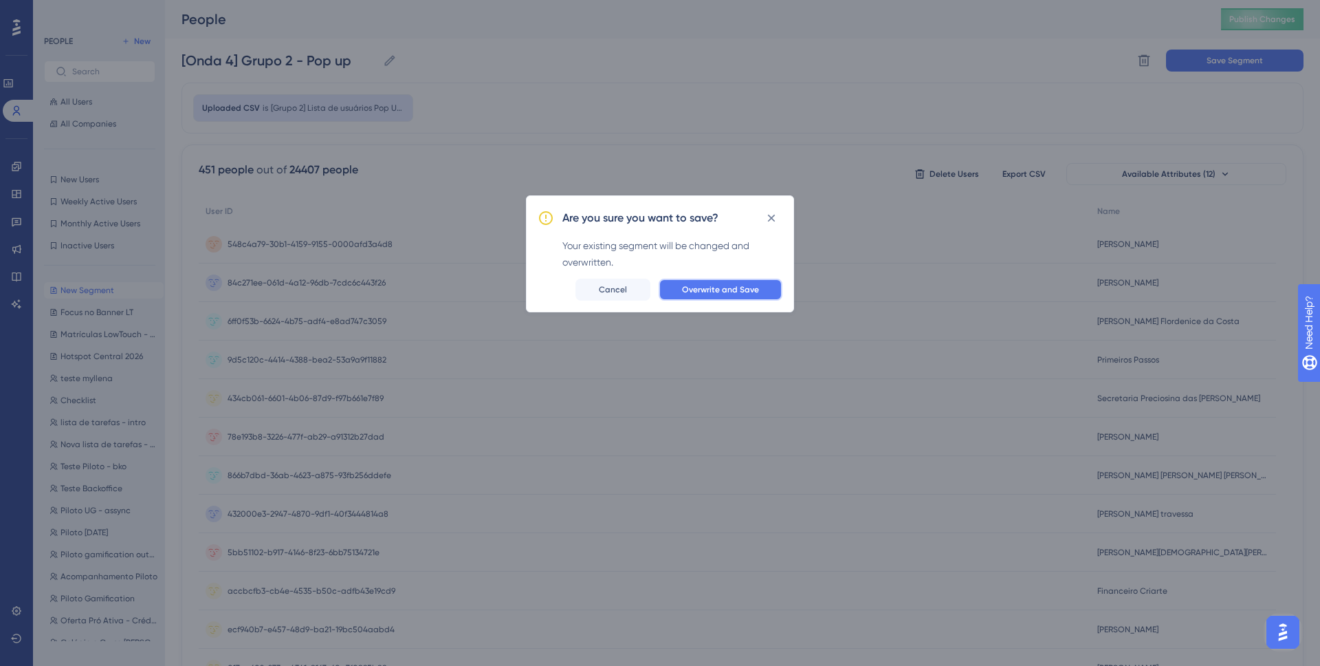
click at [730, 292] on span "Overwrite and Save" at bounding box center [720, 289] width 77 height 11
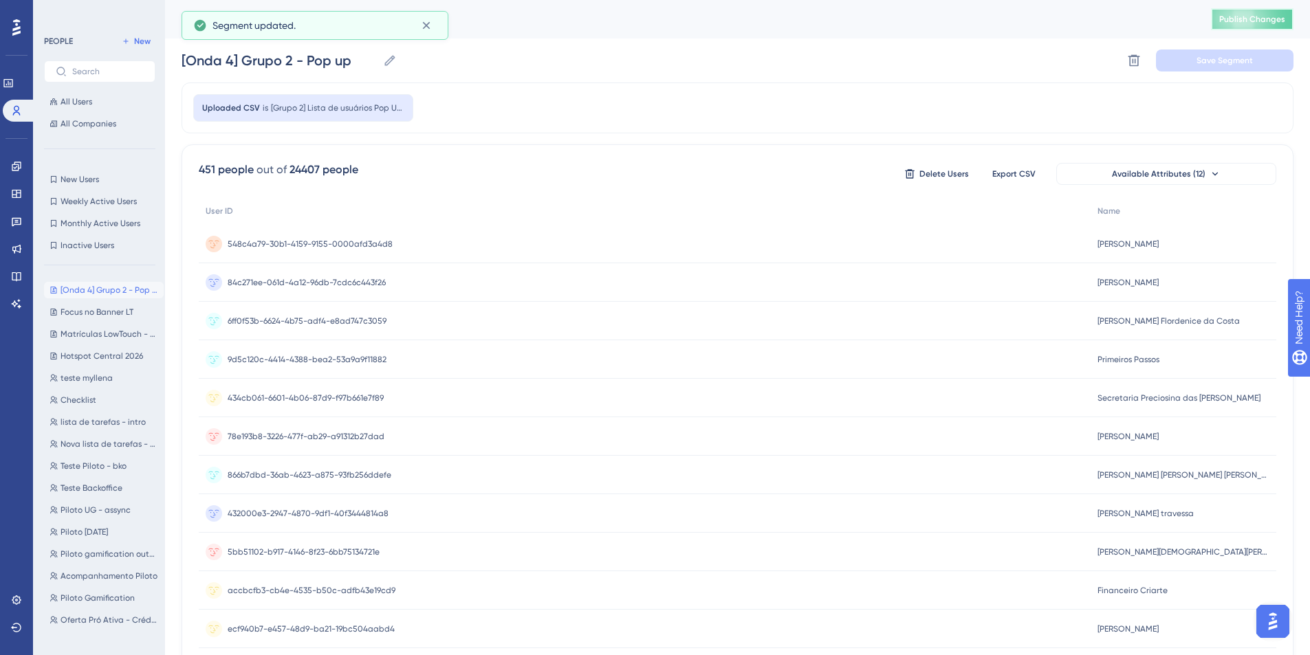
click at [1261, 27] on button "Publish Changes" at bounding box center [1252, 19] width 83 height 22
click at [85, 312] on span "Focus no Banner LT" at bounding box center [97, 312] width 73 height 11
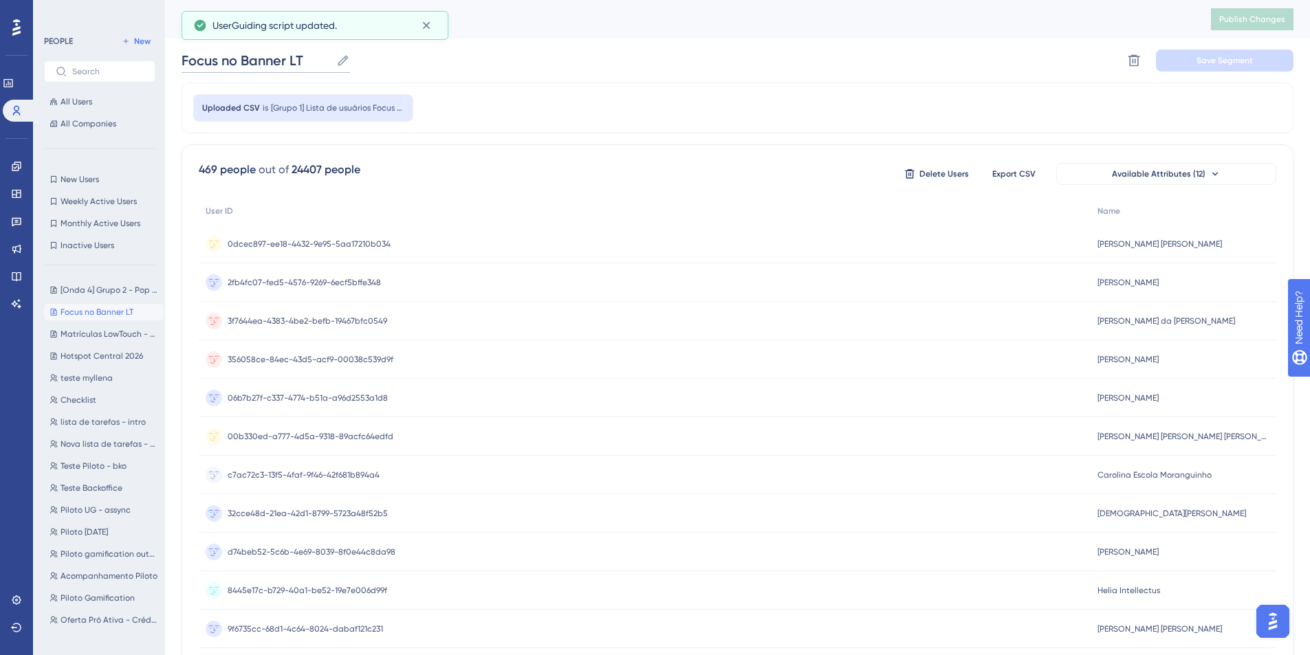
click at [182, 56] on input "Focus no Banner LT" at bounding box center [256, 60] width 149 height 19
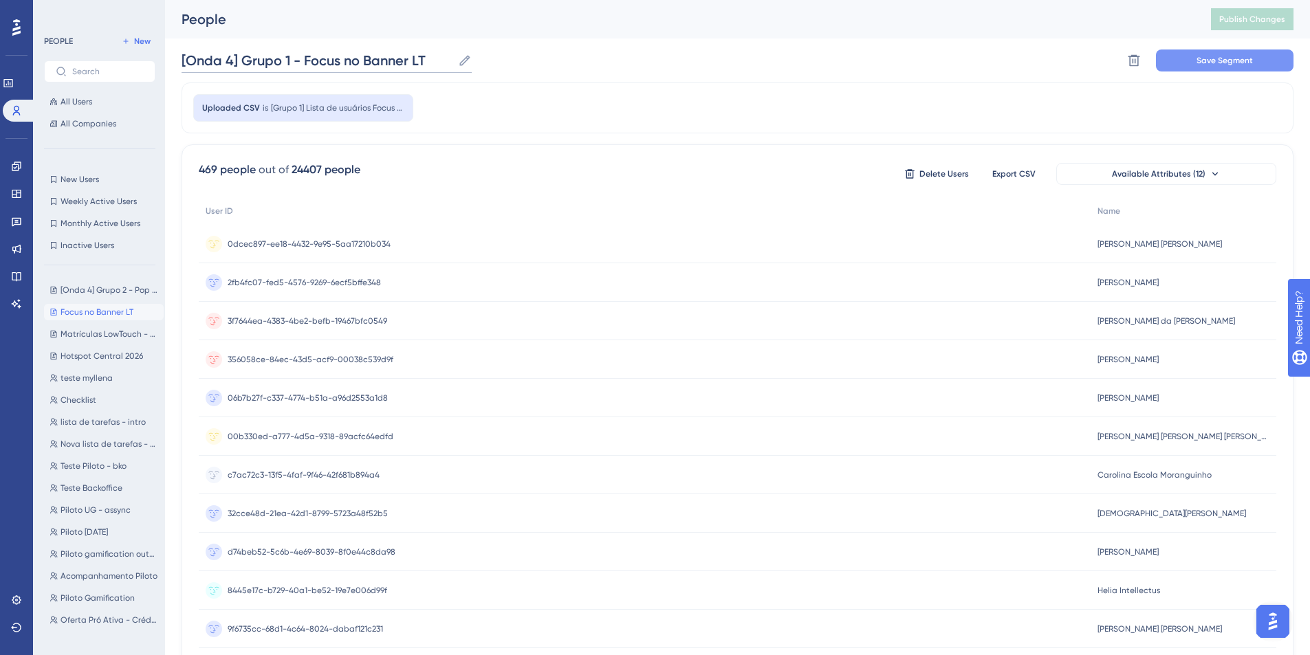
type input "[Onda 4] Grupo 1 - Focus no Banner LT"
click at [1272, 65] on button "Save Segment" at bounding box center [1225, 61] width 138 height 22
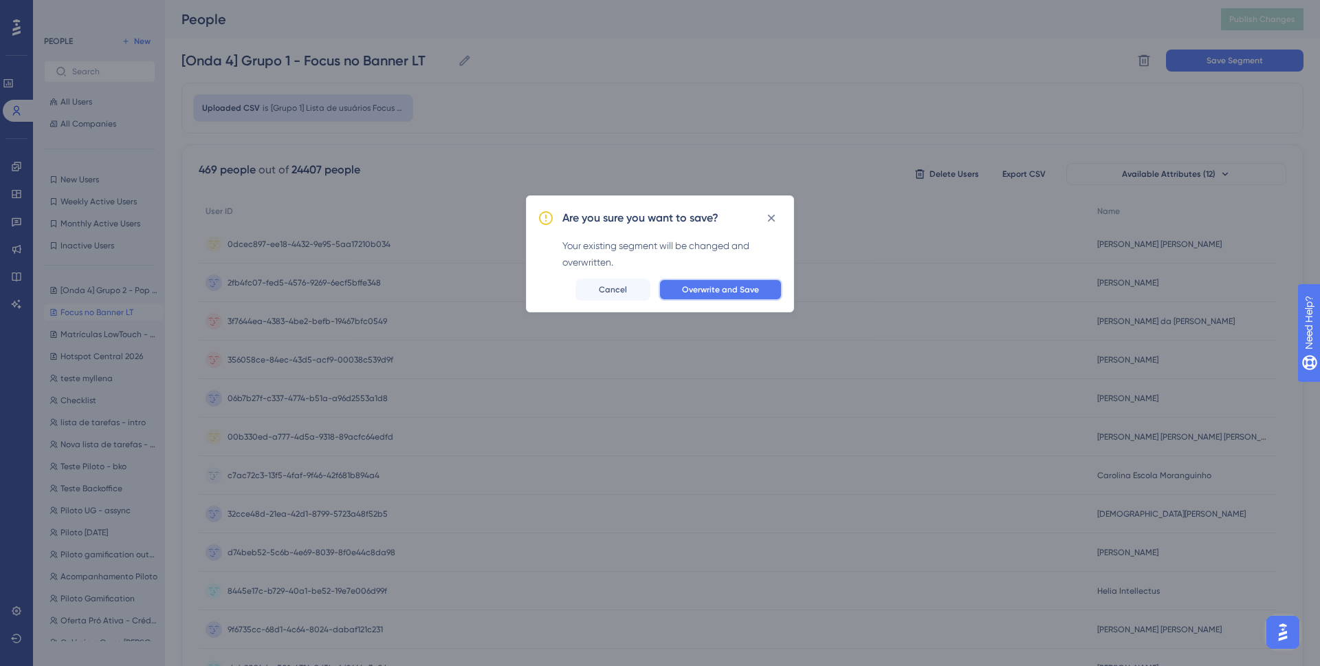
click at [735, 284] on span "Overwrite and Save" at bounding box center [720, 289] width 77 height 11
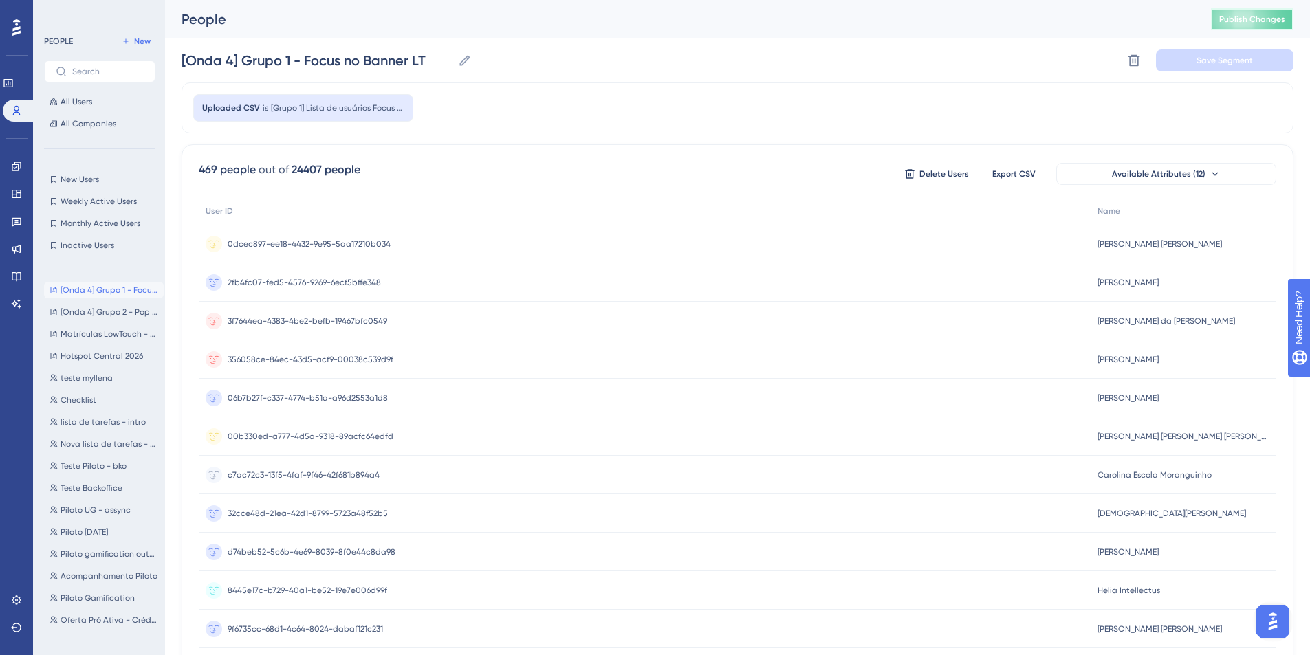
click at [1245, 23] on span "Publish Changes" at bounding box center [1252, 19] width 66 height 11
click at [20, 171] on icon at bounding box center [16, 166] width 11 height 11
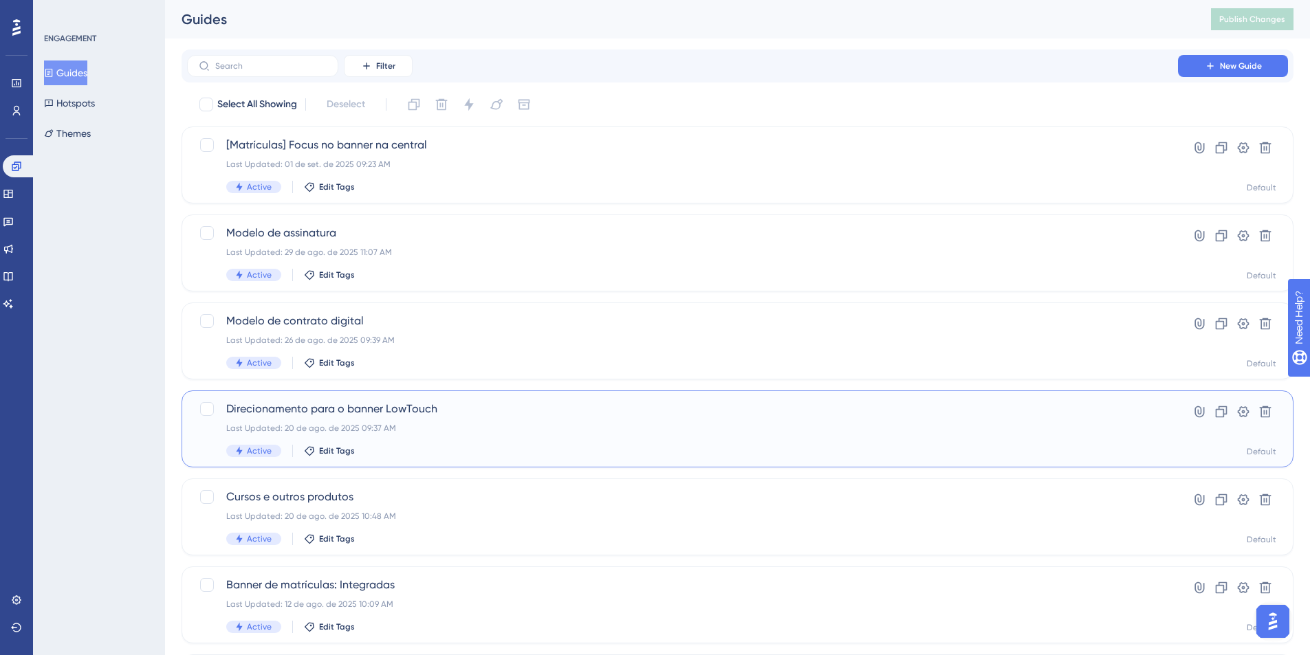
click at [302, 404] on span "Direcionamento para o banner LowTouch" at bounding box center [682, 409] width 913 height 17
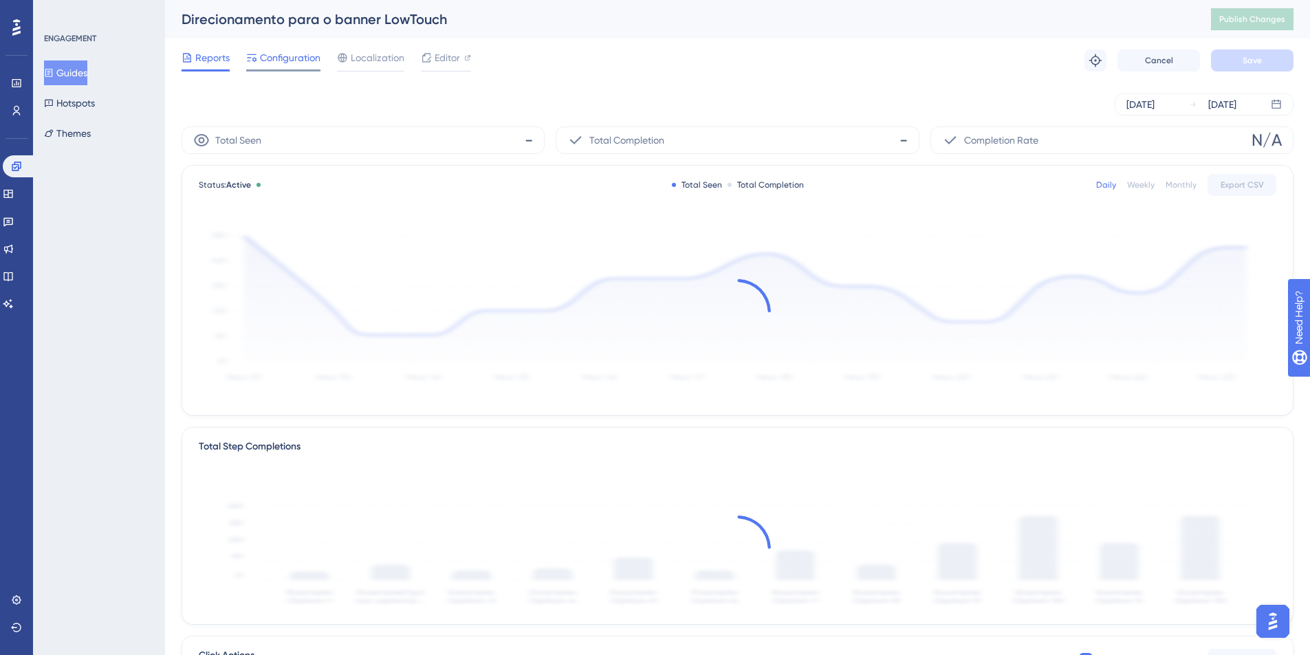
click at [305, 59] on span "Configuration" at bounding box center [290, 58] width 61 height 17
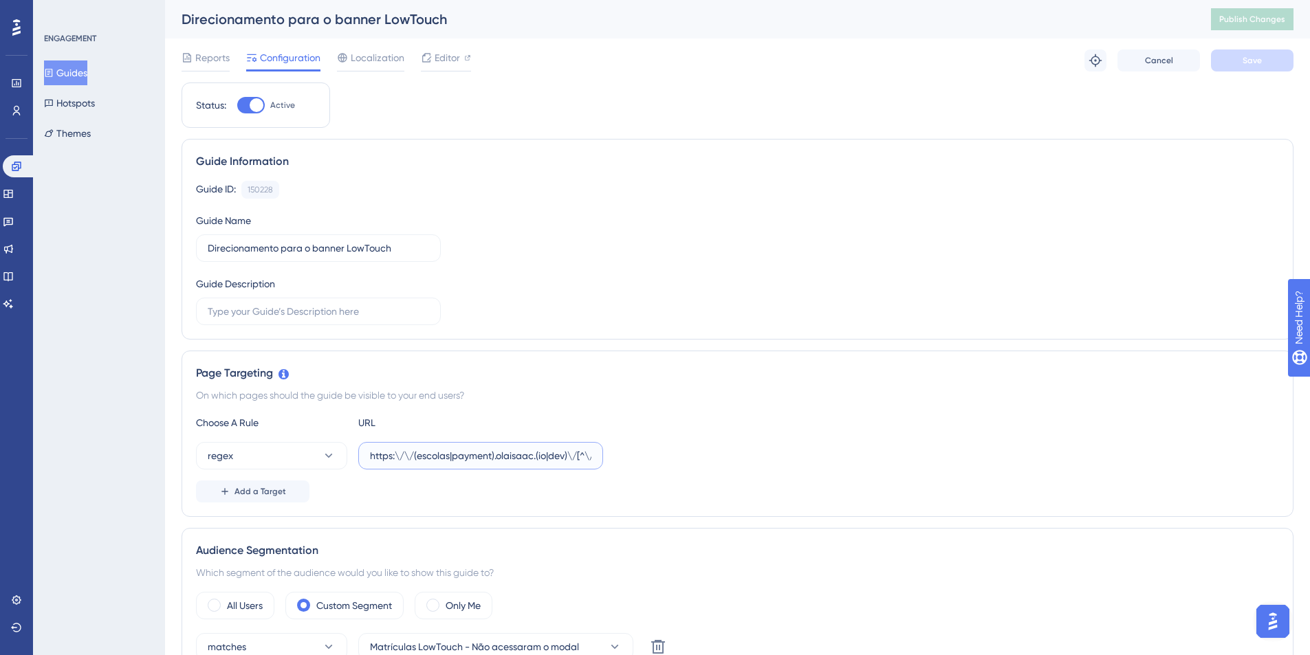
click at [475, 454] on input "https:\/\/(escolas|payment).olaisaac.(io|dev)\/[^\/\s]*\/?$" at bounding box center [480, 455] width 221 height 15
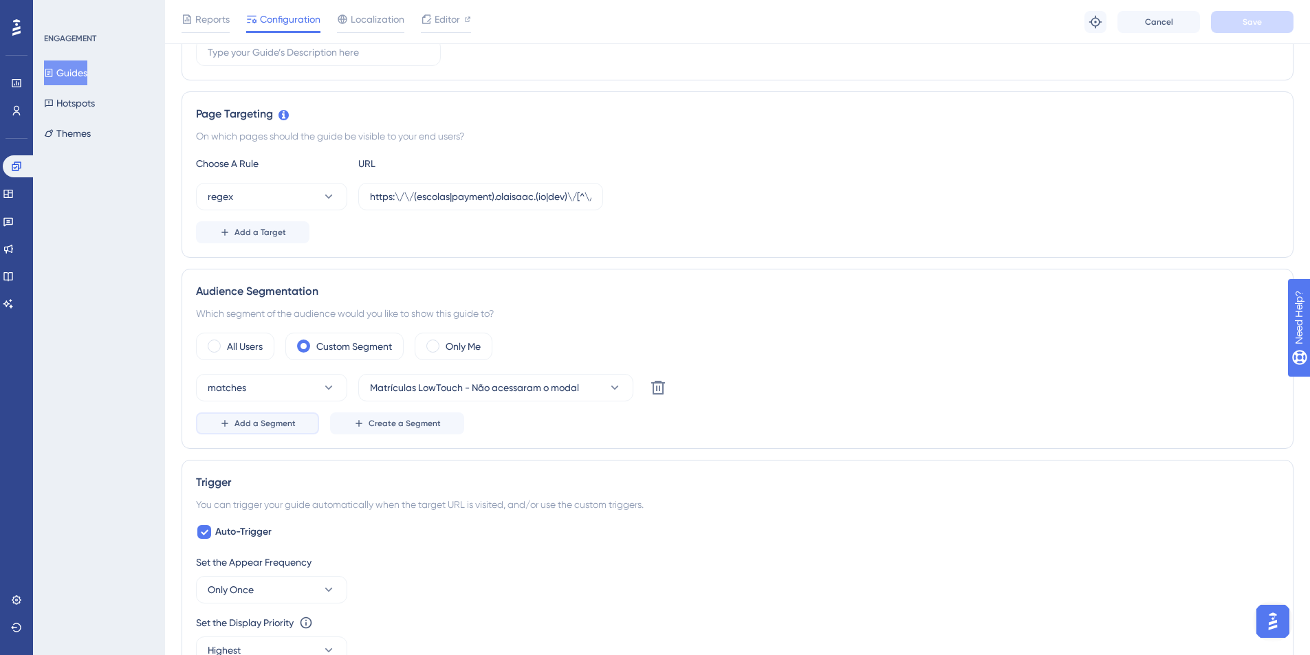
click at [290, 424] on span "Add a Segment" at bounding box center [265, 423] width 61 height 11
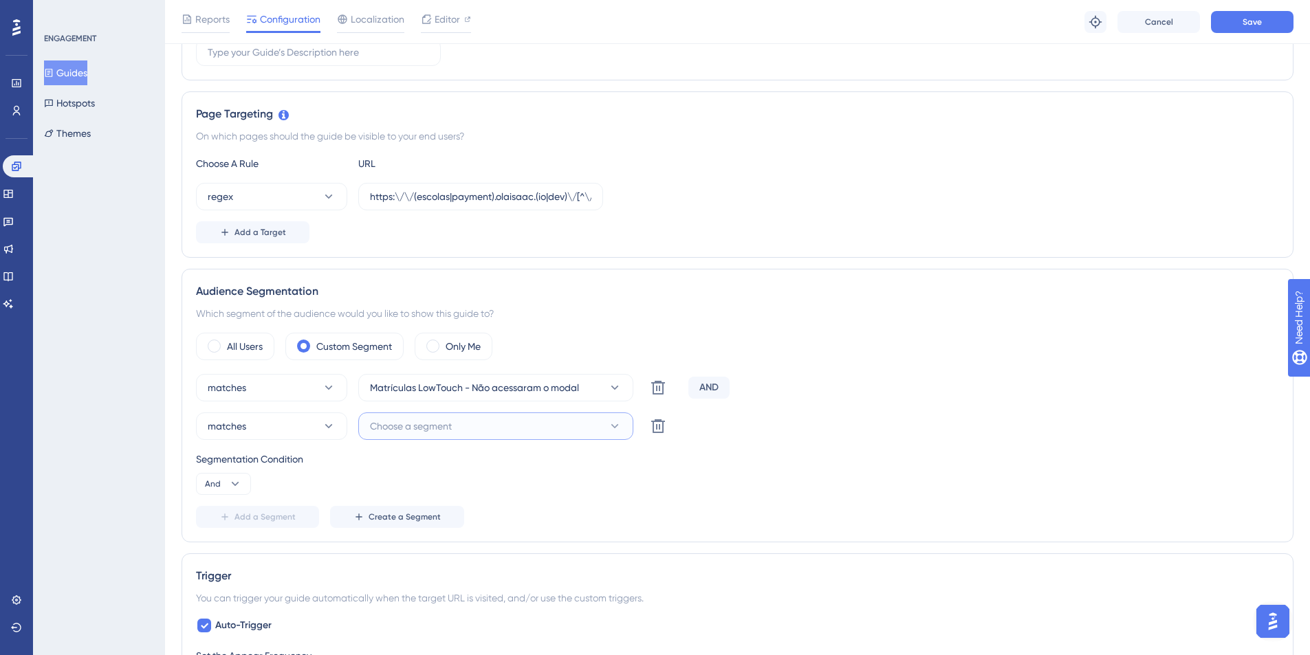
click at [436, 428] on span "Choose a segment" at bounding box center [411, 426] width 82 height 17
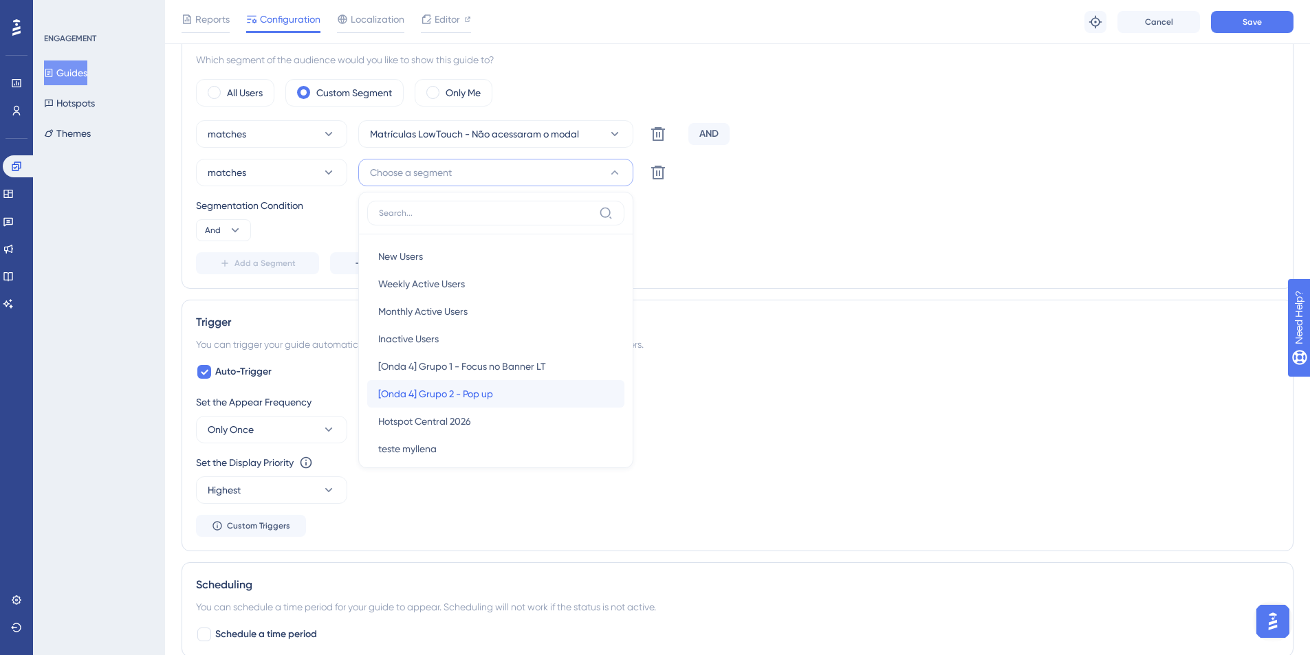
click at [455, 395] on span "[Onda 4] Grupo 2 - Pop up" at bounding box center [435, 394] width 115 height 17
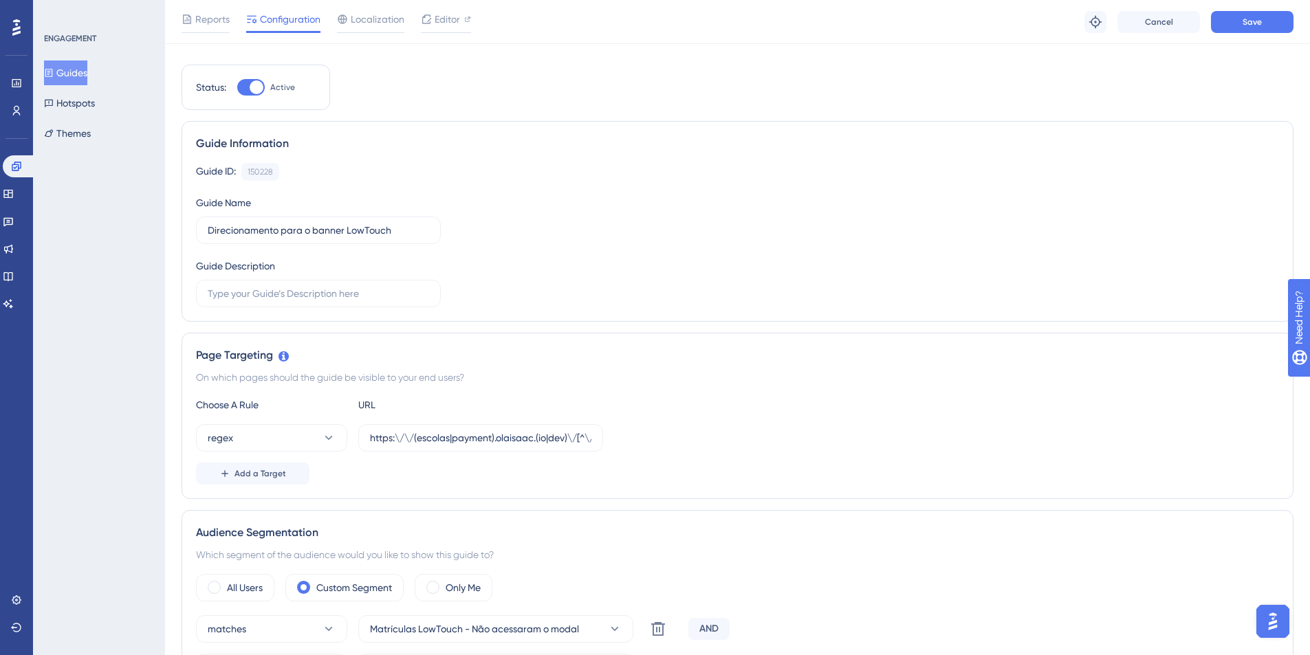
scroll to position [0, 0]
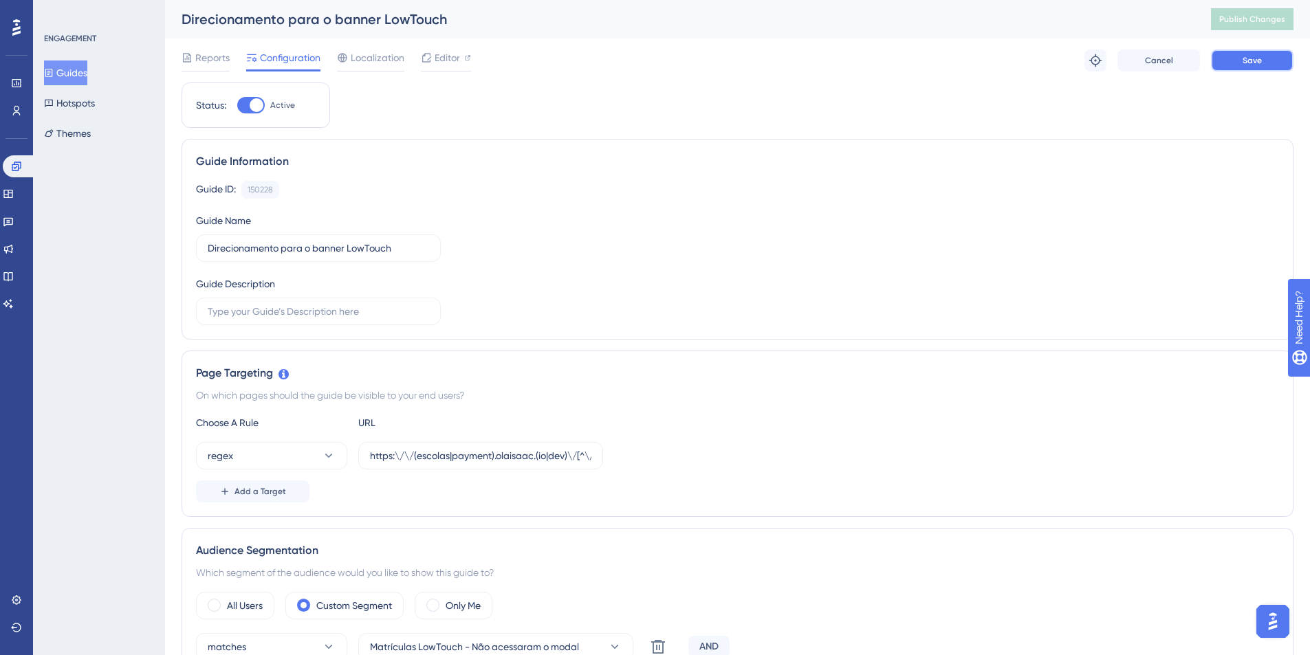
click at [1264, 54] on button "Save" at bounding box center [1252, 61] width 83 height 22
click at [1273, 15] on span "Publish Changes" at bounding box center [1252, 19] width 66 height 11
click at [263, 14] on div "Direcionamento para o banner LowTouch" at bounding box center [679, 19] width 995 height 19
click at [425, 18] on div "Direcionamento para o banner LowTouch" at bounding box center [679, 19] width 995 height 19
click at [53, 74] on icon at bounding box center [49, 73] width 8 height 8
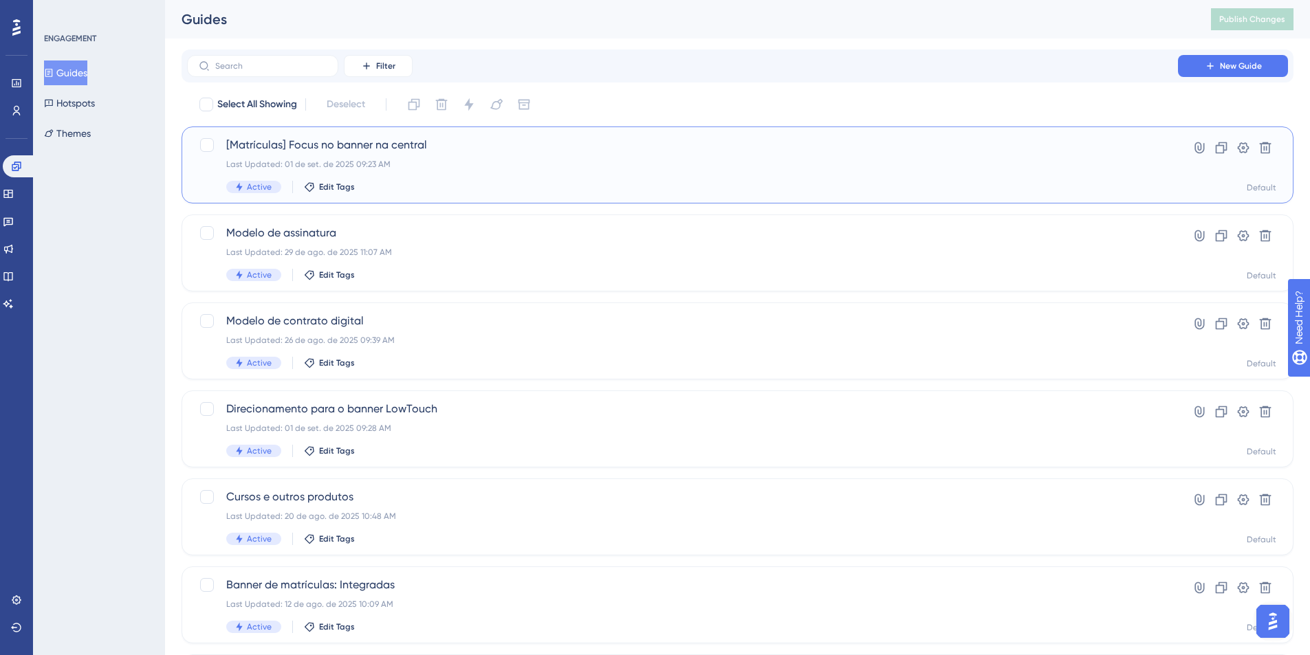
click at [359, 142] on span "[Matrículas] Focus no banner na central" at bounding box center [682, 145] width 913 height 17
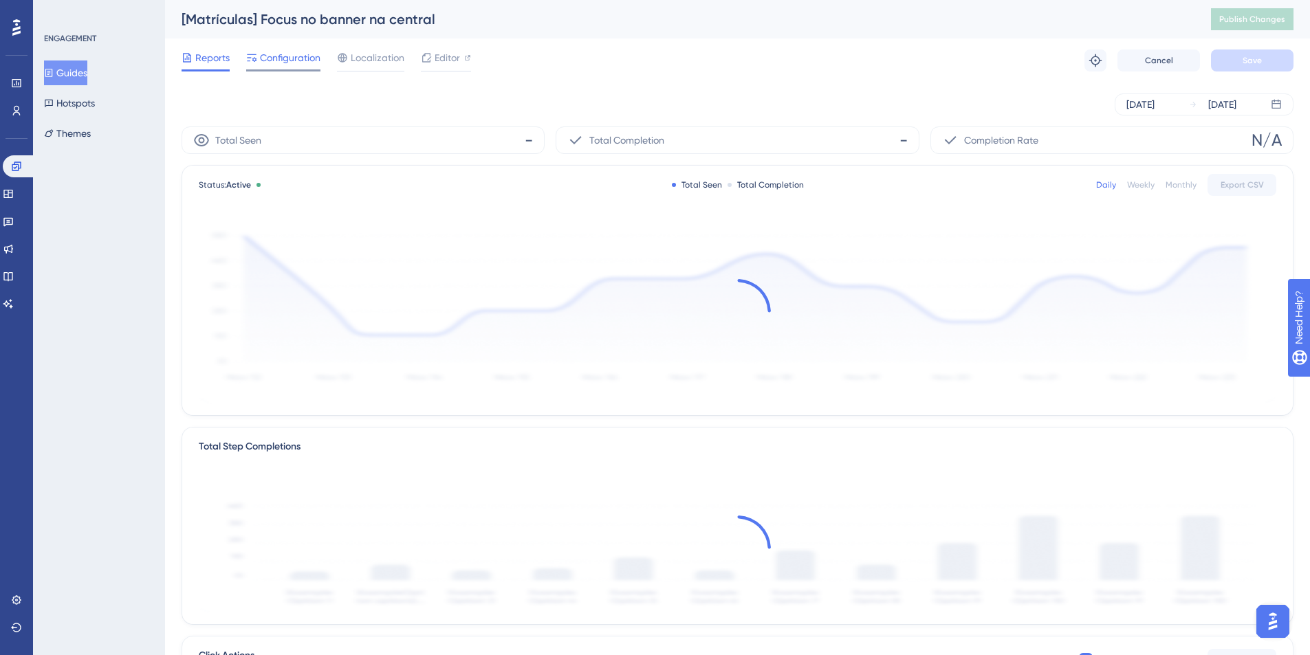
click at [287, 57] on span "Configuration" at bounding box center [290, 58] width 61 height 17
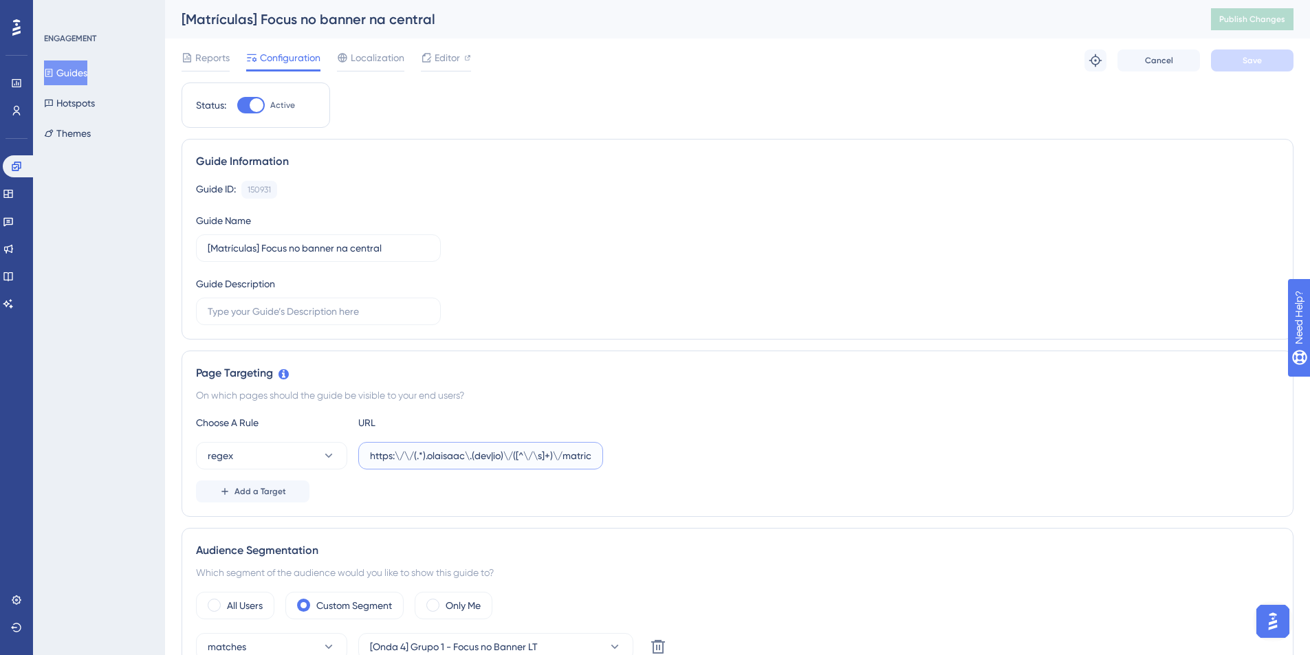
click at [455, 453] on input "https:\/\/(.*).olaisaac\.(dev|io)\/([^\/\s]+)\/matriculas" at bounding box center [480, 455] width 221 height 15
click at [221, 58] on span "Reports" at bounding box center [212, 58] width 34 height 17
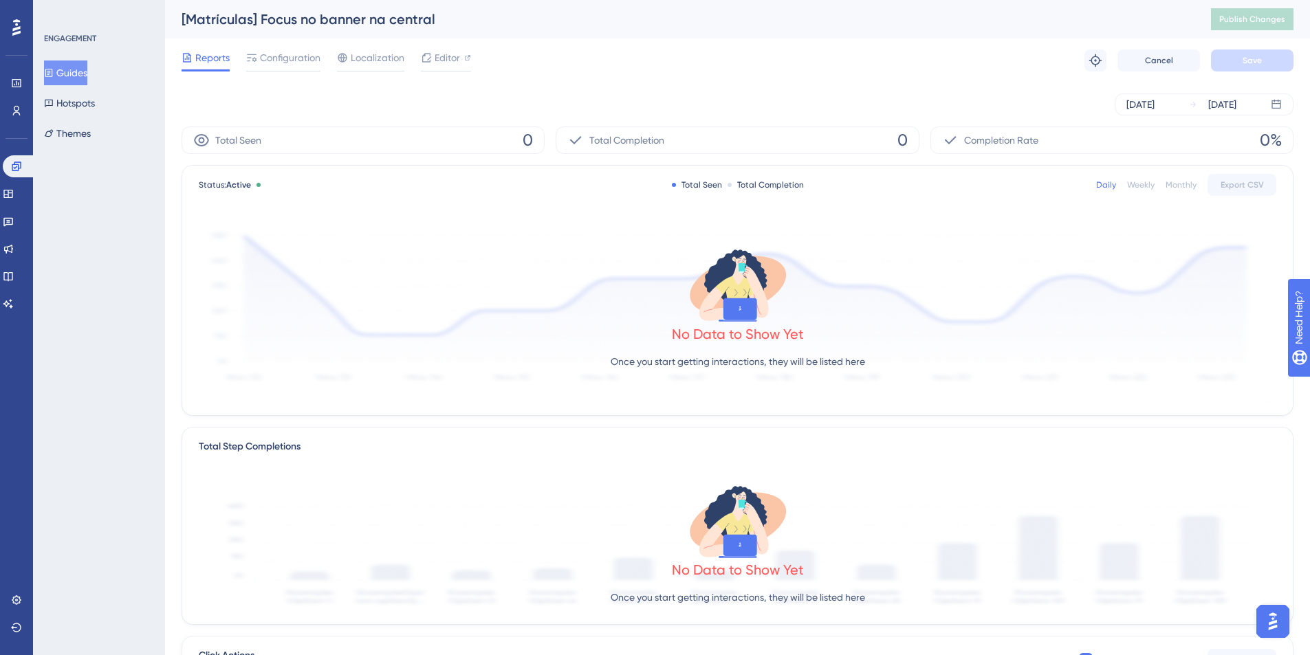
click at [69, 75] on button "Guides" at bounding box center [65, 73] width 43 height 25
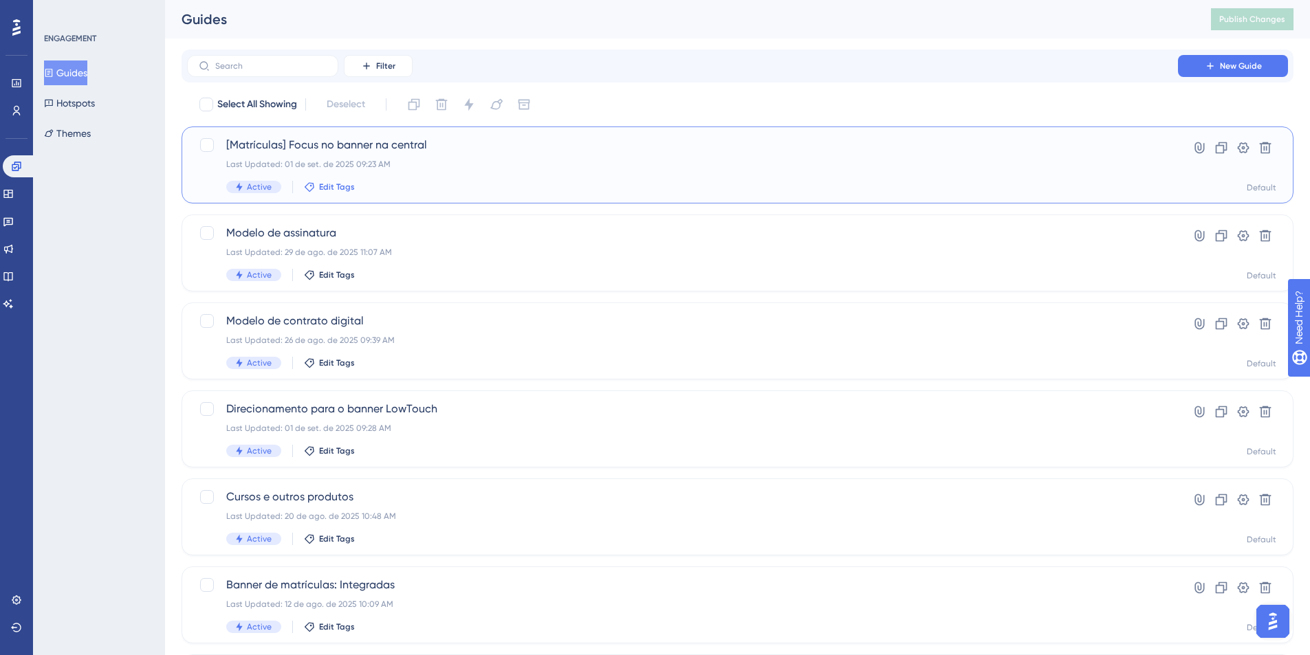
click at [325, 184] on span "Edit Tags" at bounding box center [337, 187] width 36 height 11
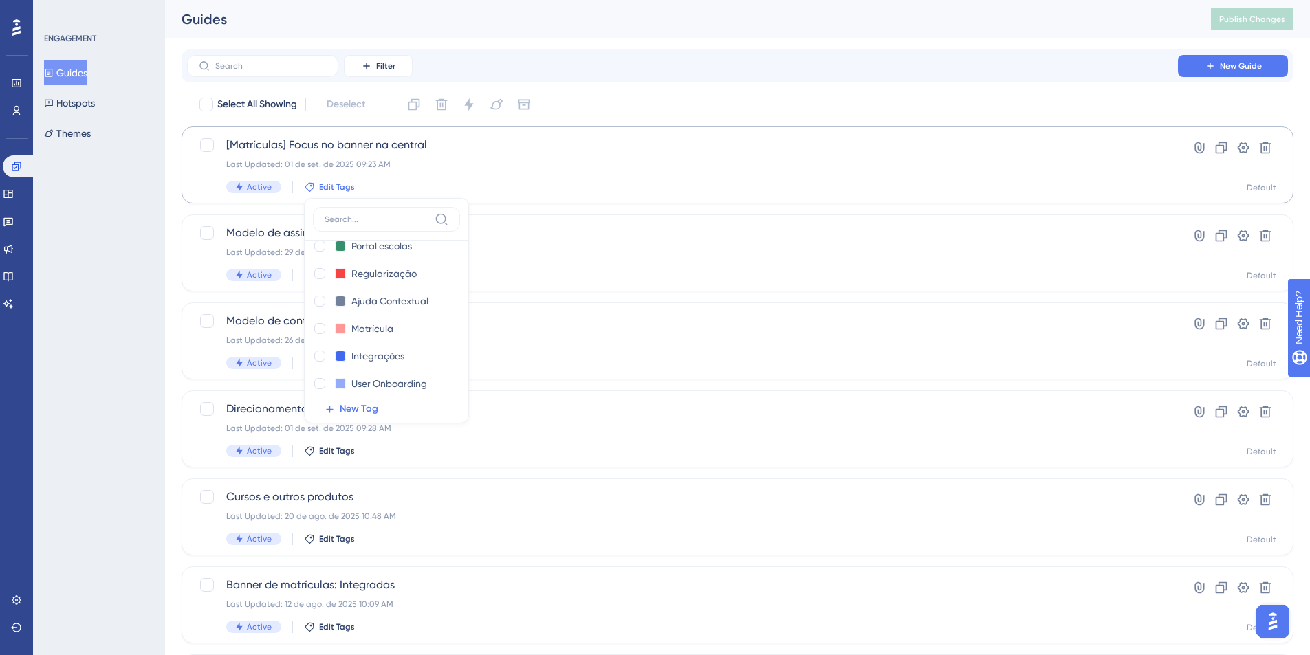
scroll to position [193, 0]
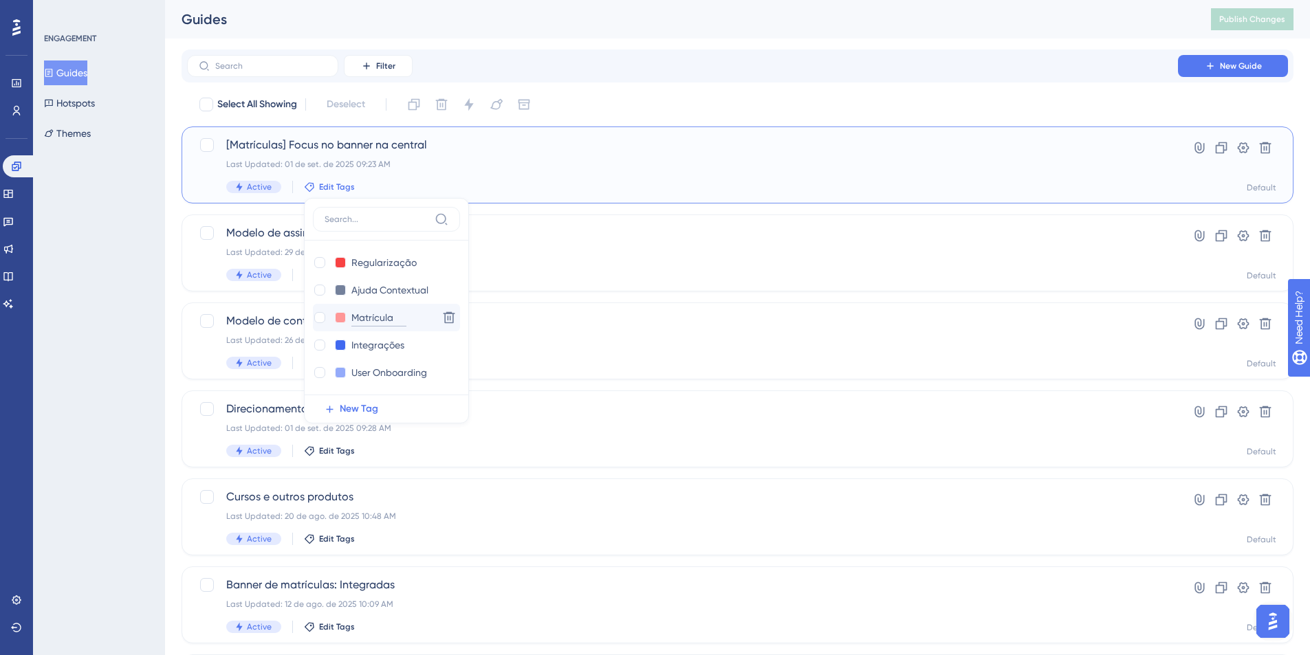
click at [378, 320] on input "Matrícula" at bounding box center [378, 317] width 55 height 17
click at [417, 325] on div "Matrícula Matrícula" at bounding box center [373, 317] width 120 height 17
click at [316, 319] on div at bounding box center [319, 317] width 11 height 11
checkbox input "true"
click at [310, 162] on div "Last Updated: 01 de set. de 2025 09:29 AM" at bounding box center [682, 164] width 913 height 11
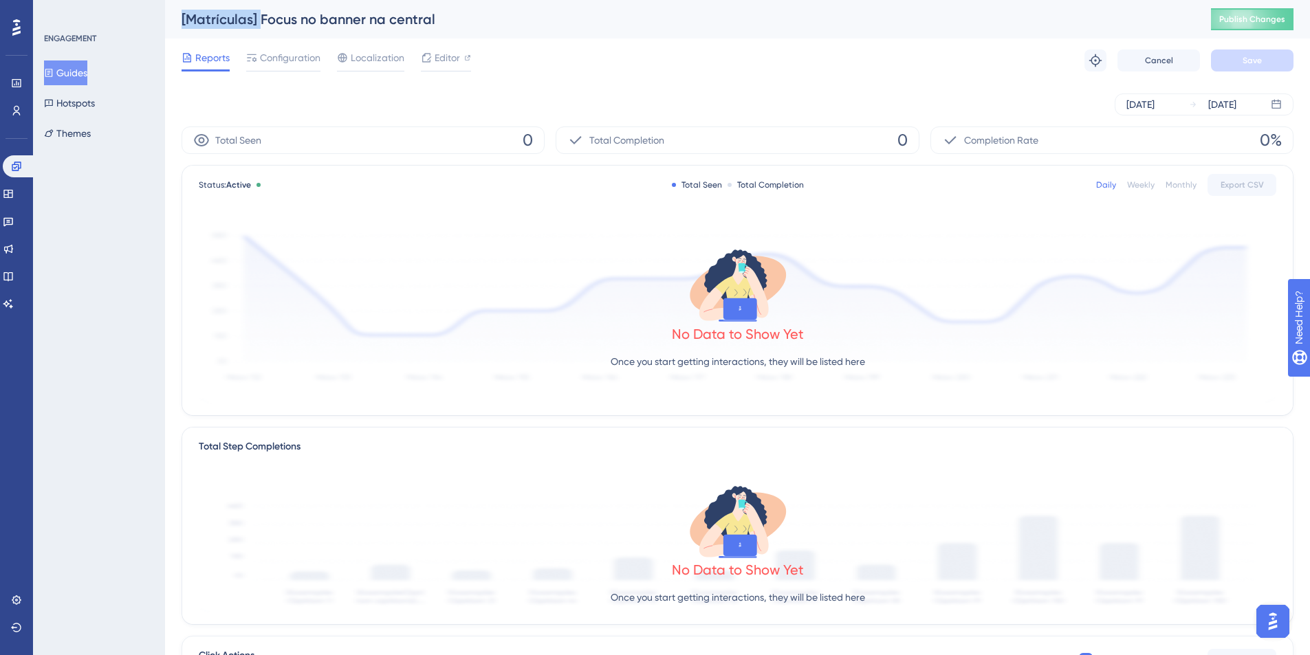
drag, startPoint x: 260, startPoint y: 16, endPoint x: 171, endPoint y: 15, distance: 89.4
click at [171, 15] on div "[Matrículas] Focus no banner na central Publish Changes" at bounding box center [737, 19] width 1145 height 39
click at [285, 56] on span "Configuration" at bounding box center [290, 58] width 61 height 17
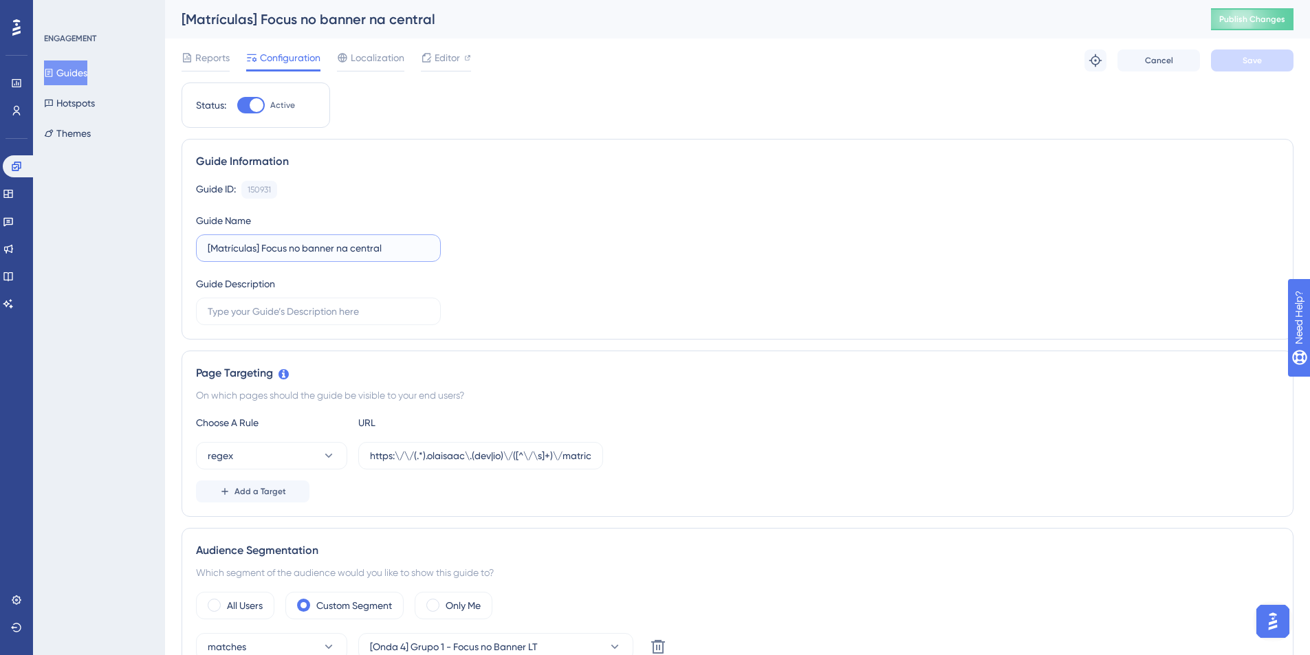
drag, startPoint x: 263, startPoint y: 246, endPoint x: 127, endPoint y: 246, distance: 136.2
type input "Focus no banner na central"
click at [1272, 61] on button "Save" at bounding box center [1252, 61] width 83 height 22
click at [1260, 22] on span "Publish Changes" at bounding box center [1252, 19] width 66 height 11
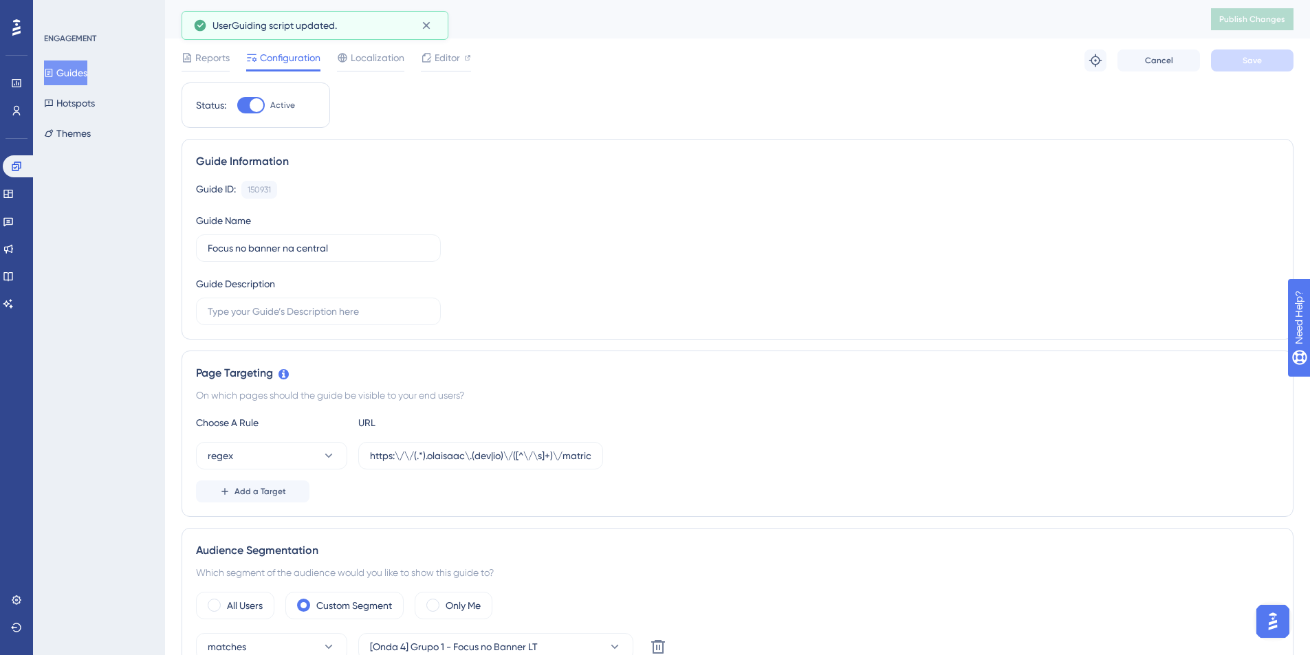
click at [78, 76] on button "Guides" at bounding box center [65, 73] width 43 height 25
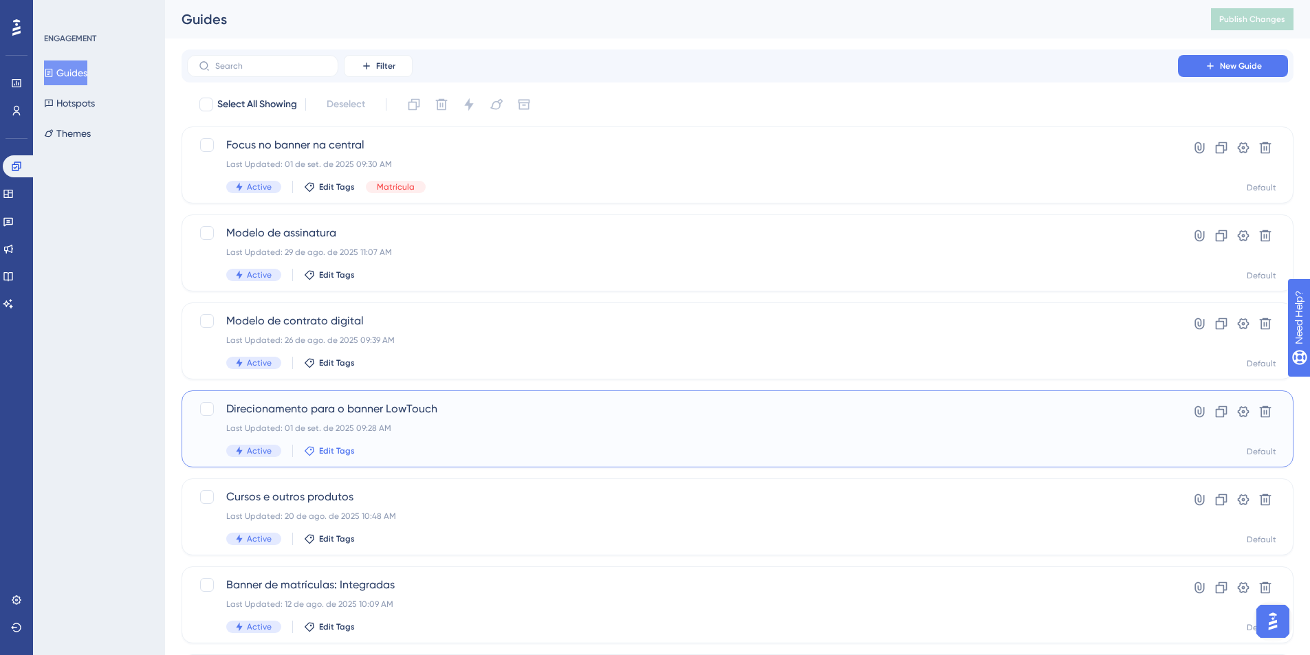
click at [324, 455] on span "Edit Tags" at bounding box center [337, 451] width 36 height 11
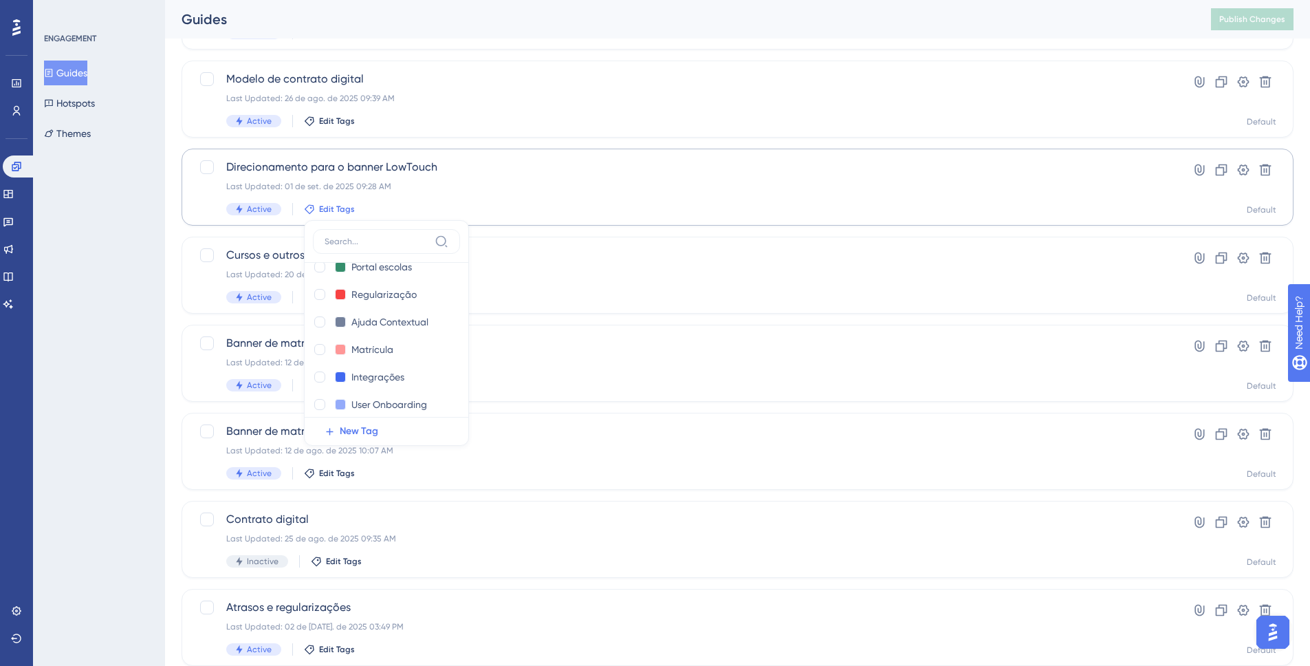
scroll to position [193, 0]
click at [317, 337] on div at bounding box center [319, 339] width 11 height 11
checkbox input "true"
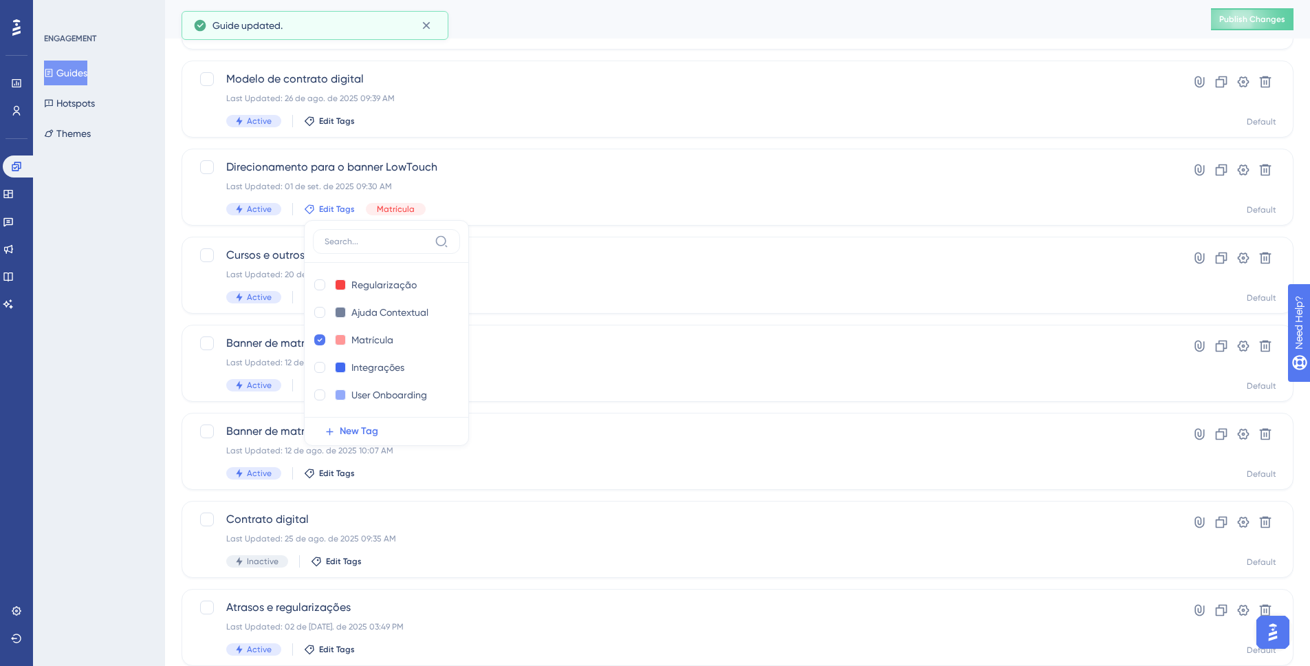
click at [506, 409] on div "Select All Showing Deselect Focus no banner na central Last Updated: 01 de set.…" at bounding box center [738, 302] width 1112 height 902
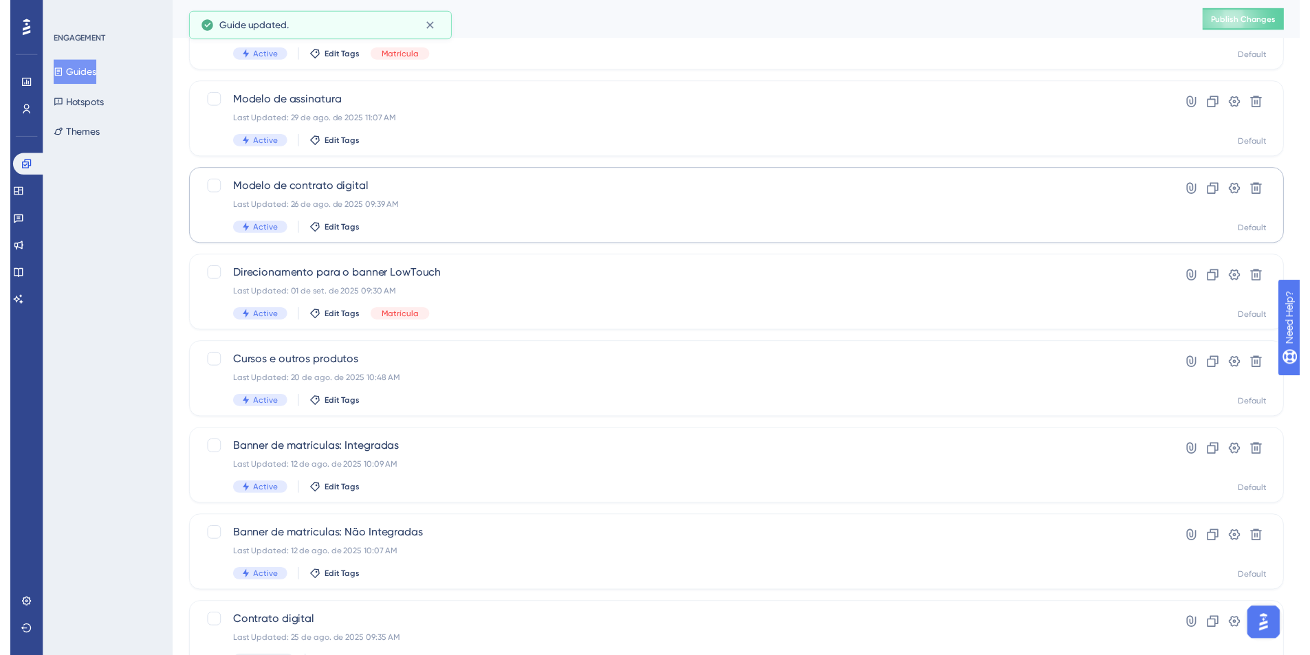
scroll to position [0, 0]
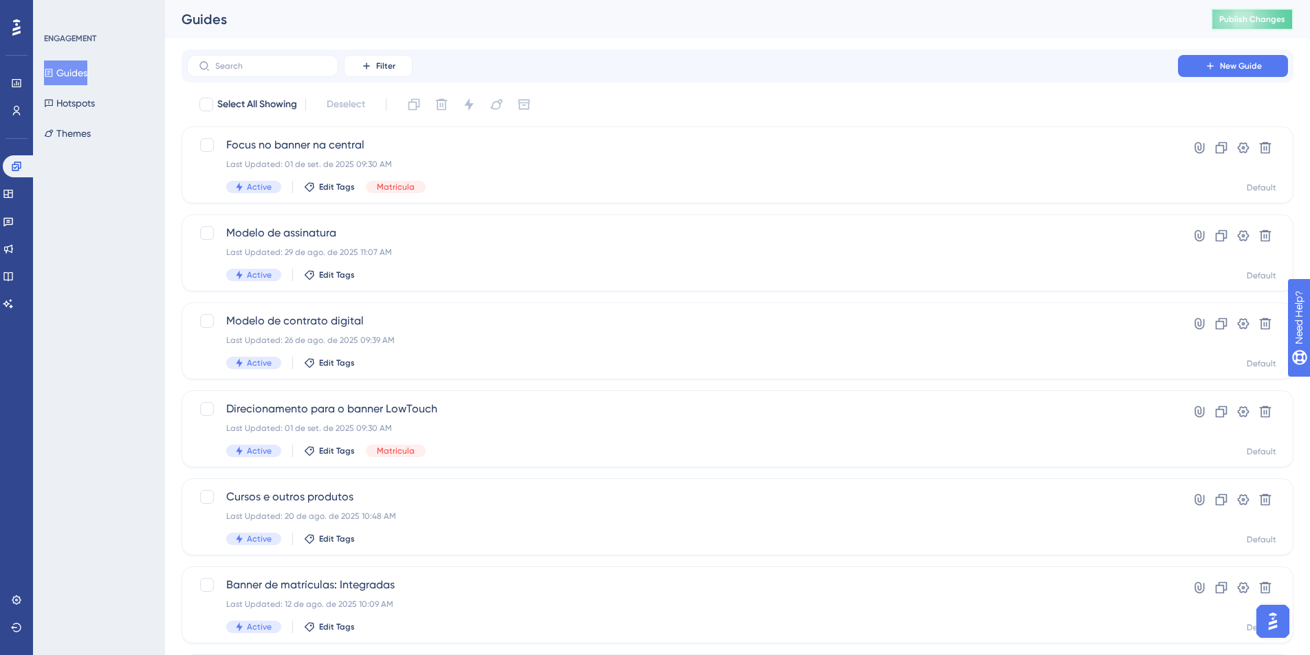
click at [1269, 23] on span "Publish Changes" at bounding box center [1252, 19] width 66 height 11
